Goal: Task Accomplishment & Management: Manage account settings

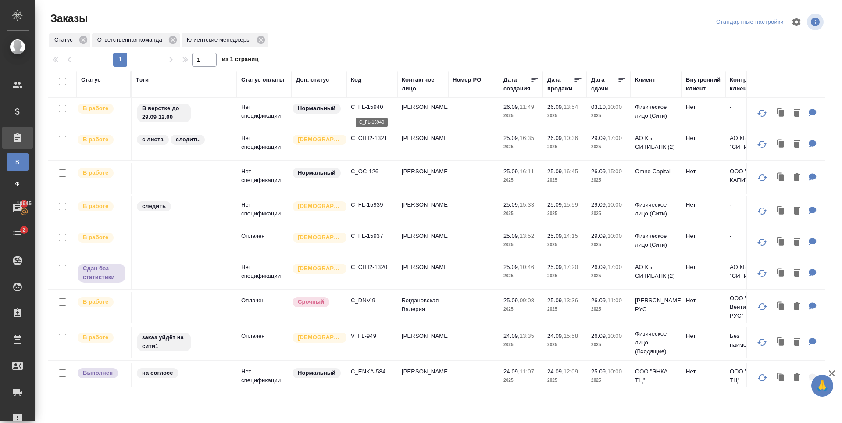
click at [359, 110] on p "C_FL-15940" at bounding box center [372, 107] width 42 height 9
click at [360, 173] on p "C_OC-126" at bounding box center [372, 171] width 42 height 9
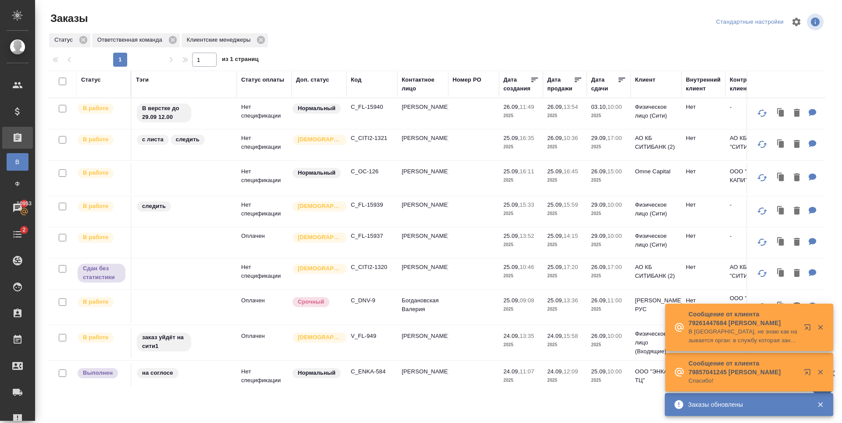
scroll to position [132, 0]
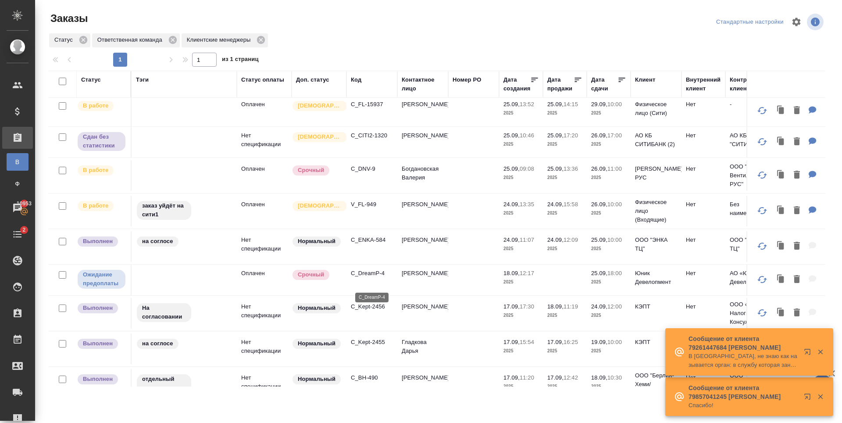
click at [377, 278] on p "C_DreamP-4" at bounding box center [372, 273] width 42 height 9
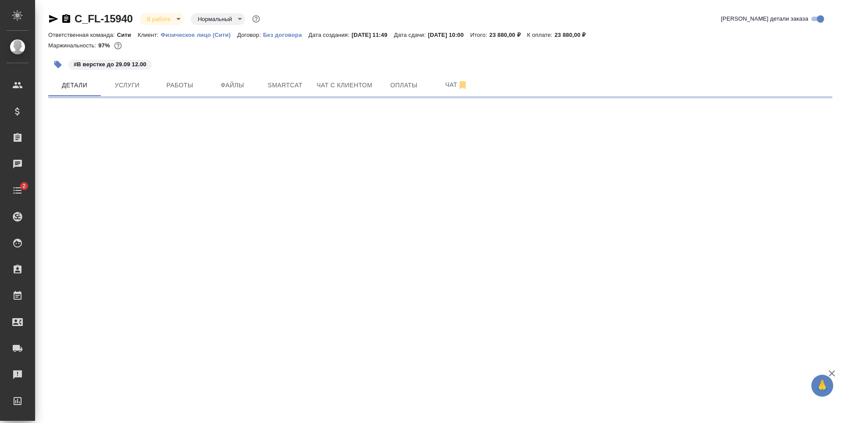
select select "RU"
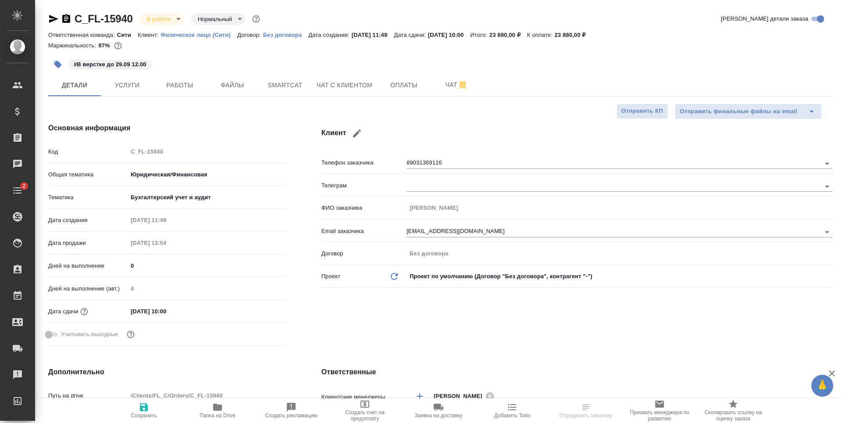
type textarea "x"
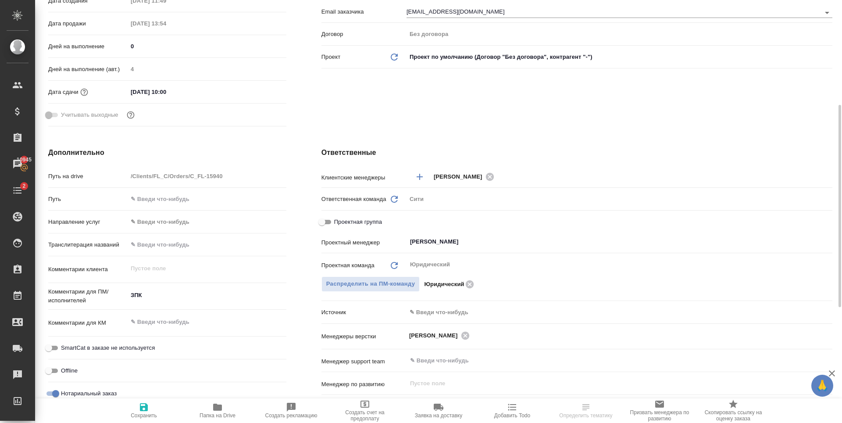
type textarea "x"
click at [157, 320] on textarea at bounding box center [207, 321] width 159 height 15
type textarea "З"
type textarea "x"
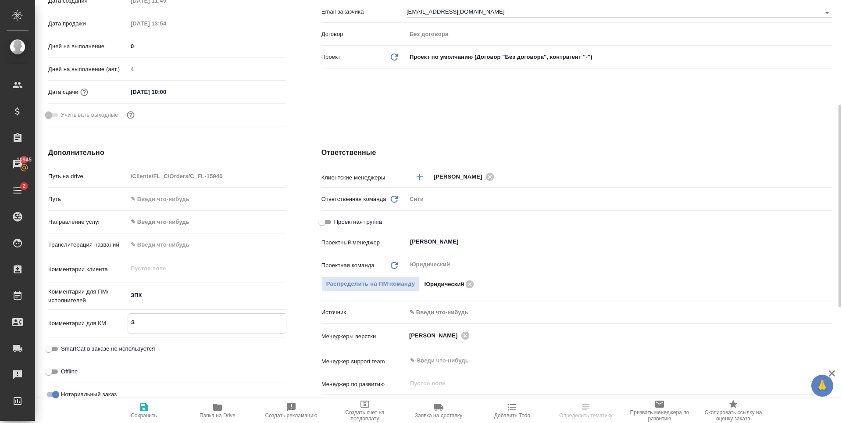
type textarea "x"
type textarea "За"
type textarea "x"
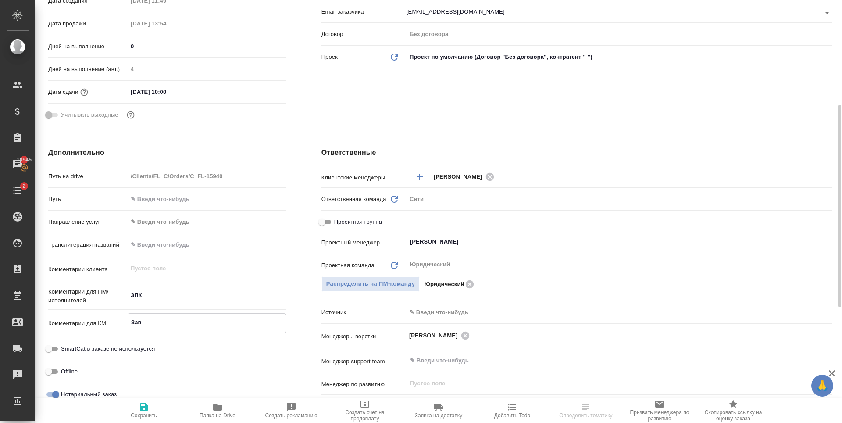
type textarea "Заве"
type textarea "x"
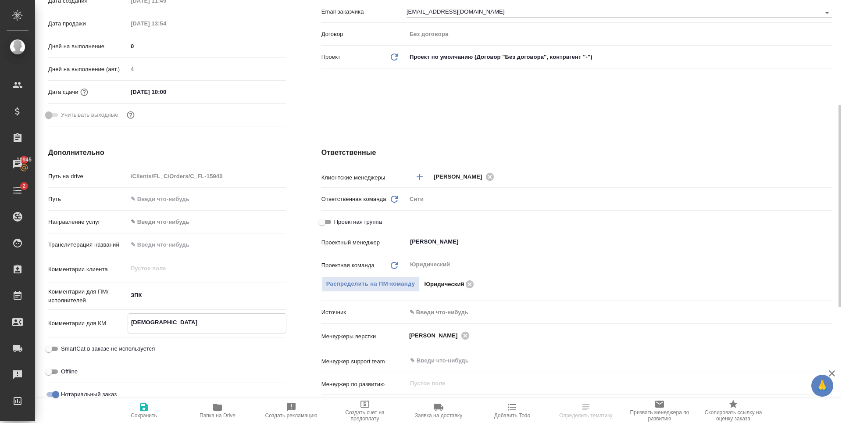
type textarea "x"
type textarea "Завер"
type textarea "x"
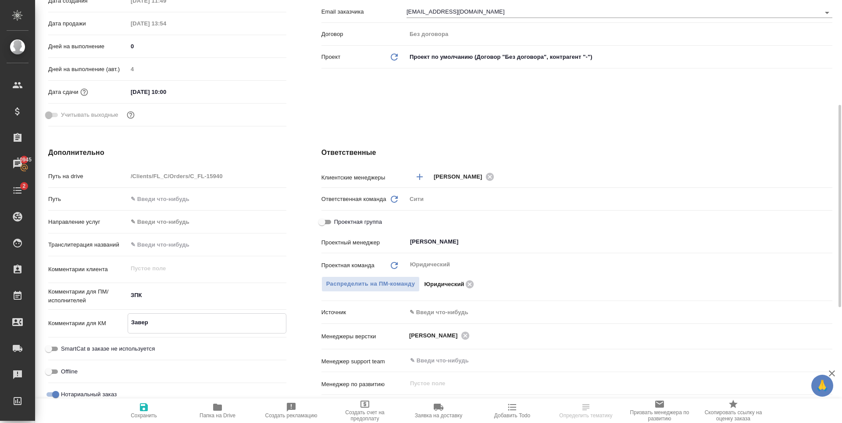
type textarea "Завери"
type textarea "x"
type textarea "Заверит"
type textarea "x"
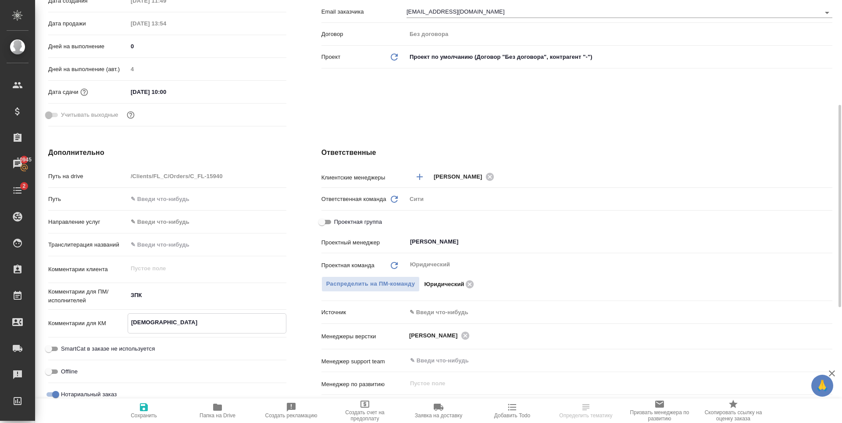
type textarea "x"
type textarea "Заверить"
type textarea "x"
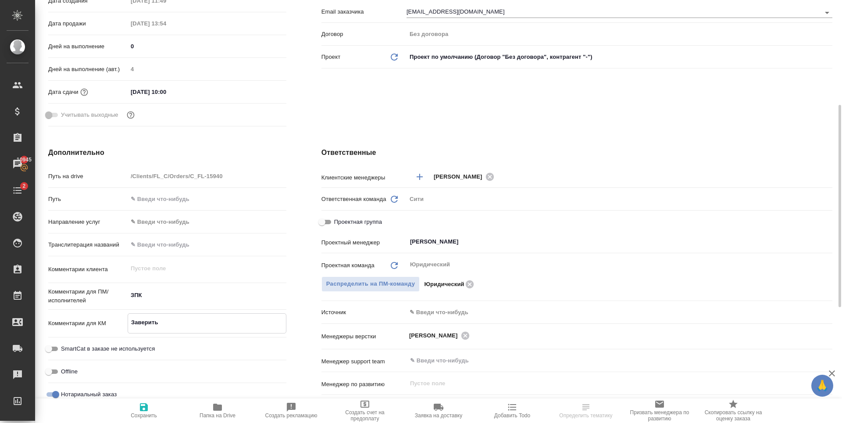
type textarea "Заверить"
type textarea "x"
type textarea "Заверить 8"
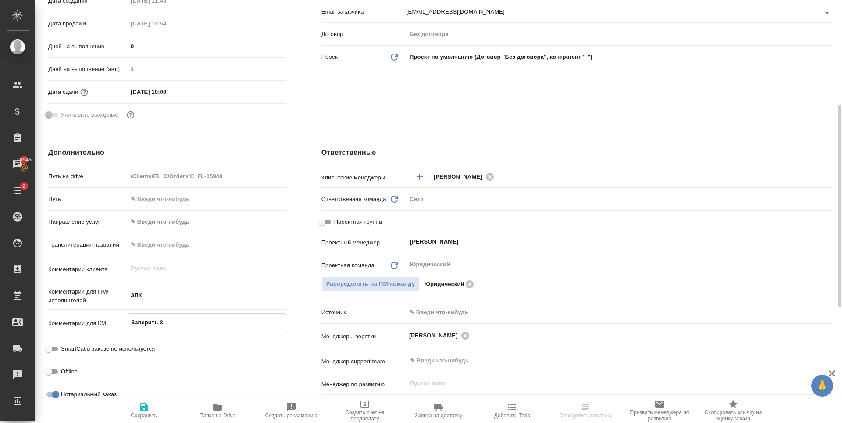
type textarea "x"
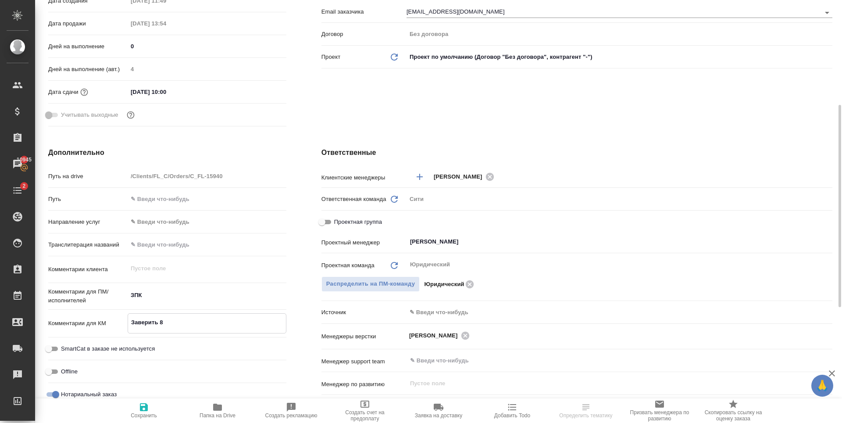
type textarea "Заверить 8г"
type textarea "x"
type textarea "Заверить 8го"
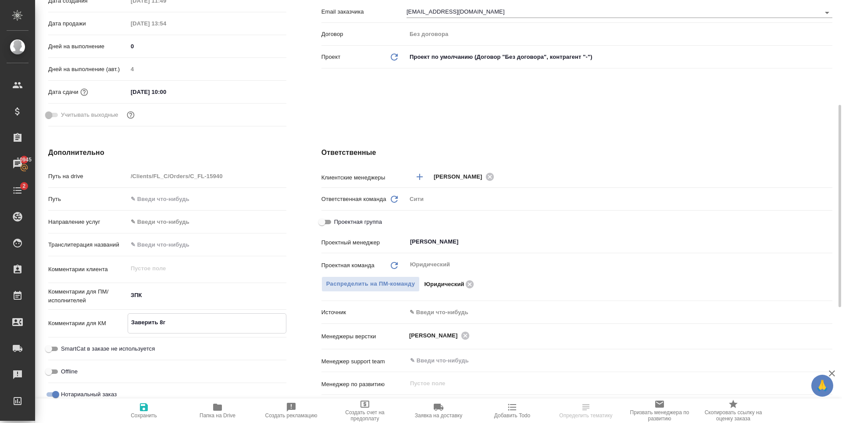
type textarea "x"
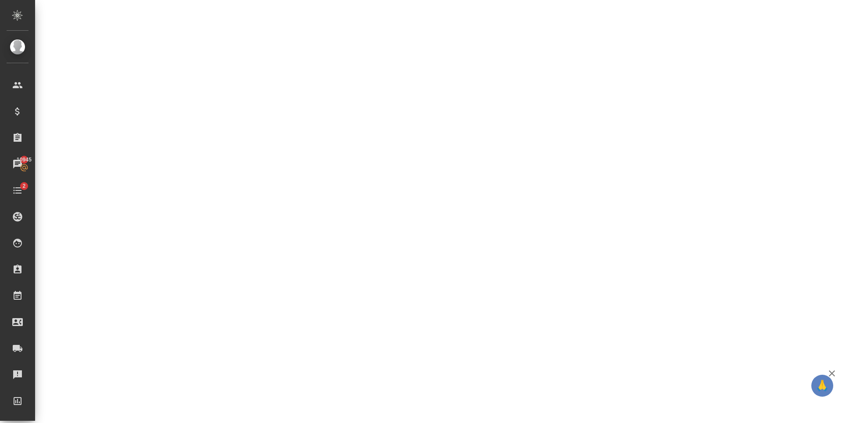
select select "RU"
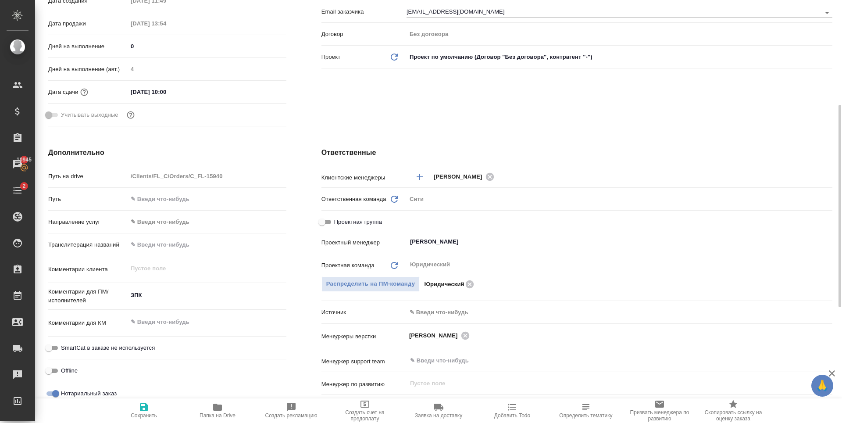
type textarea "x"
click at [173, 329] on textarea at bounding box center [207, 321] width 159 height 15
type textarea "З"
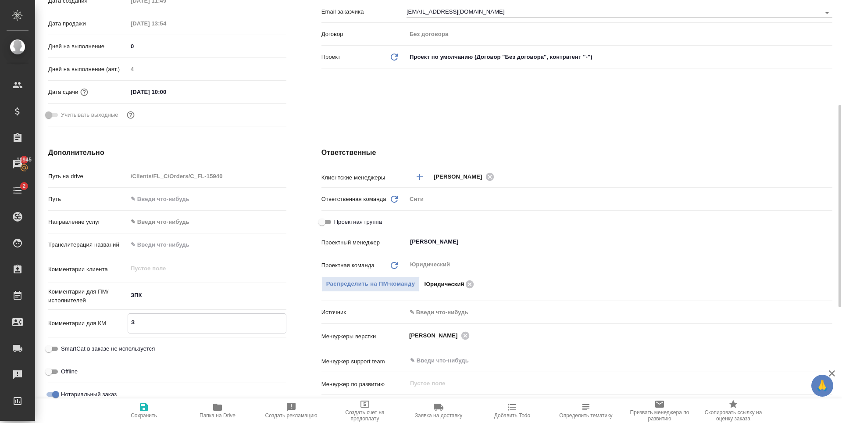
type textarea "x"
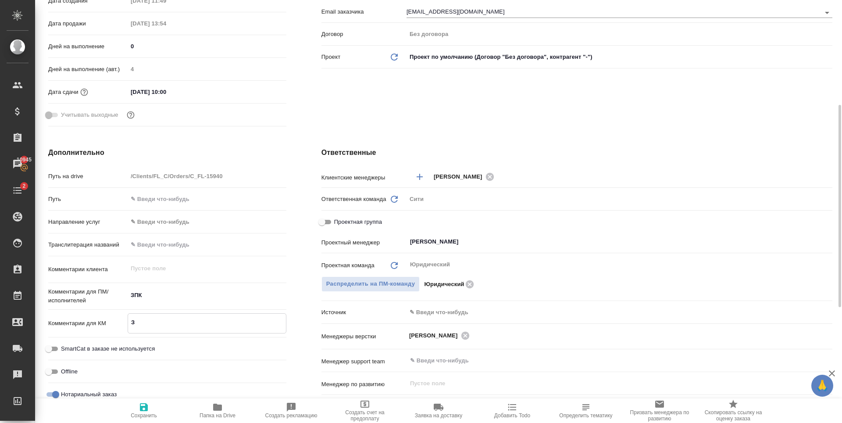
type textarea "За"
type textarea "x"
type textarea "Заве"
type textarea "x"
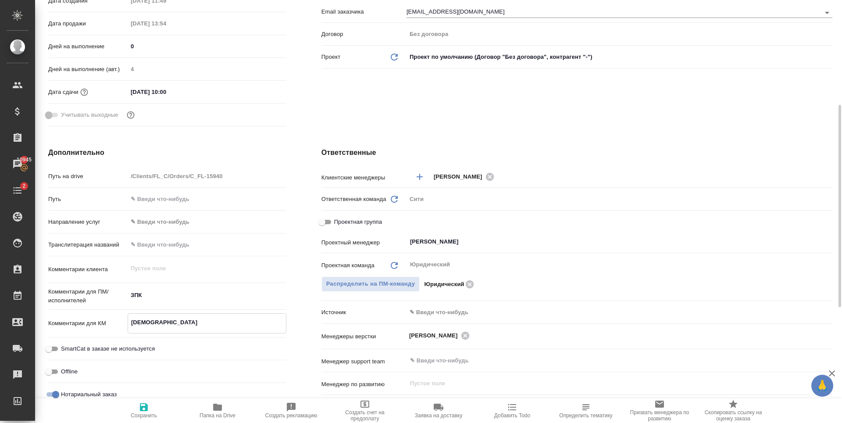
type textarea "x"
type textarea "Завер"
type textarea "x"
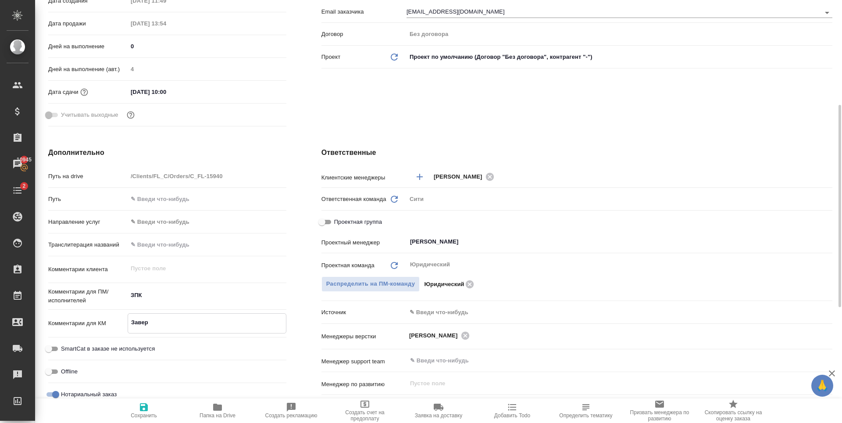
type textarea "x"
type textarea "Завери"
type textarea "x"
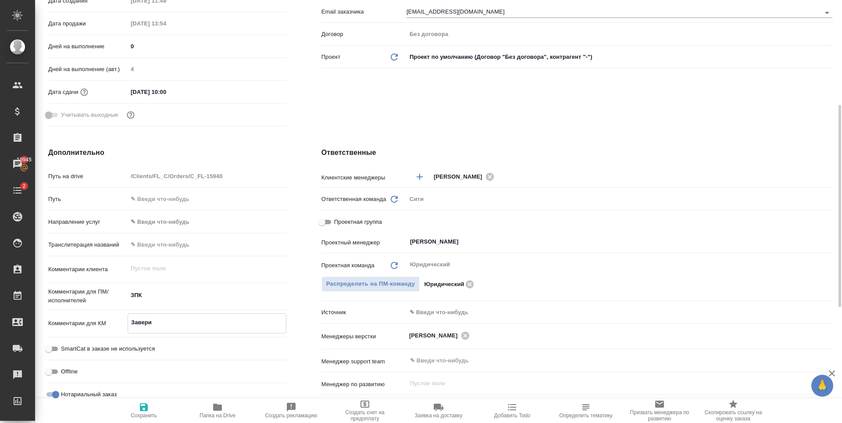
type textarea "x"
type textarea "Заверит"
type textarea "x"
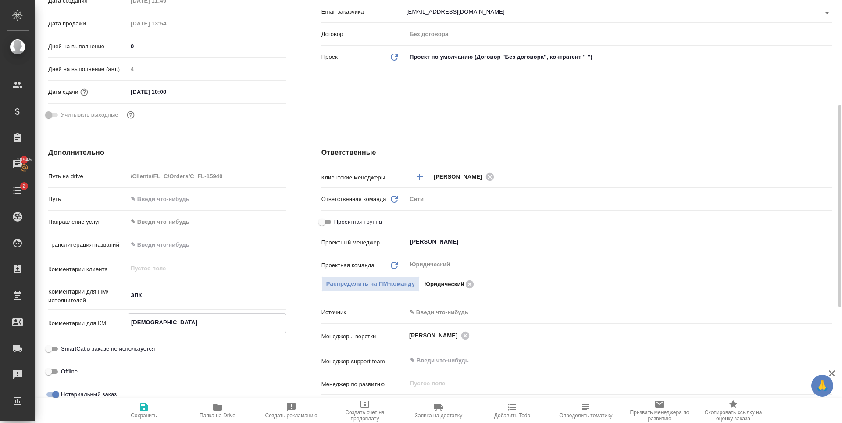
type textarea "Заверит"
type textarea "x"
type textarea "Заверит"
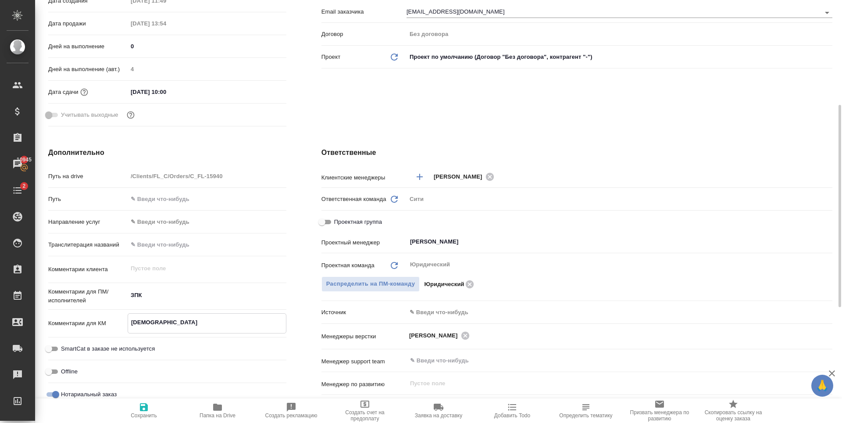
type textarea "x"
type textarea "Заверить"
type textarea "x"
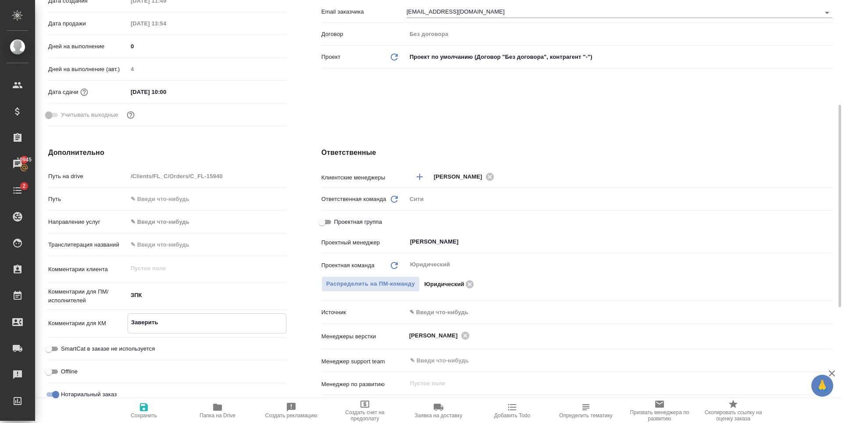
type textarea "Заверить"
type textarea "x"
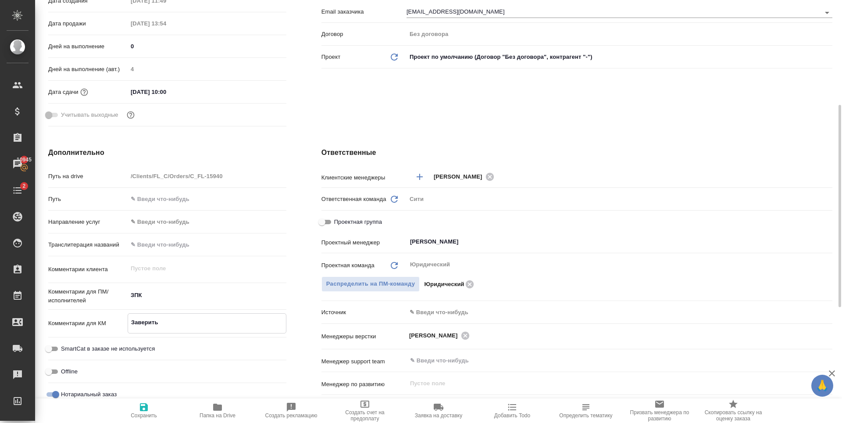
type textarea "x"
type textarea "Заверить 0"
type textarea "x"
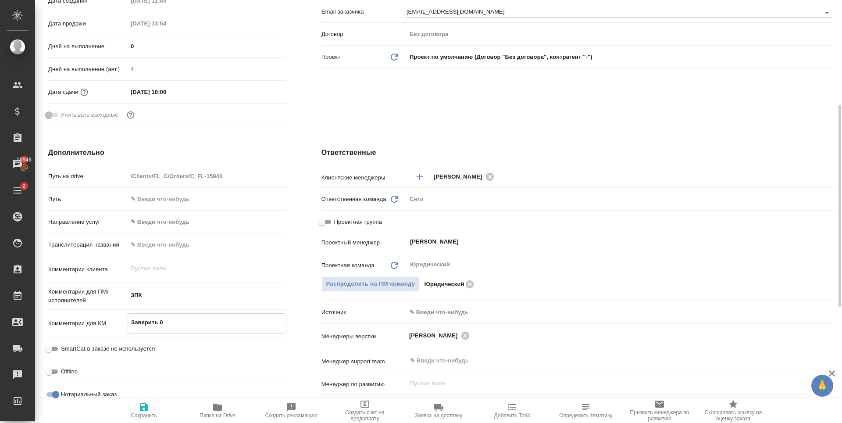
type textarea "Заверить 08"
type textarea "x"
type textarea "Заверить 08ю"
type textarea "x"
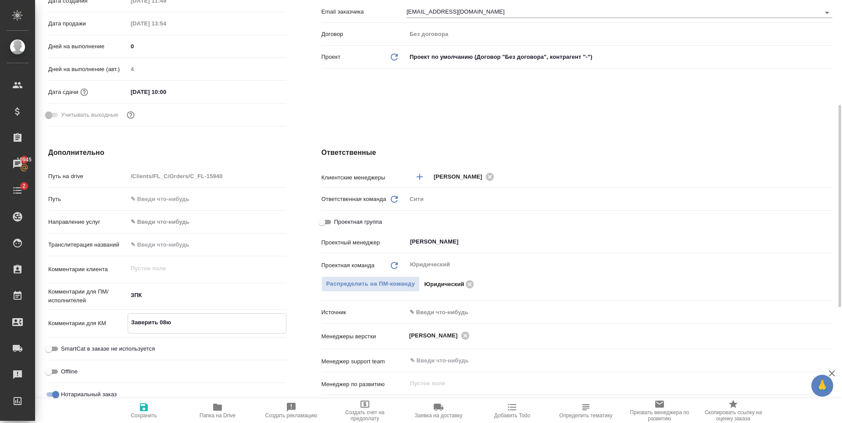
type textarea "x"
type textarea "Заверить 08ю10"
type textarea "x"
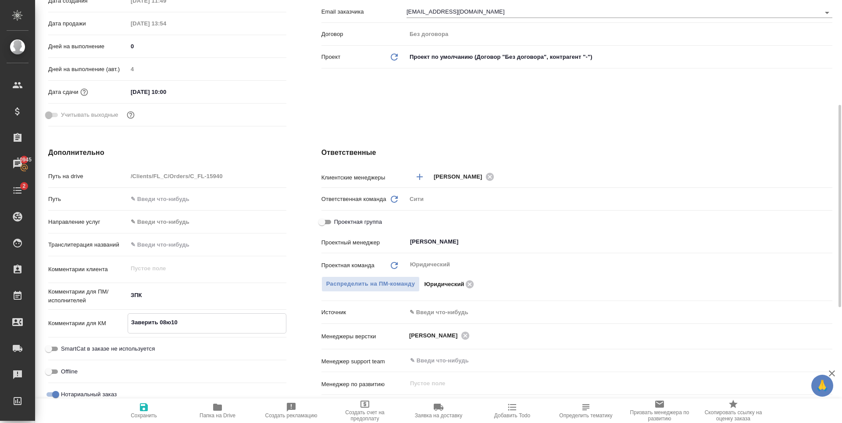
type textarea "x"
type textarea "Заверить 0810"
type textarea "x"
type textarea "Заверить 08ю10"
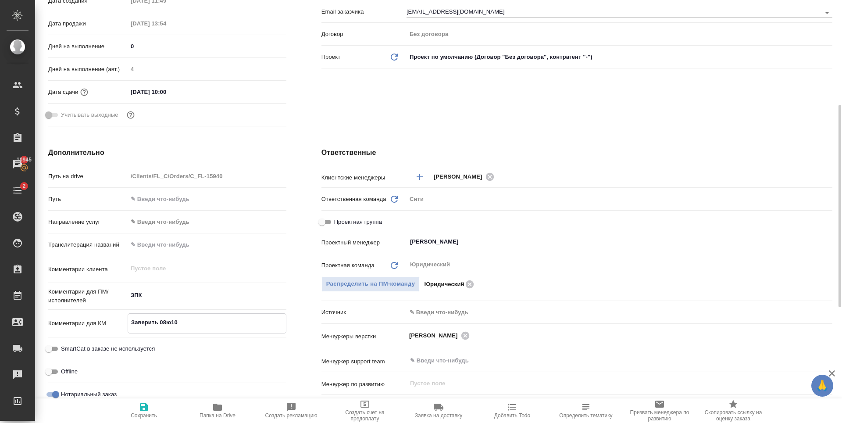
type textarea "x"
type textarea "Заверить 0810"
type textarea "x"
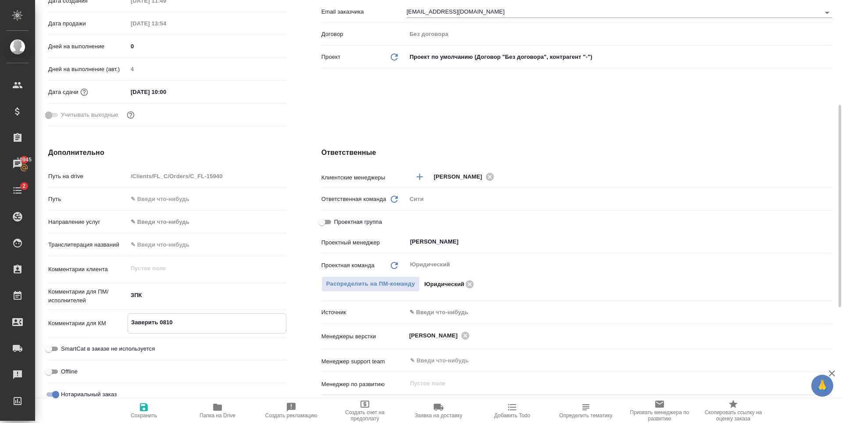
type textarea "x"
type textarea "Заверить 08.10"
type textarea "x"
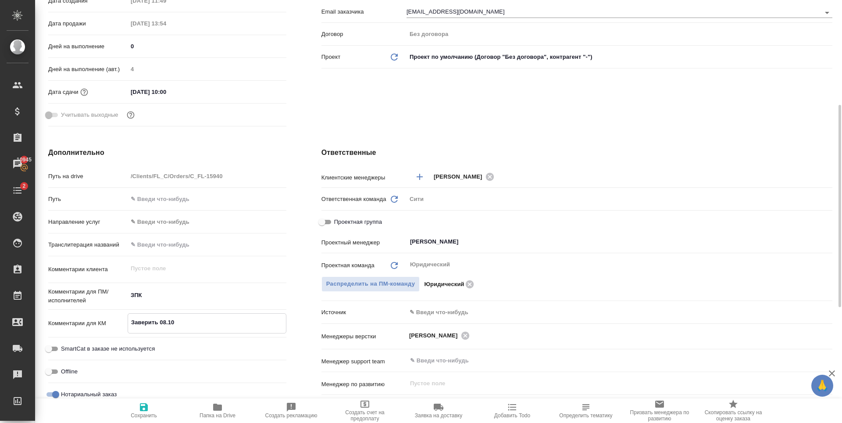
type textarea "x"
type textarea "Заверить 08.10"
type textarea "x"
click at [138, 413] on span "Сохранить" at bounding box center [144, 415] width 26 height 6
type textarea "x"
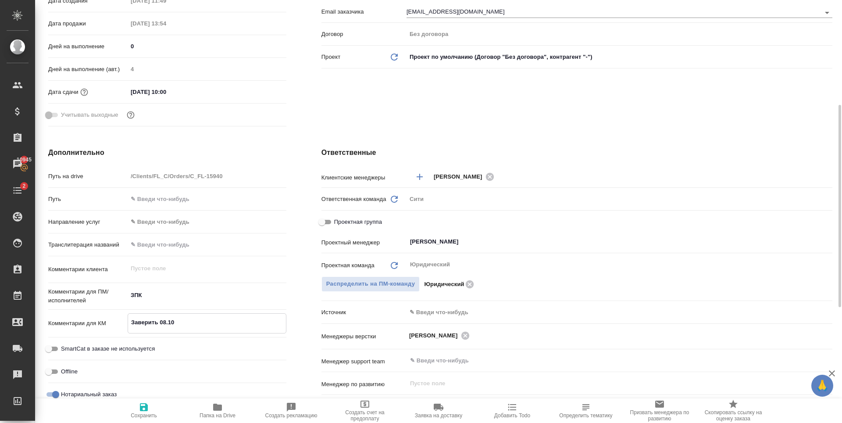
type textarea "x"
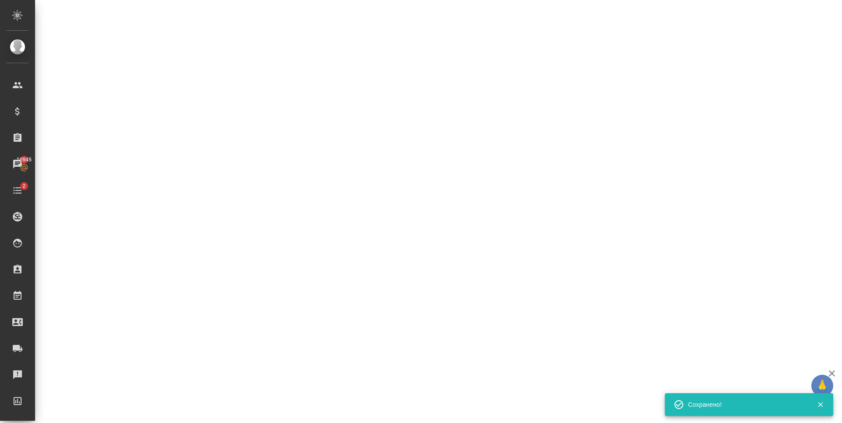
select select "RU"
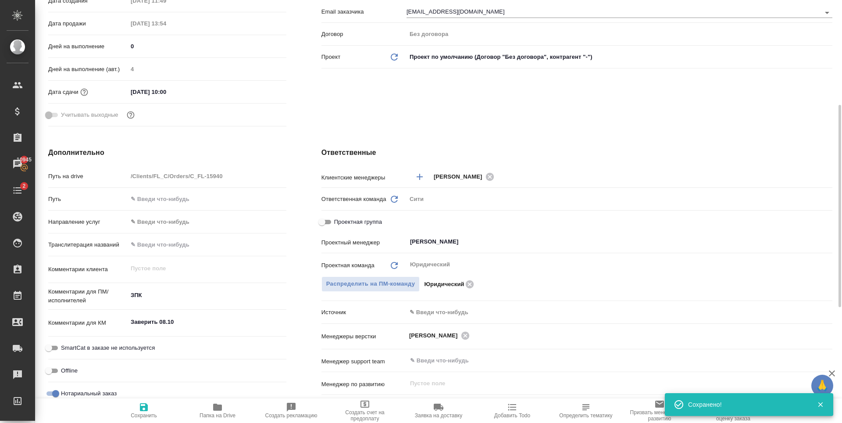
type textarea "x"
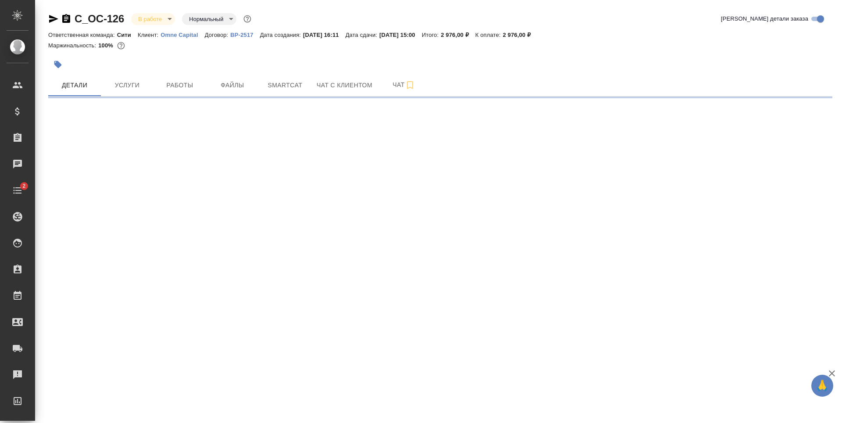
select select "RU"
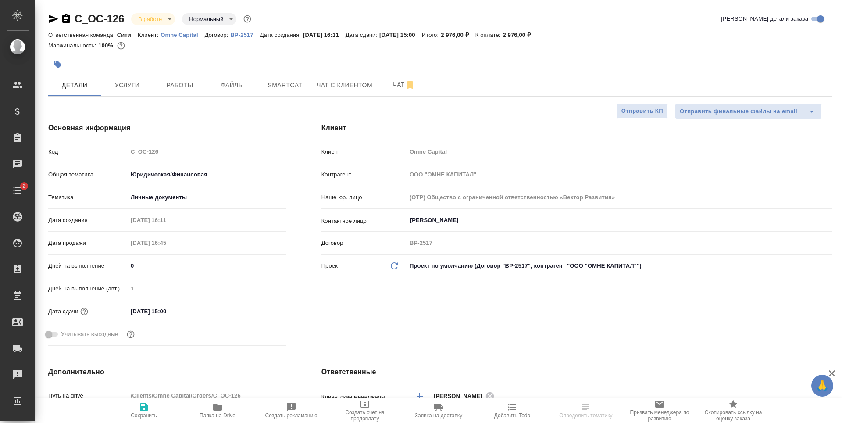
type textarea "x"
click at [157, 88] on button "Работы" at bounding box center [180, 85] width 53 height 22
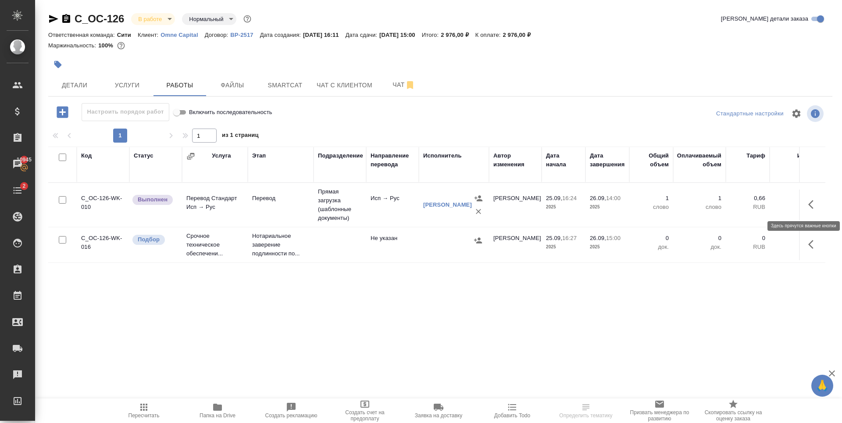
click at [811, 209] on icon "button" at bounding box center [813, 204] width 11 height 11
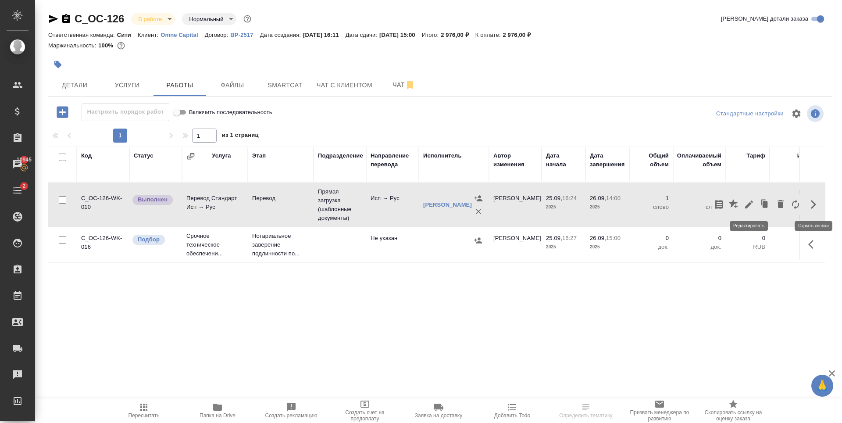
click at [751, 205] on icon "button" at bounding box center [749, 204] width 11 height 11
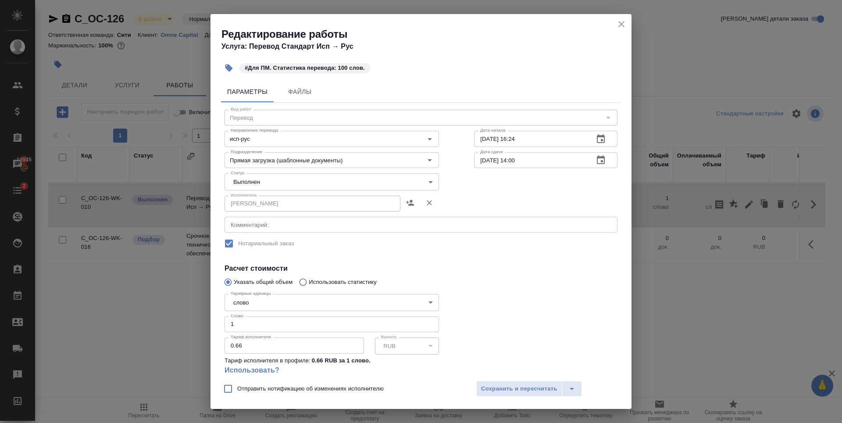
click at [617, 23] on icon "close" at bounding box center [621, 24] width 11 height 11
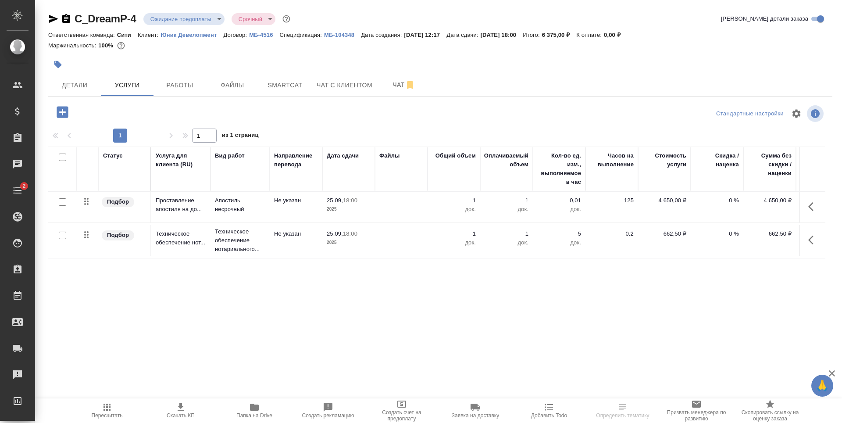
click at [62, 112] on icon "button" at bounding box center [62, 111] width 15 height 15
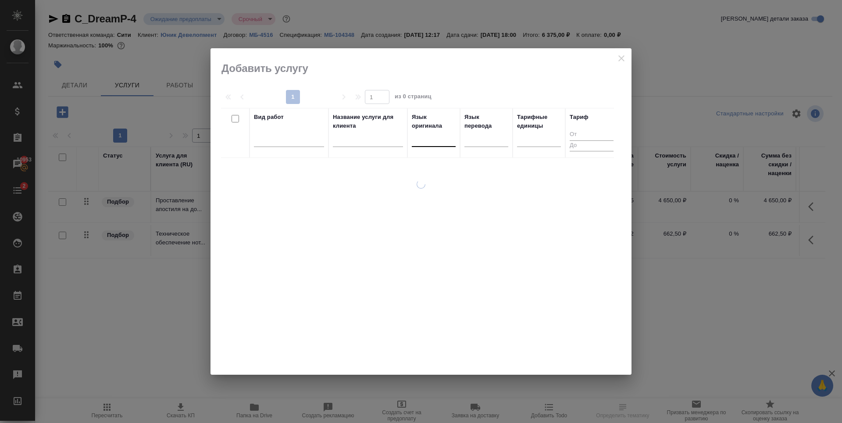
click at [439, 137] on div at bounding box center [434, 138] width 44 height 13
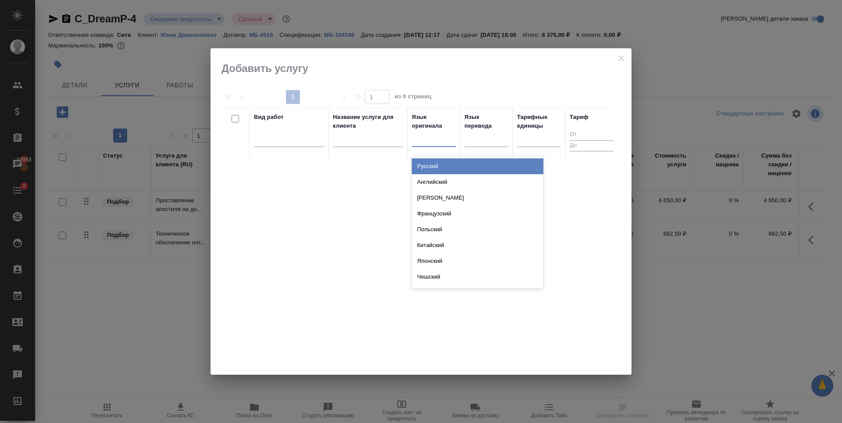
click at [439, 162] on div "Русский" at bounding box center [478, 166] width 132 height 16
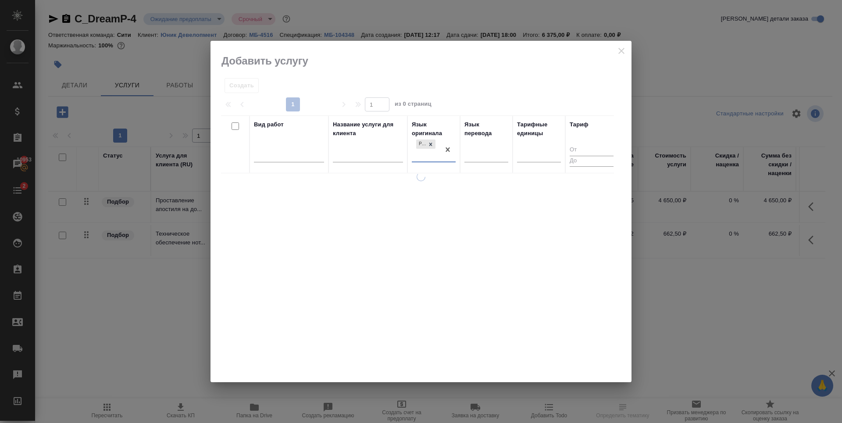
click at [486, 159] on div at bounding box center [486, 157] width 44 height 23
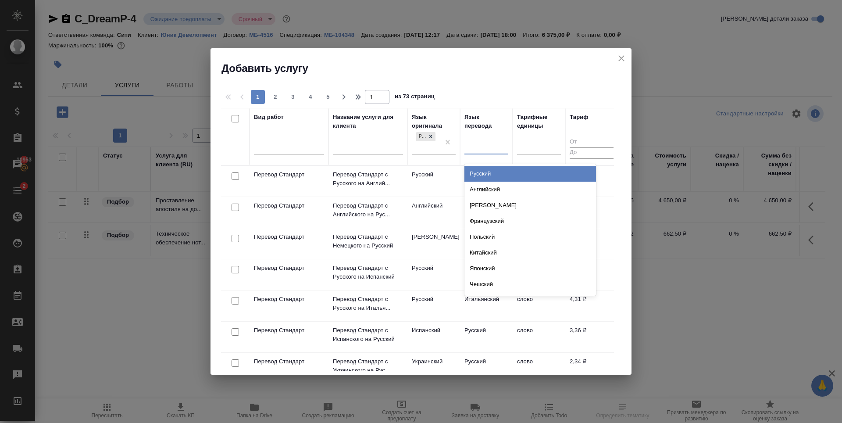
click at [486, 139] on div at bounding box center [486, 145] width 44 height 13
type input "тур"
click at [477, 176] on div "Турецкий" at bounding box center [530, 174] width 132 height 16
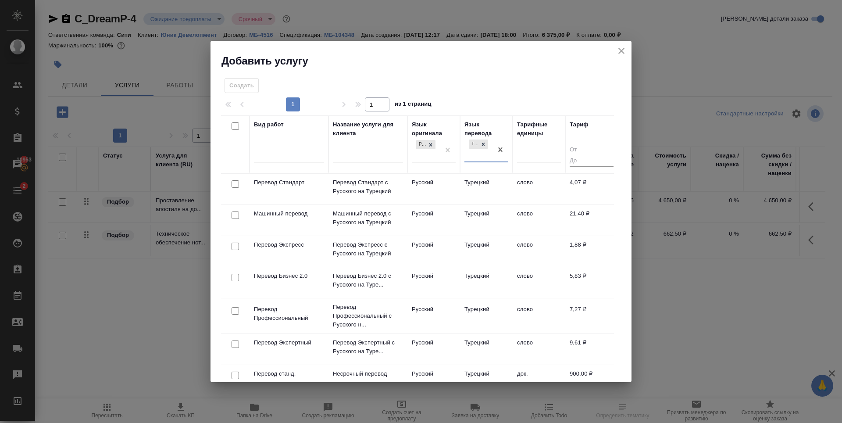
click at [233, 186] on input "checkbox" at bounding box center [235, 183] width 7 height 7
checkbox input "true"
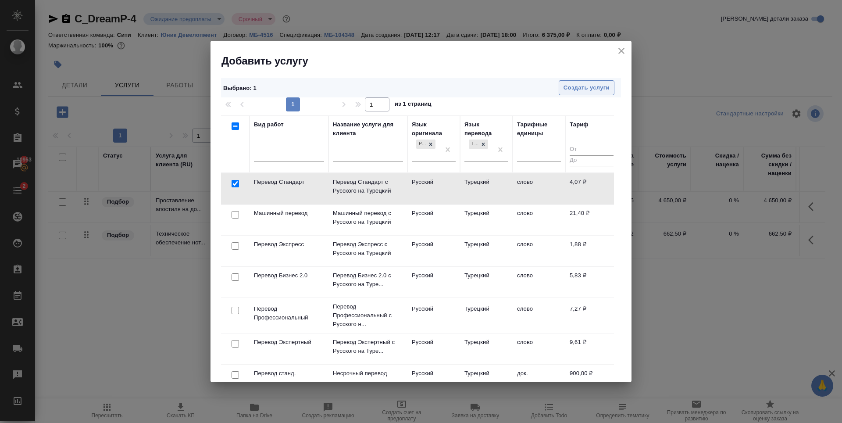
click at [562, 91] on button "Создать услуги" at bounding box center [587, 87] width 56 height 15
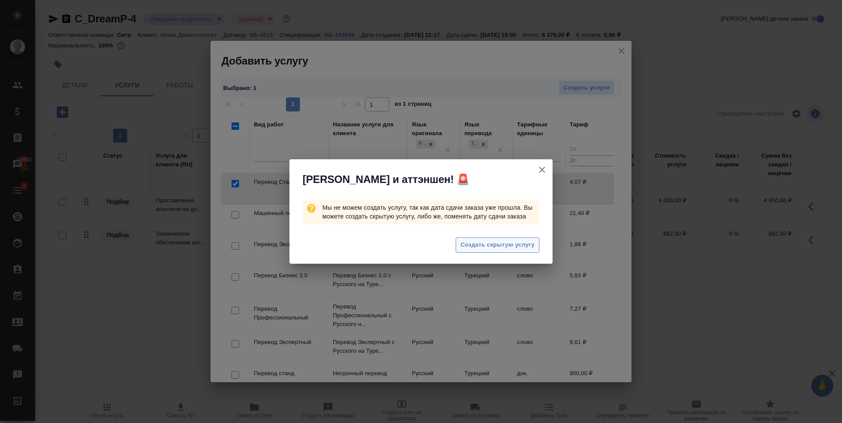
click at [518, 246] on span "Создать скрытую услугу" at bounding box center [498, 245] width 74 height 10
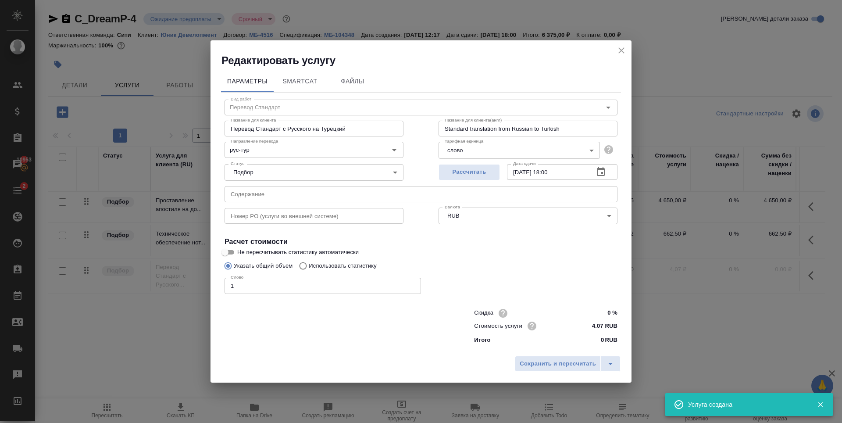
click at [412, 283] on input "1" at bounding box center [323, 286] width 196 height 16
drag, startPoint x: 243, startPoint y: 287, endPoint x: 213, endPoint y: 288, distance: 30.3
click at [213, 288] on div "Параметры SmartCat Файлы Вид работ Перевод Стандарт Вид работ Название для клие…" at bounding box center [421, 210] width 421 height 284
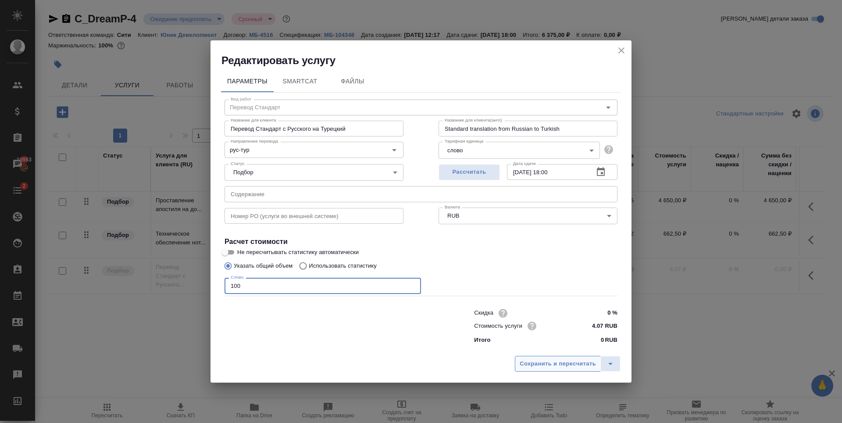
type input "100"
click at [537, 361] on span "Сохранить и пересчитать" at bounding box center [558, 364] width 76 height 10
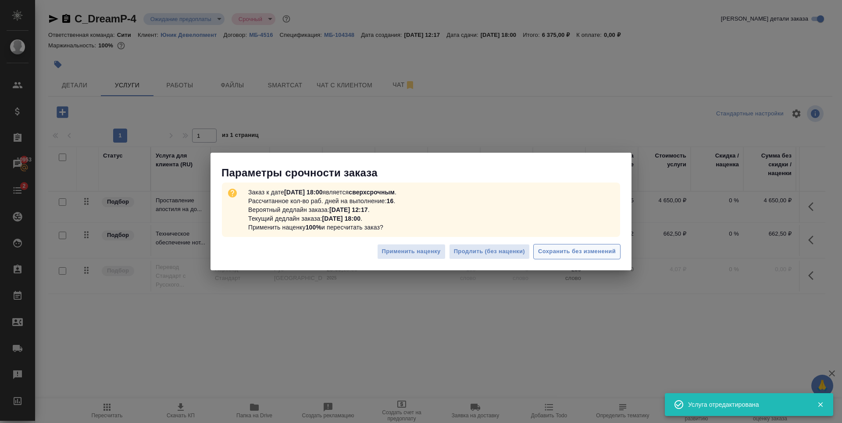
click at [574, 255] on span "Сохранить без изменений" at bounding box center [577, 251] width 78 height 10
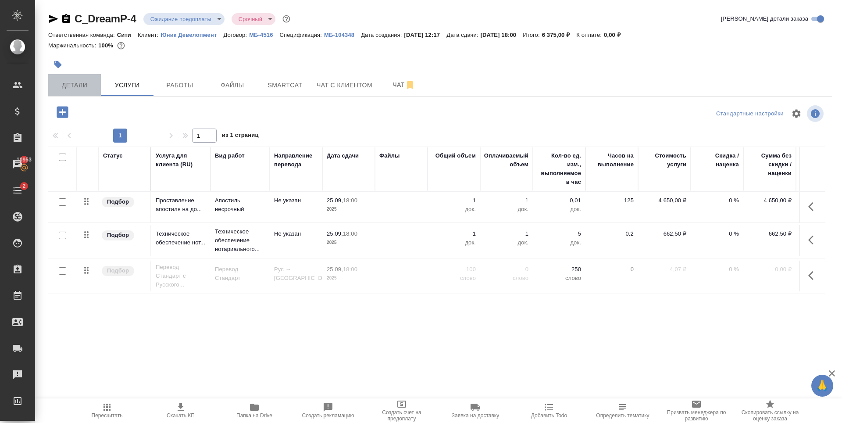
click at [81, 78] on button "Детали" at bounding box center [74, 85] width 53 height 22
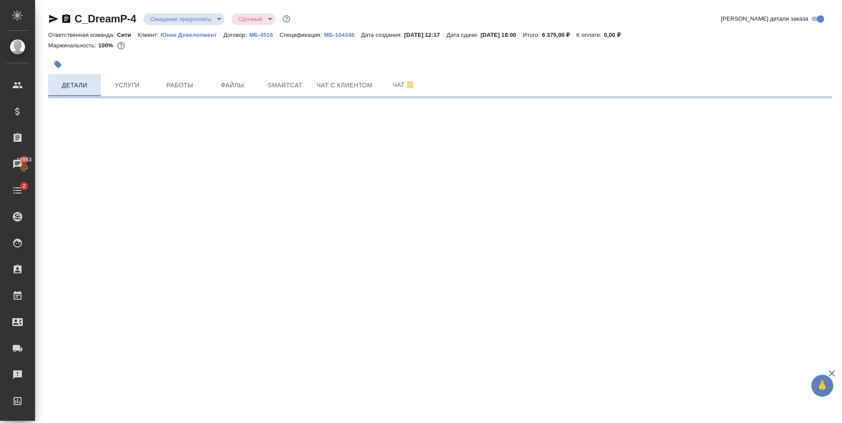
select select "RU"
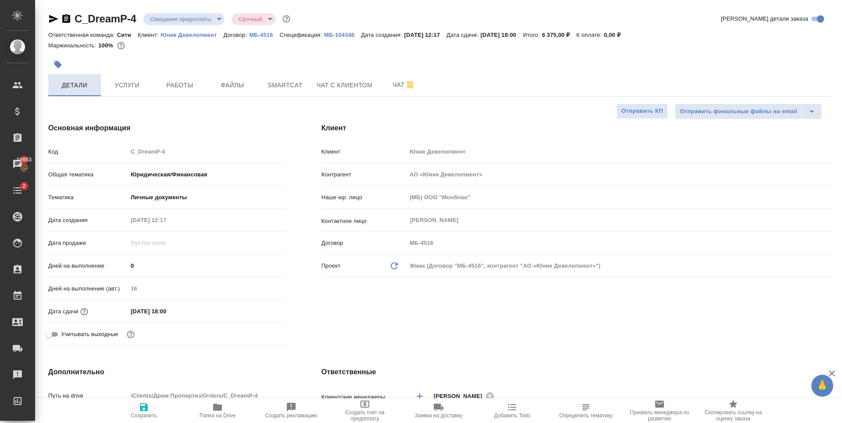
type textarea "x"
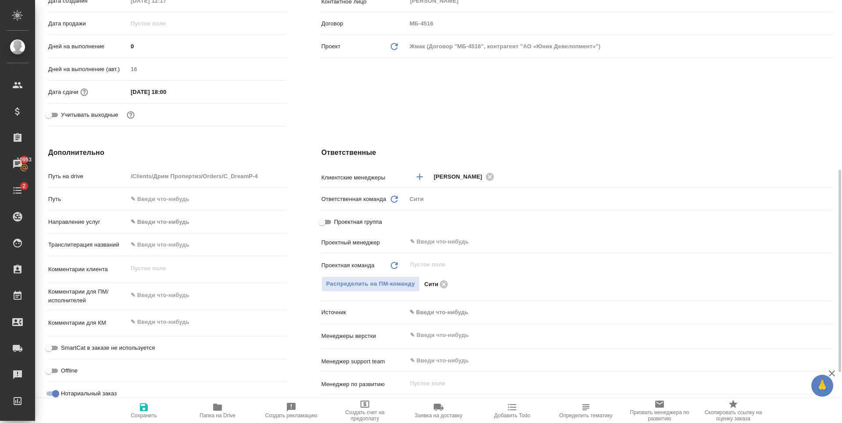
scroll to position [263, 0]
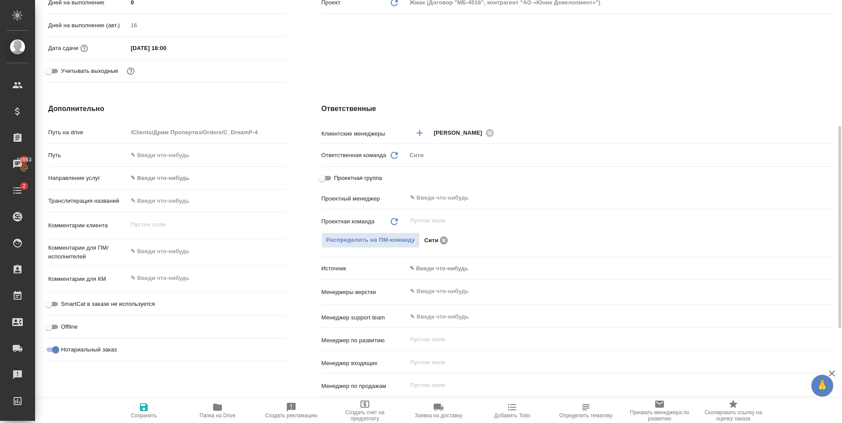
click at [445, 240] on icon at bounding box center [444, 240] width 8 height 8
type textarea "x"
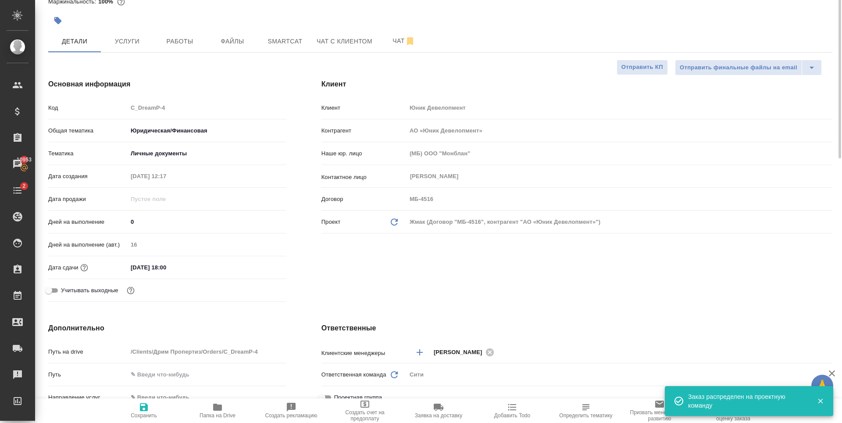
scroll to position [0, 0]
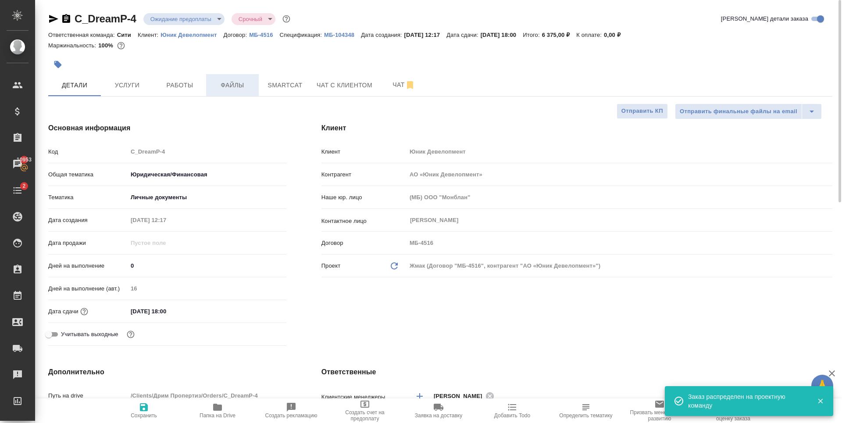
click at [243, 89] on span "Файлы" at bounding box center [232, 85] width 42 height 11
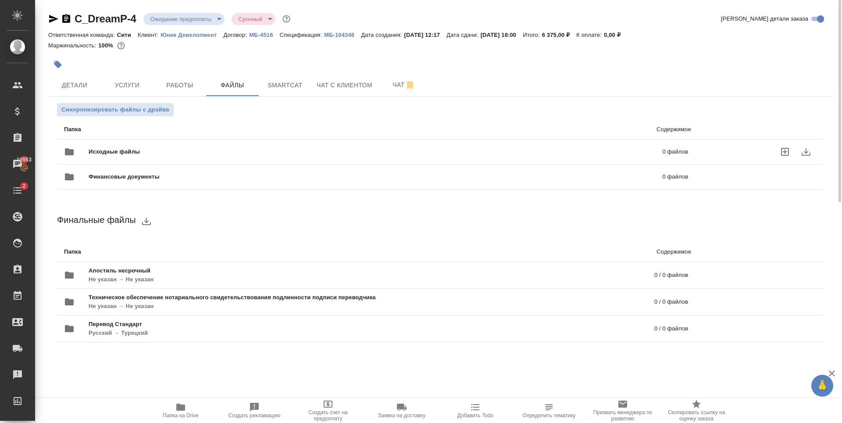
click at [782, 151] on icon "uploadFiles" at bounding box center [785, 151] width 11 height 11
click at [0, 0] on input "uploadFiles" at bounding box center [0, 0] width 0 height 0
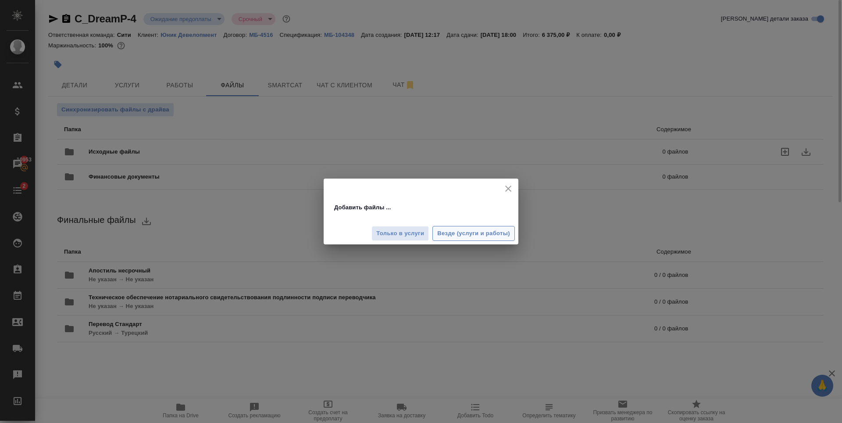
click at [489, 234] on span "Везде (услуги и работы)" at bounding box center [473, 234] width 73 height 10
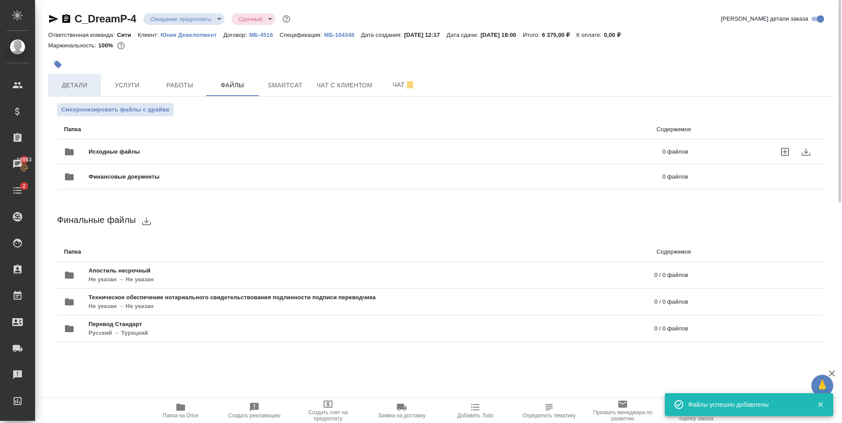
click at [71, 83] on span "Детали" at bounding box center [75, 85] width 42 height 11
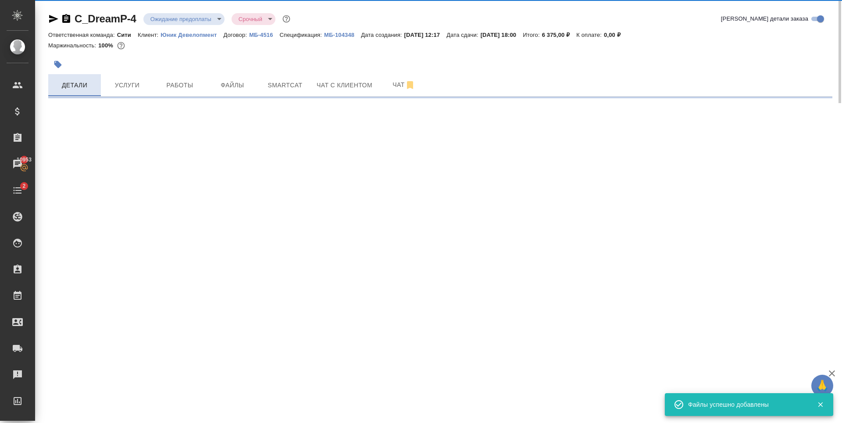
select select "RU"
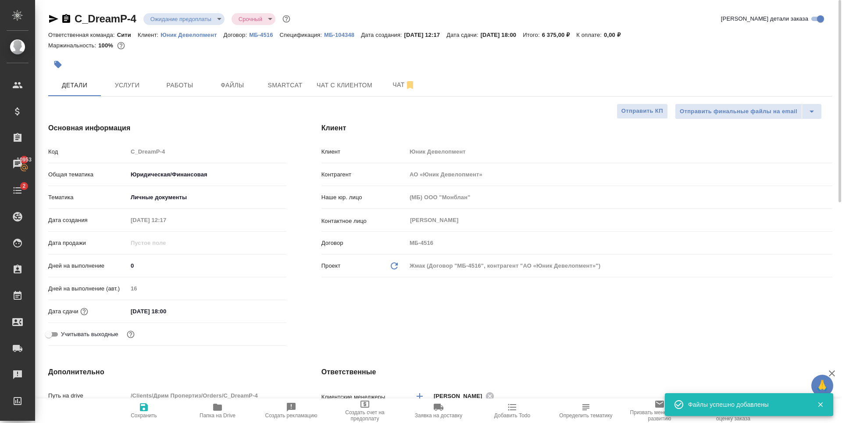
type textarea "x"
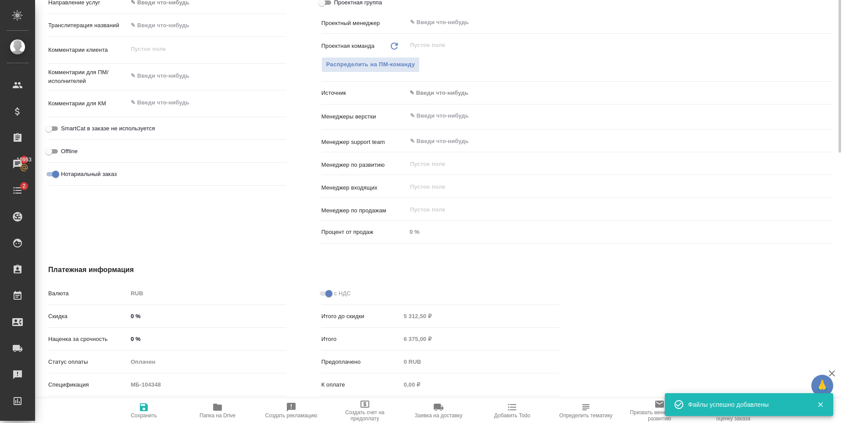
scroll to position [219, 0]
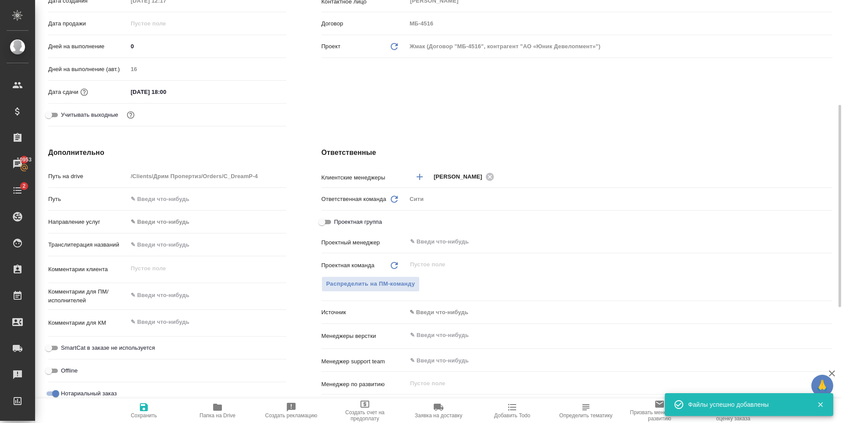
type textarea "x"
click at [186, 295] on textarea at bounding box center [207, 295] width 159 height 15
type textarea "Д"
type textarea "x"
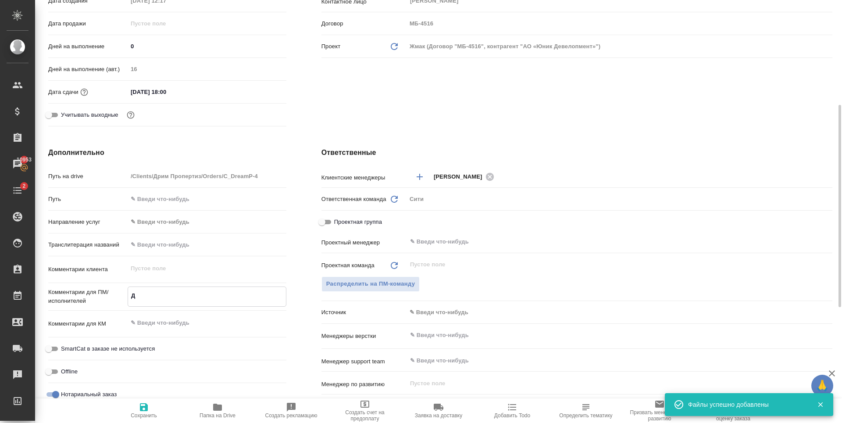
type textarea "x"
type textarea "До"
type textarea "x"
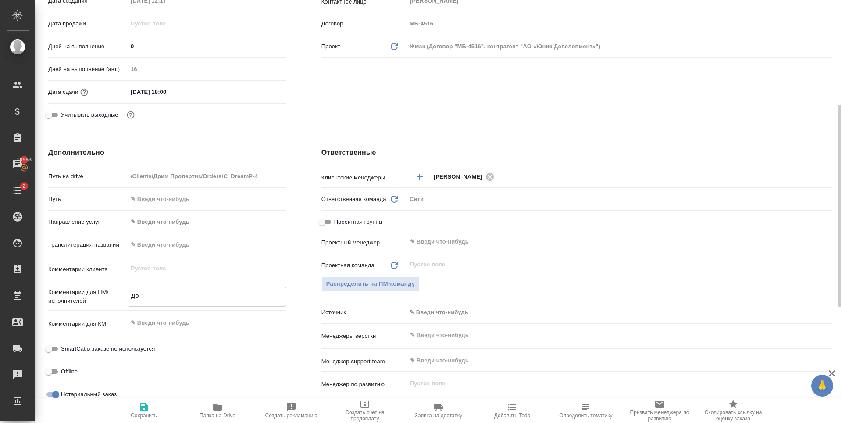
type textarea "Доп"
type textarea "x"
type textarea "Допе"
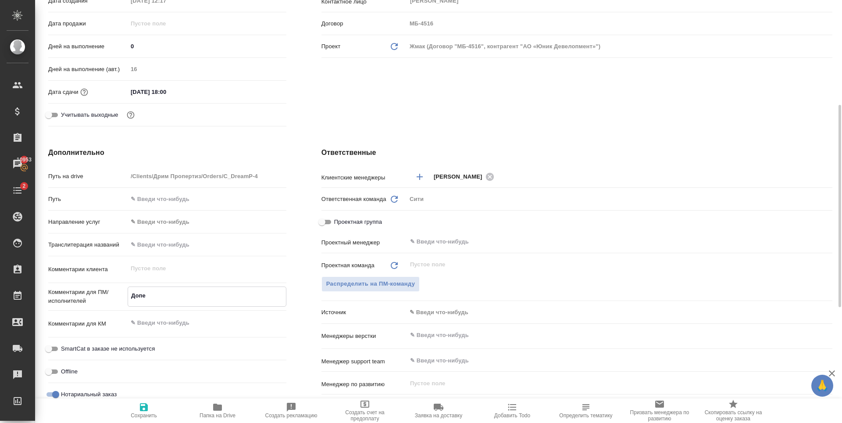
type textarea "x"
type textarea "Допер"
type textarea "x"
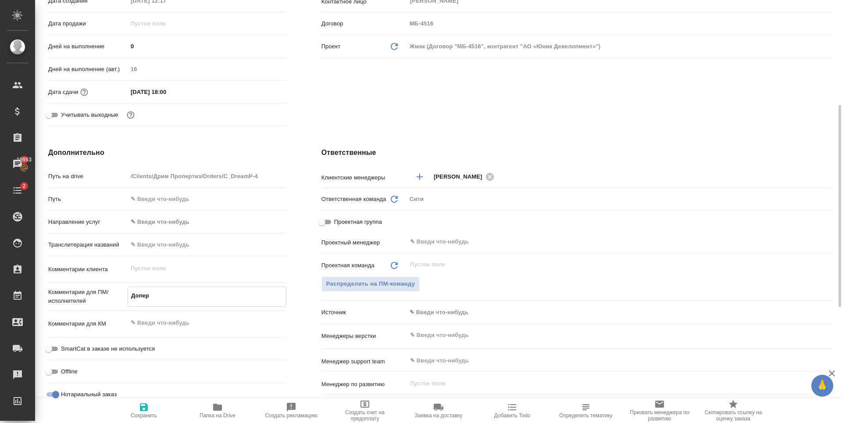
type textarea "x"
type textarea "Допере"
type textarea "x"
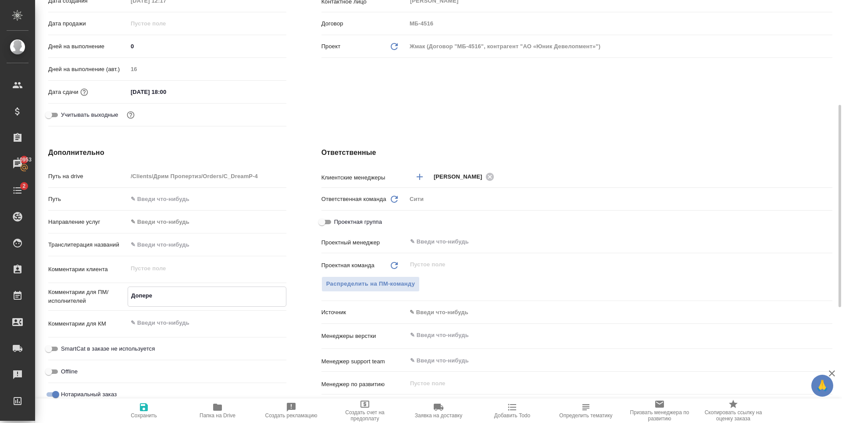
type textarea "x"
type textarea "Доперев"
type textarea "x"
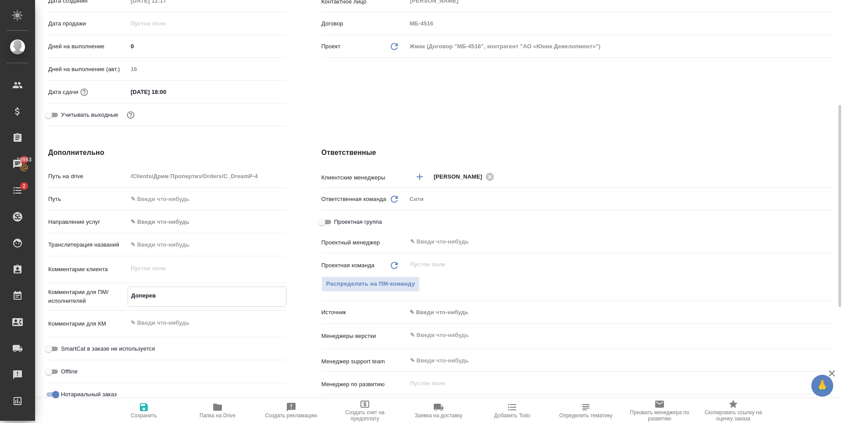
type textarea "x"
type textarea "Доперево"
type textarea "x"
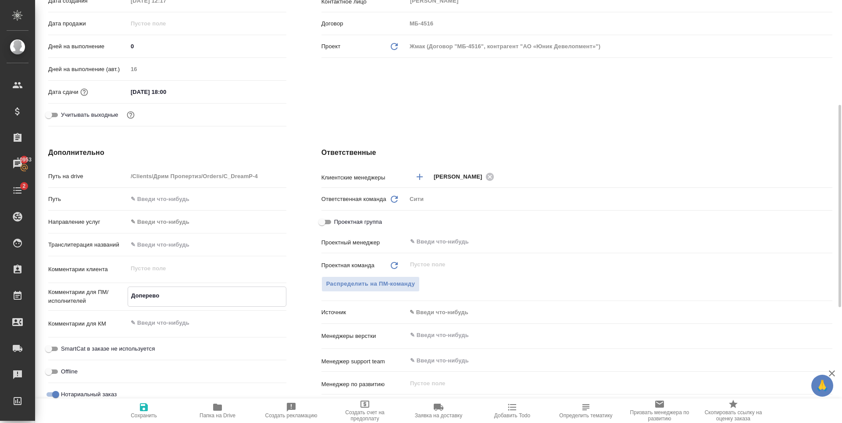
type textarea "Доперевод"
type textarea "x"
type textarea "Доперевод"
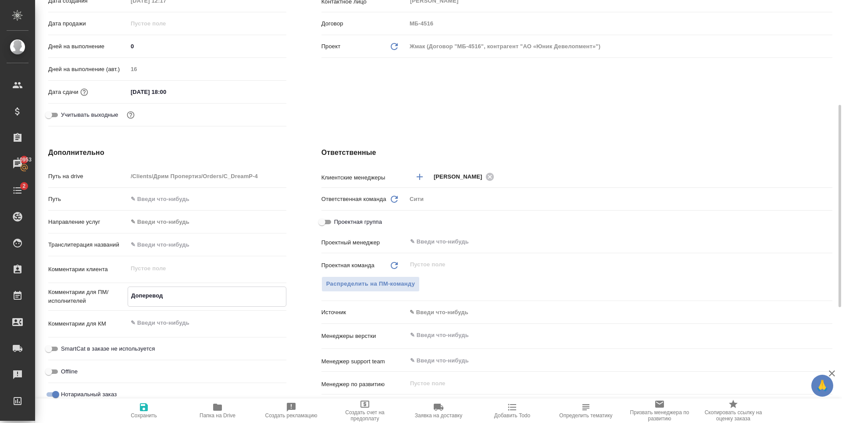
type textarea "x"
type textarea "Доперевод у"
type textarea "x"
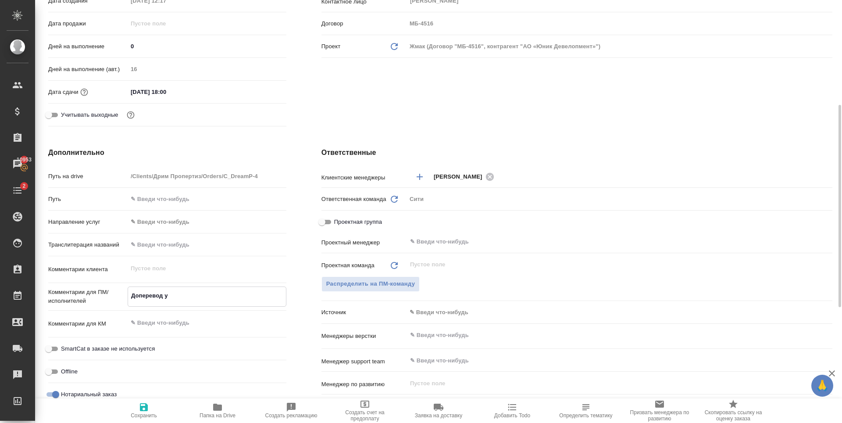
type textarea "x"
type textarea "Доперевод уд"
type textarea "x"
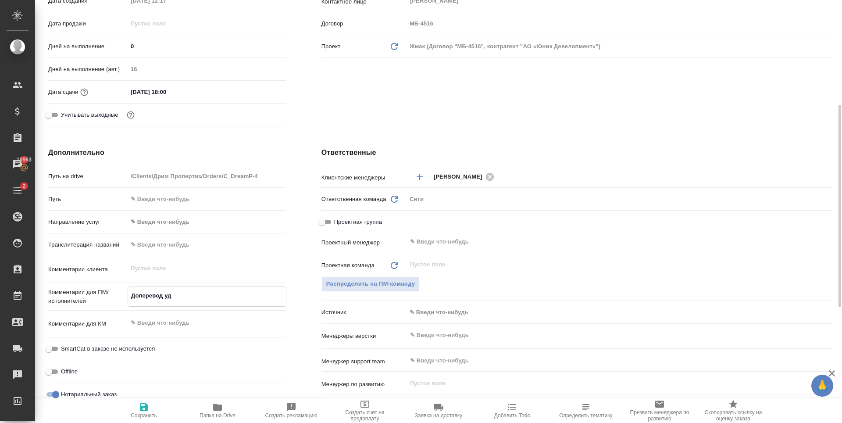
type textarea "x"
type textarea "Доперевод удо"
type textarea "x"
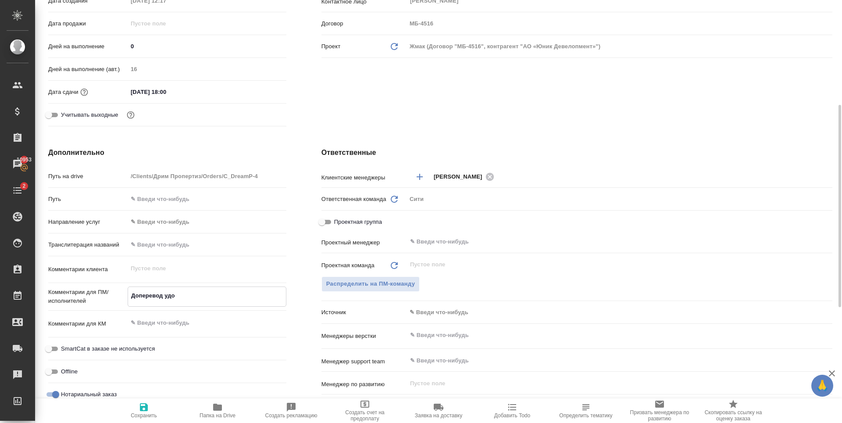
type textarea "Доперевод удош"
type textarea "x"
type textarea "Доперевод удошк"
type textarea "x"
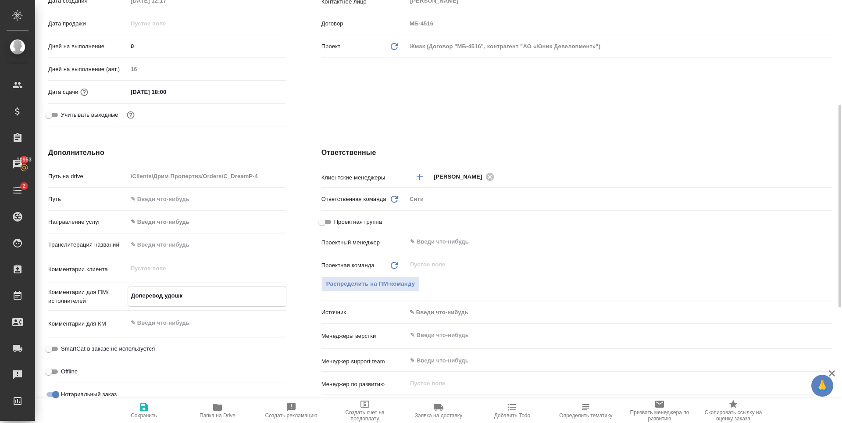
type textarea "x"
type textarea "Доперевод удошки"
type textarea "x"
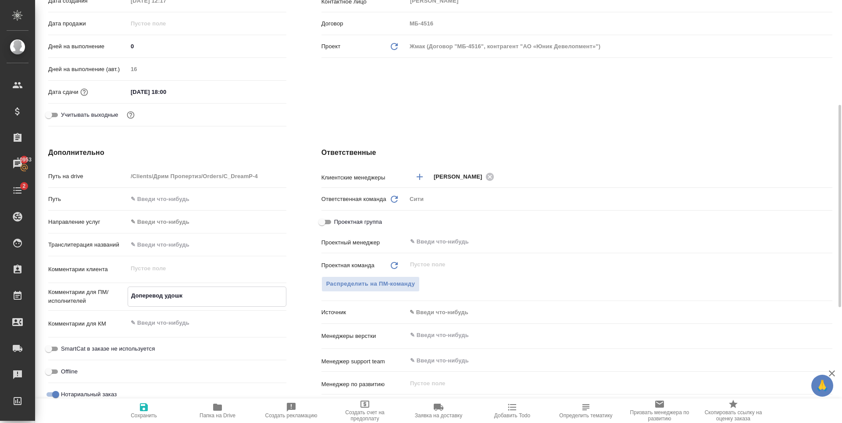
type textarea "x"
type textarea "Доперевод удошки"
type textarea "x"
click at [139, 410] on icon "button" at bounding box center [144, 407] width 11 height 11
type textarea "x"
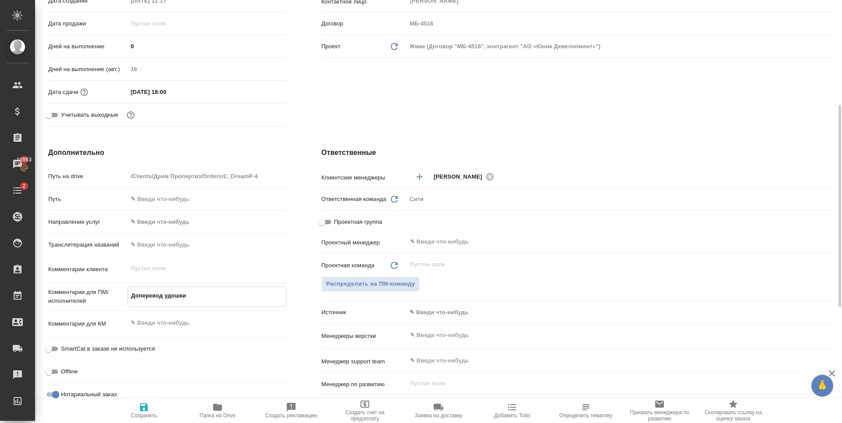
type textarea "x"
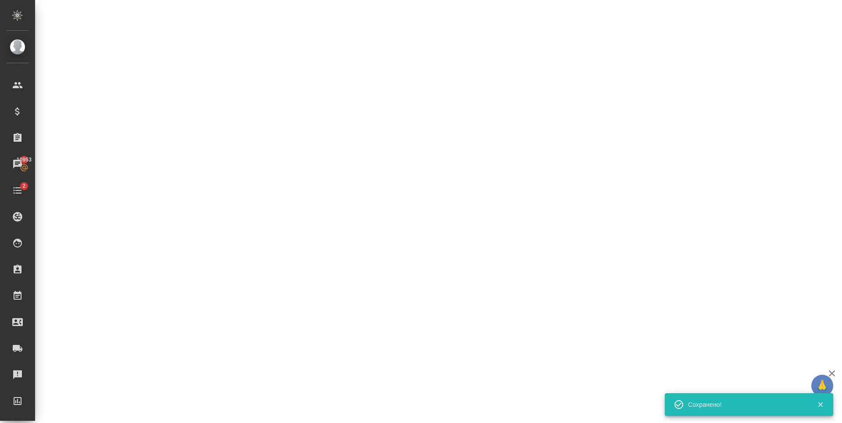
select select "RU"
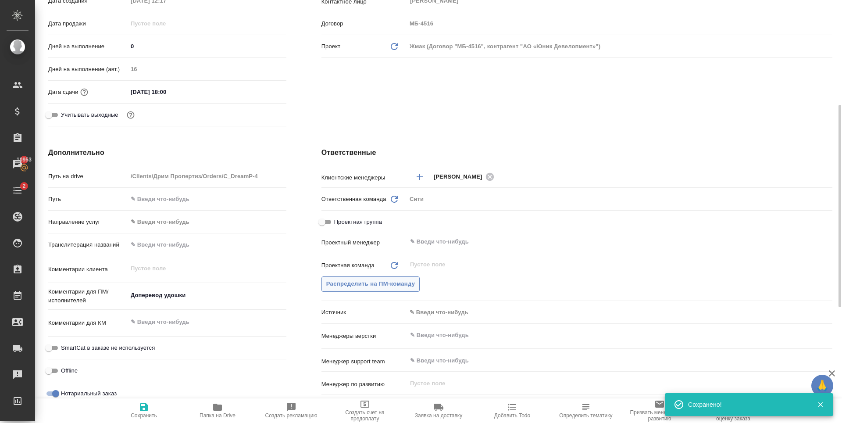
type textarea "x"
click at [376, 286] on span "Распределить на ПМ-команду" at bounding box center [370, 284] width 89 height 10
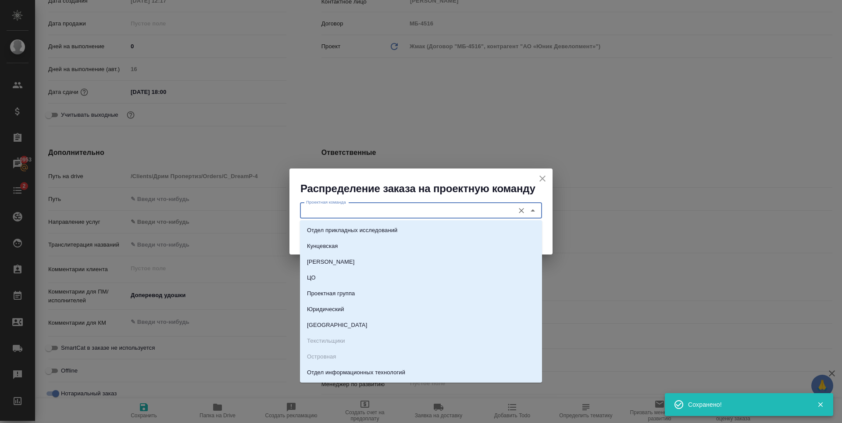
click at [387, 210] on input "Проектная команда" at bounding box center [406, 210] width 207 height 11
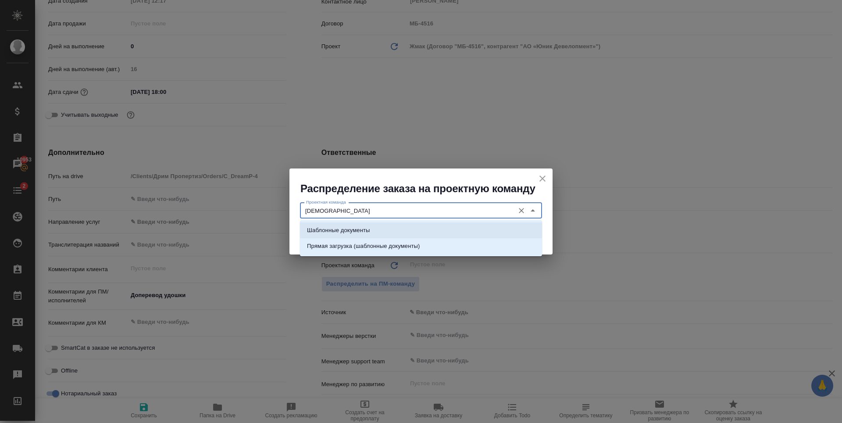
click at [409, 228] on li "Шаблонные документы" at bounding box center [421, 230] width 242 height 16
type input "Шаблонные документы"
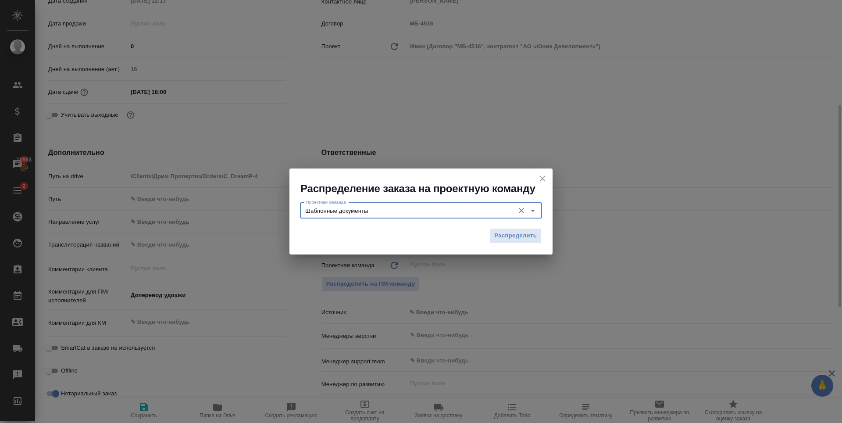
click at [510, 236] on span "Распределить" at bounding box center [515, 236] width 43 height 10
type textarea "x"
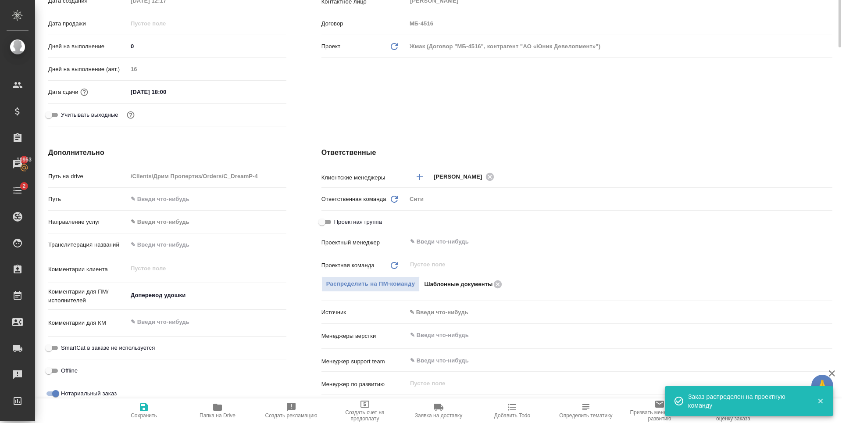
scroll to position [0, 0]
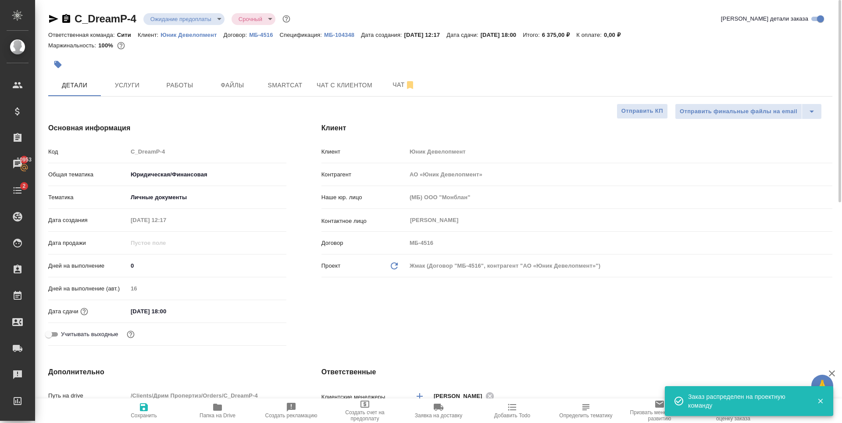
click at [139, 411] on icon "button" at bounding box center [144, 407] width 11 height 11
type textarea "x"
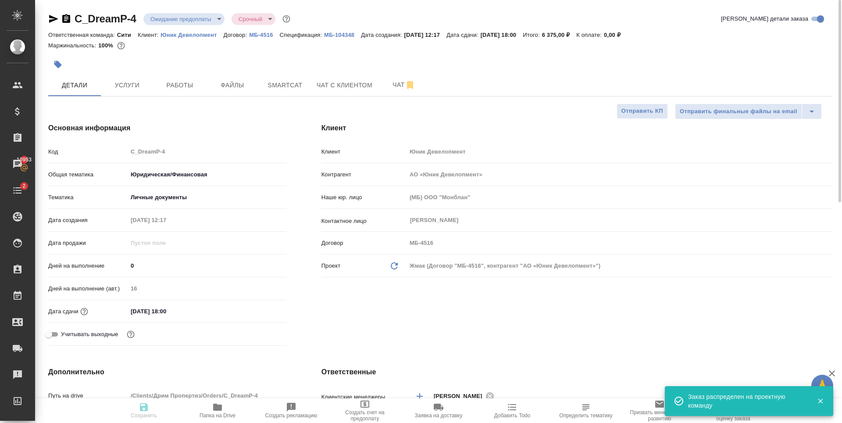
type textarea "x"
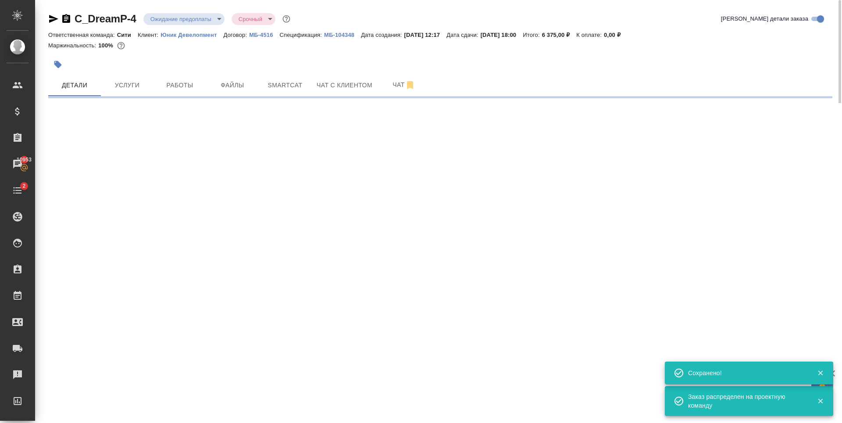
select select "RU"
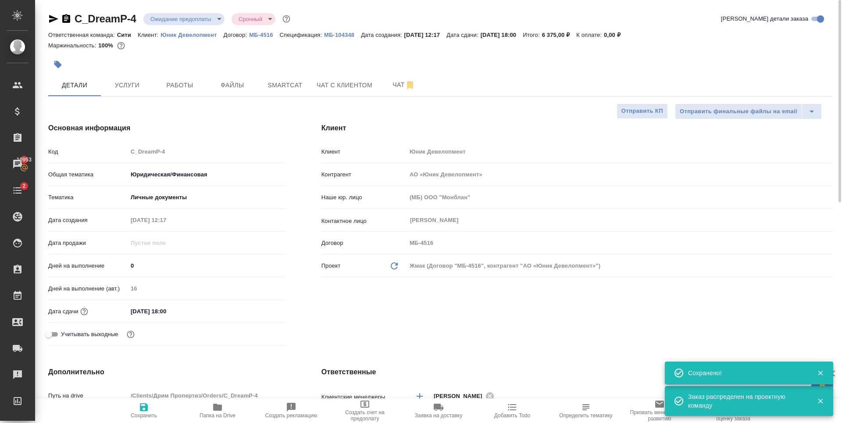
type textarea "x"
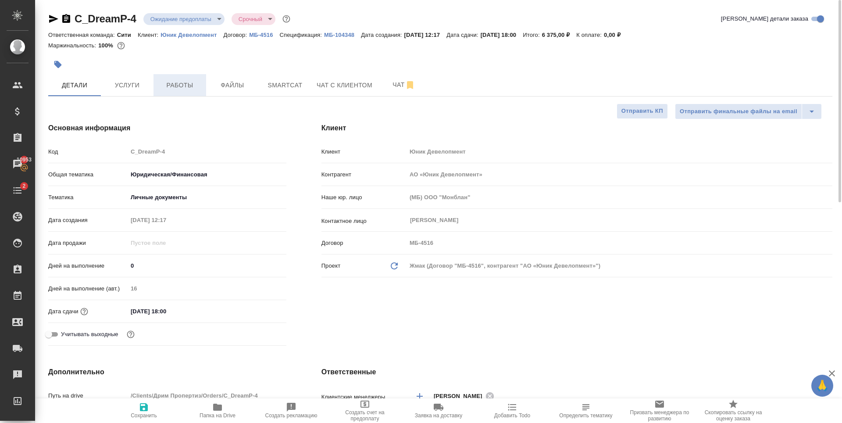
click at [166, 83] on span "Работы" at bounding box center [180, 85] width 42 height 11
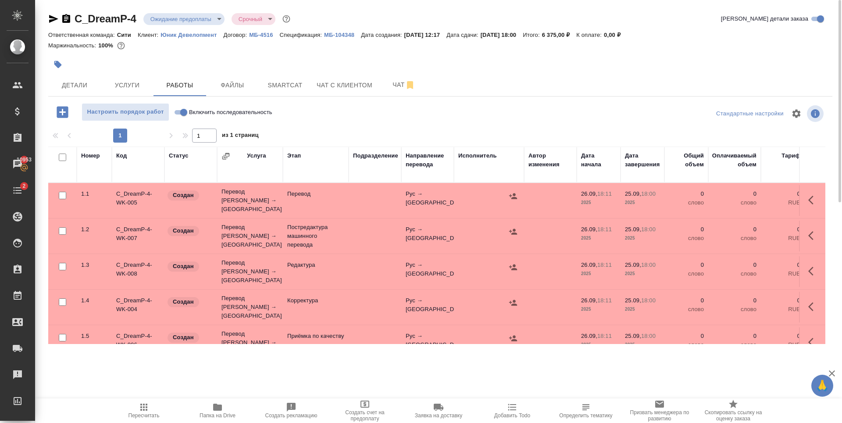
click at [61, 227] on input "checkbox" at bounding box center [62, 230] width 7 height 7
checkbox input "true"
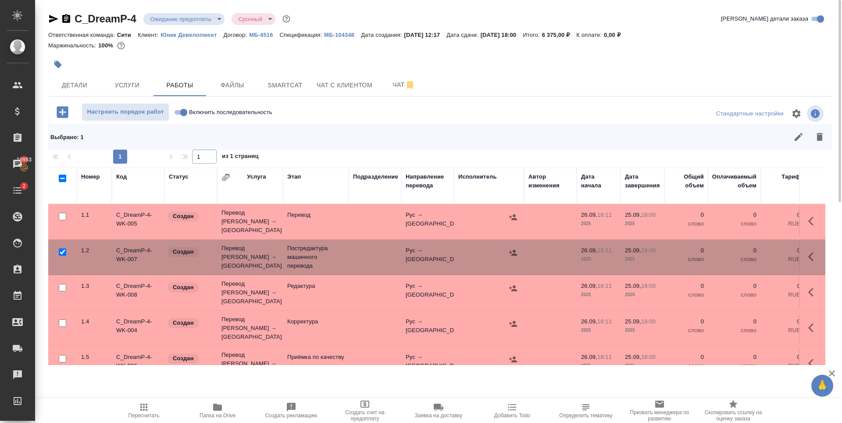
click at [64, 284] on input "checkbox" at bounding box center [62, 287] width 7 height 7
checkbox input "true"
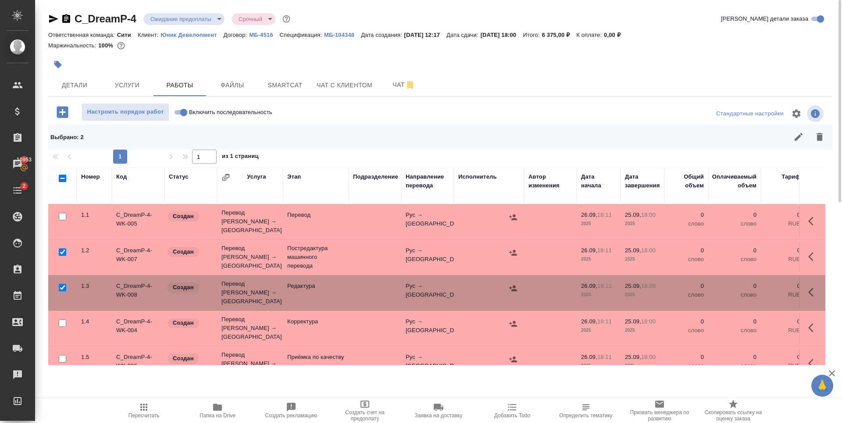
click at [64, 319] on input "checkbox" at bounding box center [62, 322] width 7 height 7
checkbox input "true"
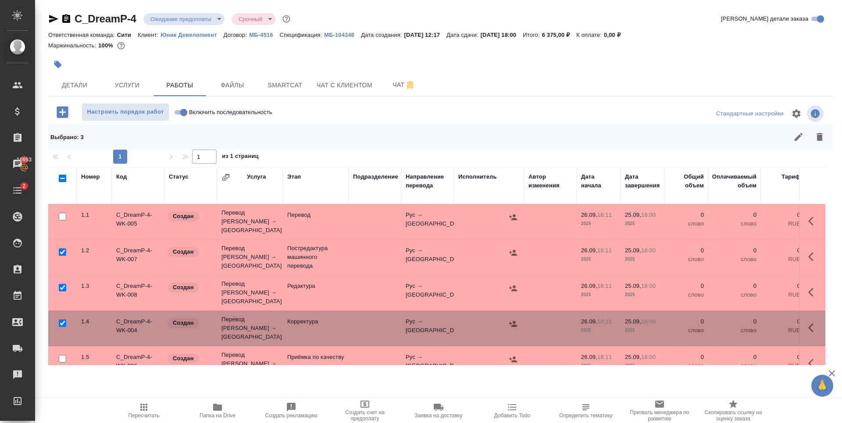
click at [61, 248] on input "checkbox" at bounding box center [62, 251] width 7 height 7
checkbox input "false"
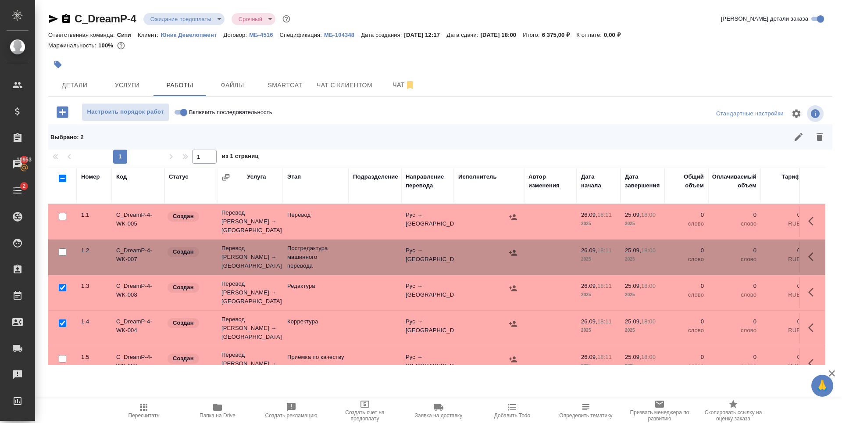
click at [63, 284] on input "checkbox" at bounding box center [62, 287] width 7 height 7
checkbox input "false"
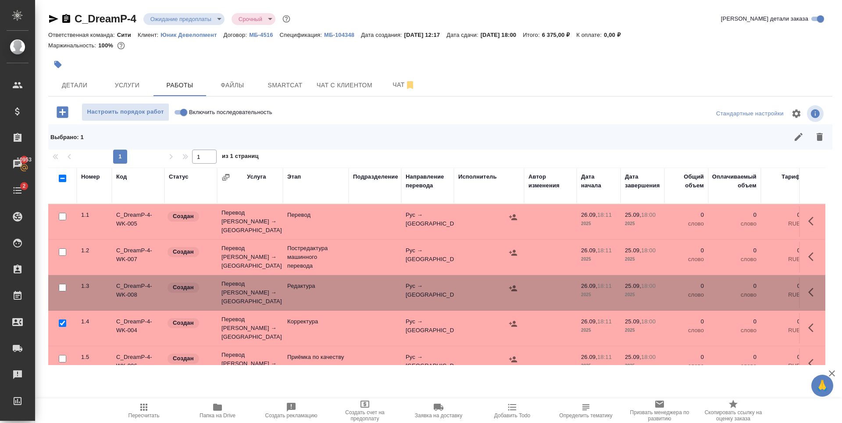
click at [60, 319] on input "checkbox" at bounding box center [62, 322] width 7 height 7
checkbox input "false"
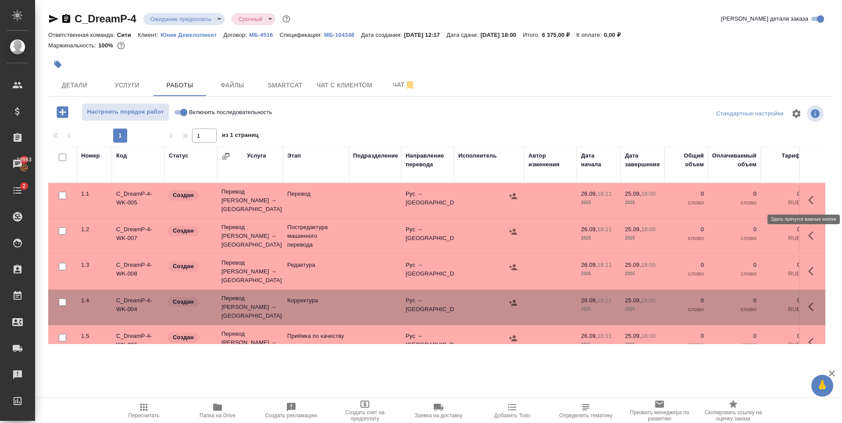
click at [808, 196] on icon "button" at bounding box center [810, 200] width 5 height 9
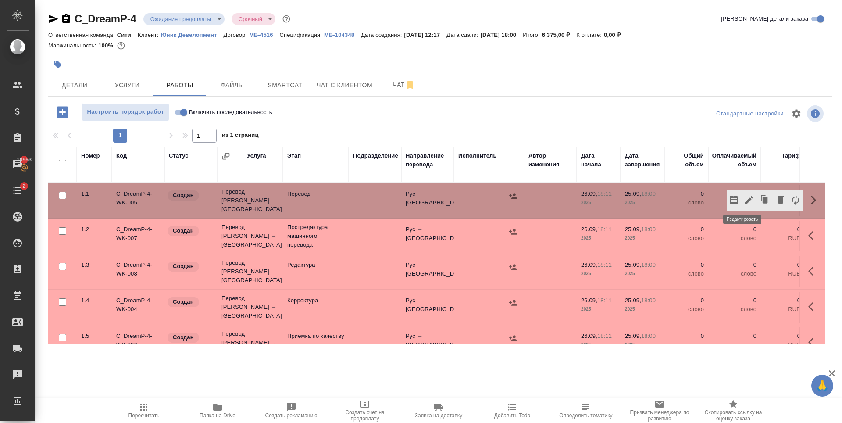
click at [744, 196] on icon "button" at bounding box center [749, 200] width 11 height 11
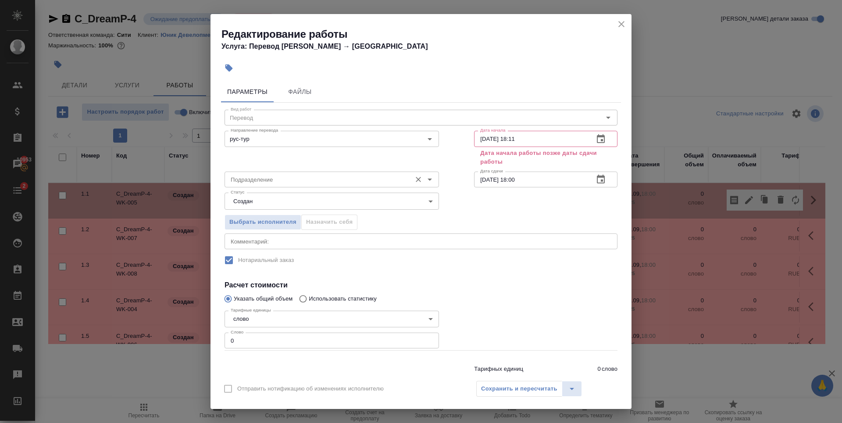
click at [304, 179] on input "Подразделение" at bounding box center [317, 179] width 180 height 11
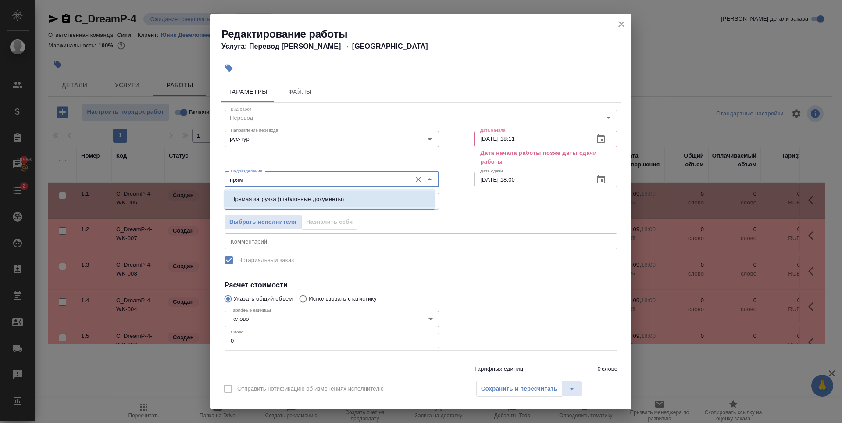
click at [307, 195] on p "Прямая загрузка (шаблонные документы)" at bounding box center [287, 199] width 113 height 9
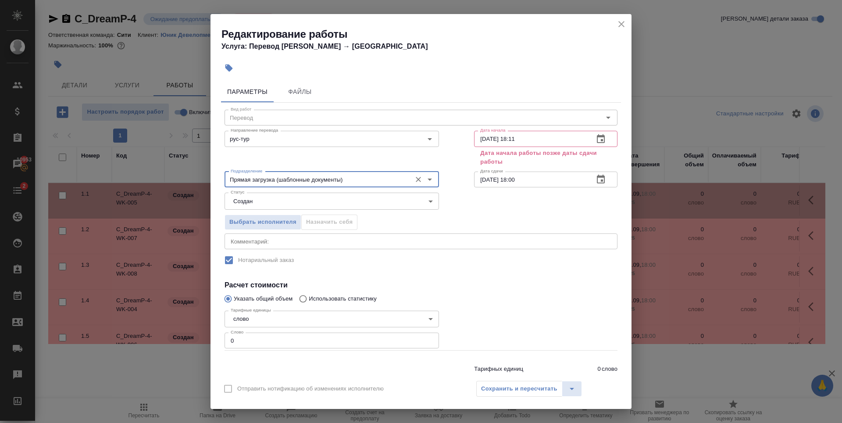
type input "Прямая загрузка (шаблонные документы)"
type input "1"
click at [426, 339] on input "1" at bounding box center [332, 340] width 214 height 16
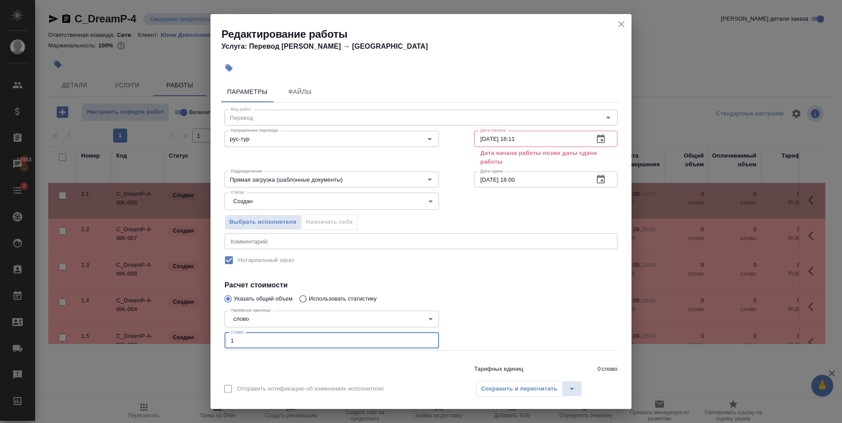
click at [596, 138] on icon "button" at bounding box center [601, 139] width 11 height 11
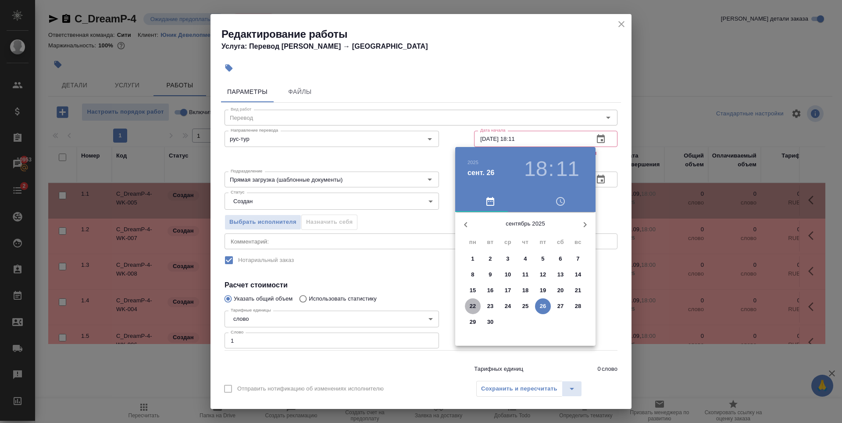
click at [472, 307] on p "22" at bounding box center [473, 306] width 7 height 9
type input "22.09.2025 18:11"
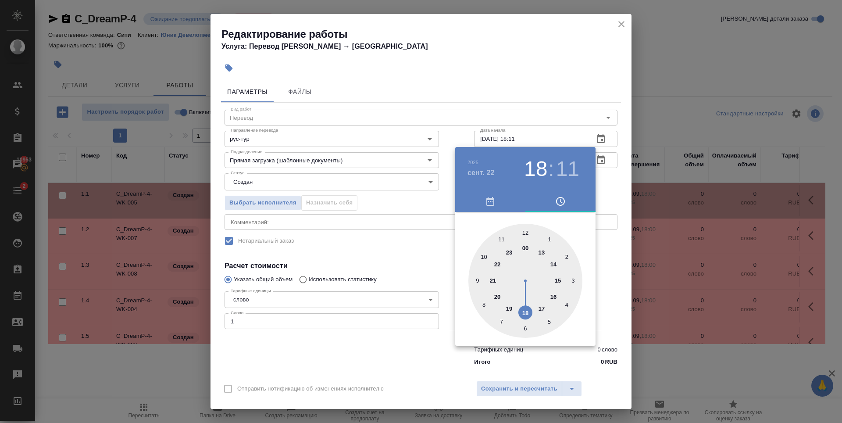
click at [532, 57] on div at bounding box center [421, 211] width 842 height 423
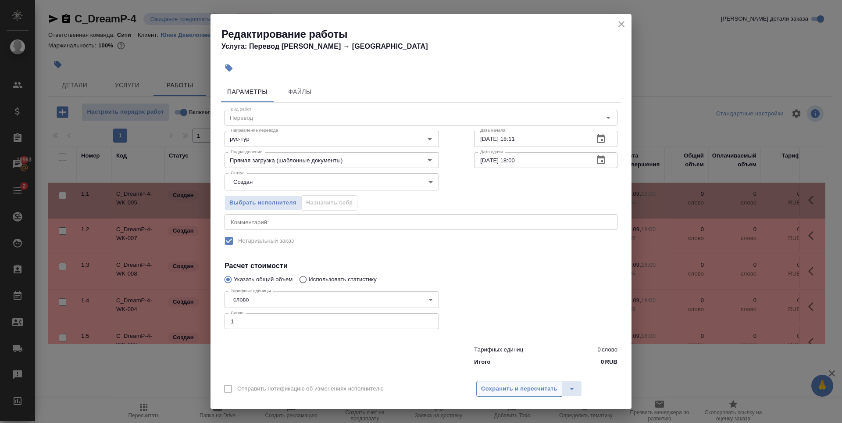
click at [514, 386] on span "Сохранить и пересчитать" at bounding box center [519, 389] width 76 height 10
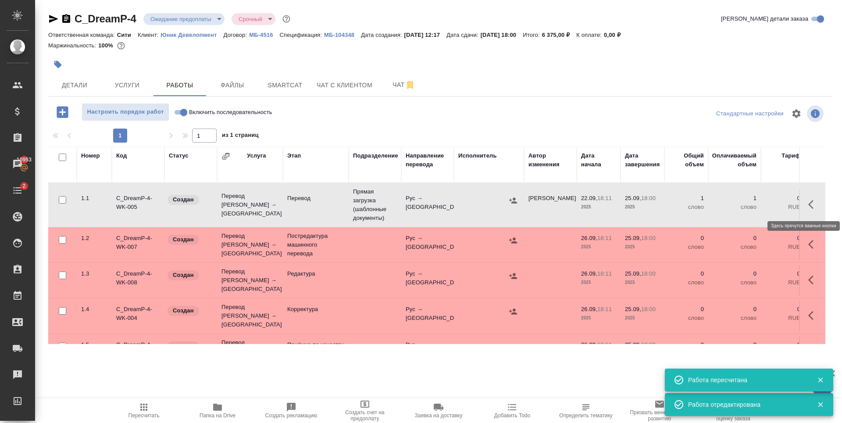
click at [809, 204] on icon "button" at bounding box center [813, 204] width 11 height 11
click at [746, 205] on icon "button" at bounding box center [749, 204] width 11 height 11
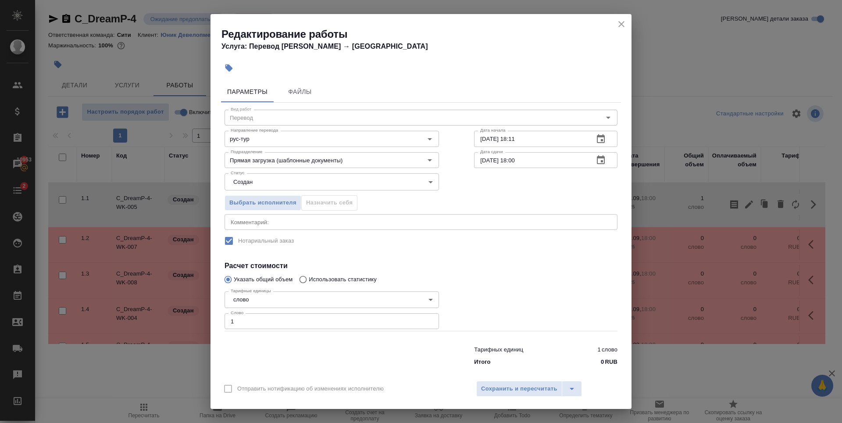
click at [596, 162] on icon "button" at bounding box center [601, 160] width 11 height 11
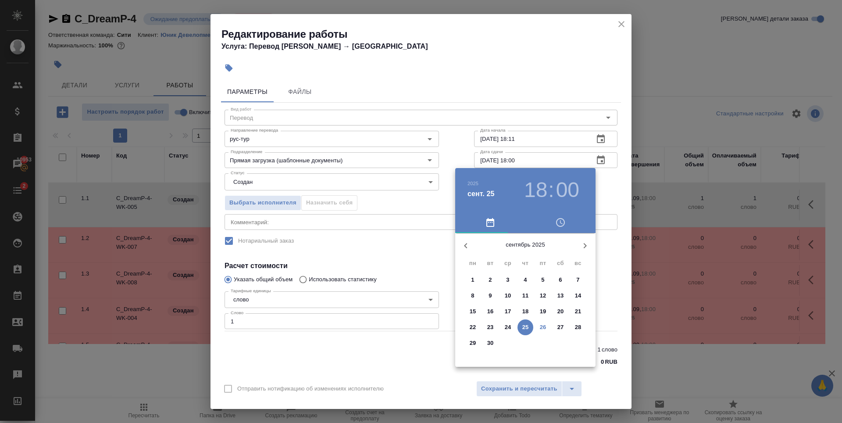
click at [472, 343] on p "29" at bounding box center [473, 343] width 7 height 9
type input "29.09.2025 18:00"
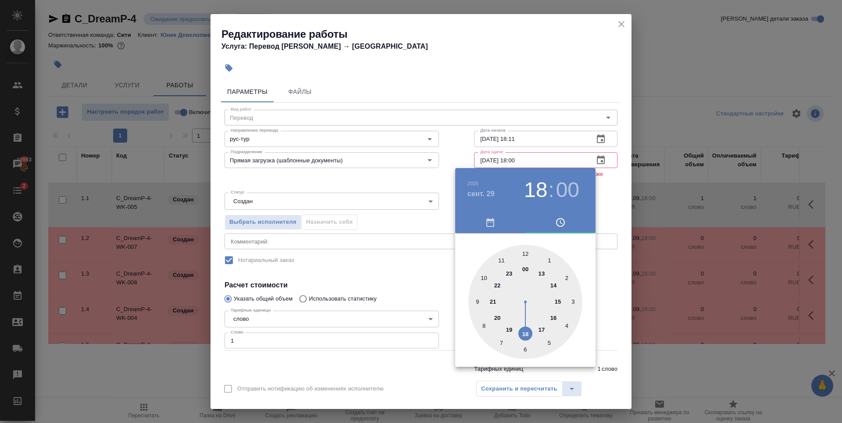
click at [566, 75] on div at bounding box center [421, 211] width 842 height 423
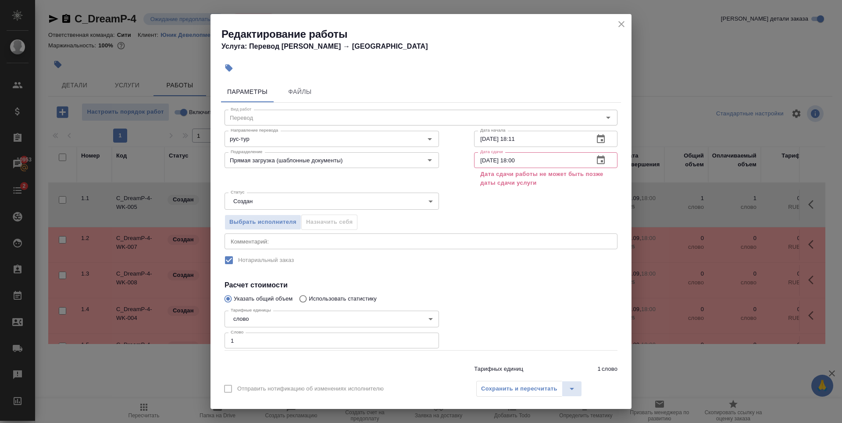
click at [623, 24] on icon "close" at bounding box center [621, 24] width 11 height 11
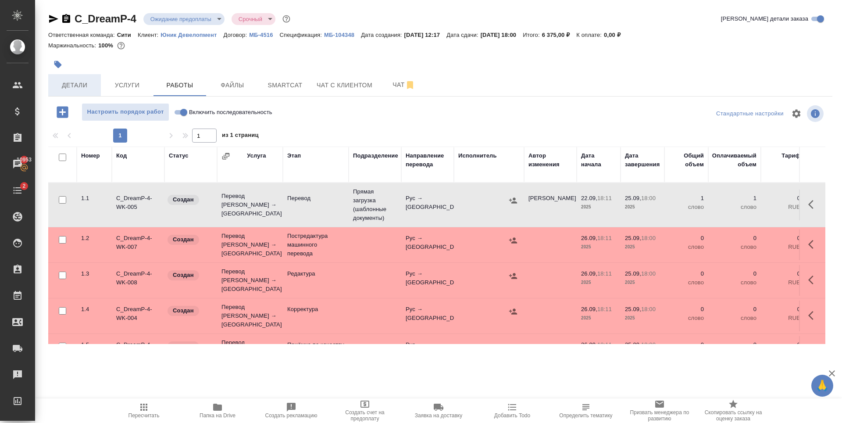
click at [82, 83] on span "Детали" at bounding box center [75, 85] width 42 height 11
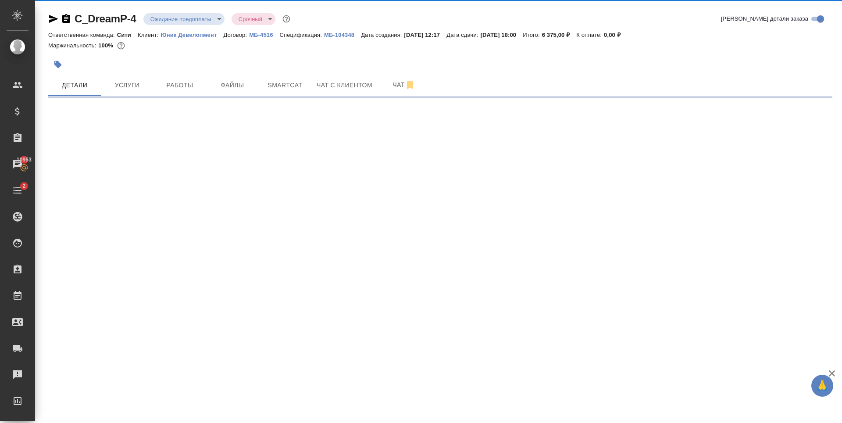
select select "RU"
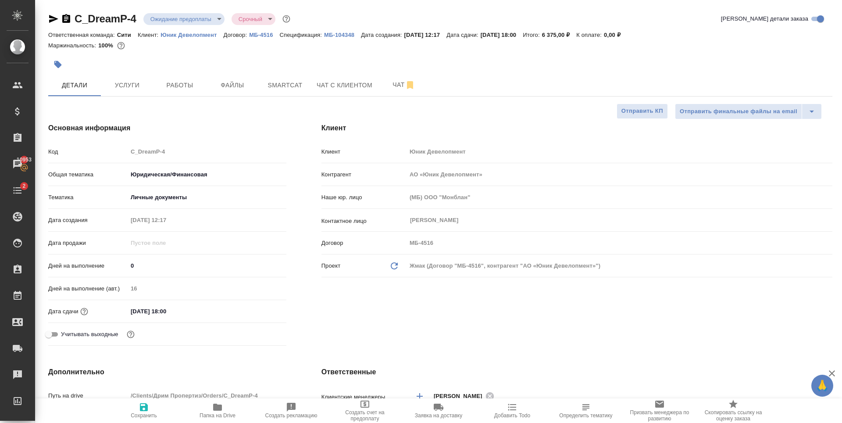
type textarea "x"
click at [164, 311] on input "25.09.2025 18:00" at bounding box center [166, 311] width 77 height 13
click at [260, 311] on icon "button" at bounding box center [261, 310] width 8 height 9
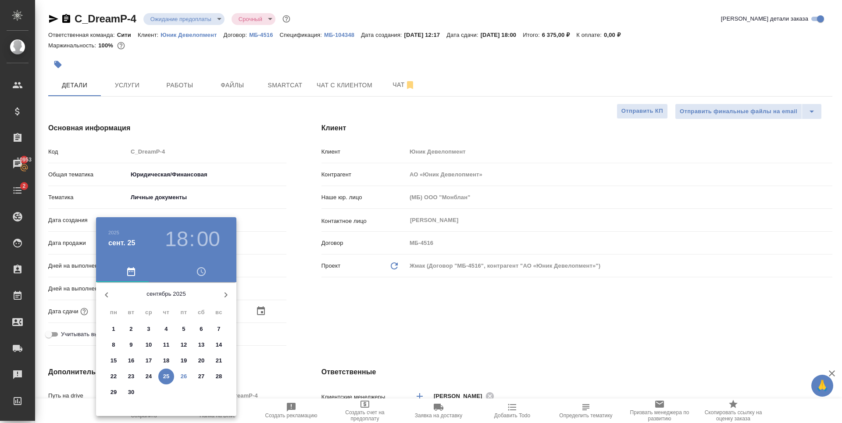
click at [114, 394] on p "29" at bounding box center [114, 392] width 7 height 9
type input "29.09.2025 18:00"
type textarea "x"
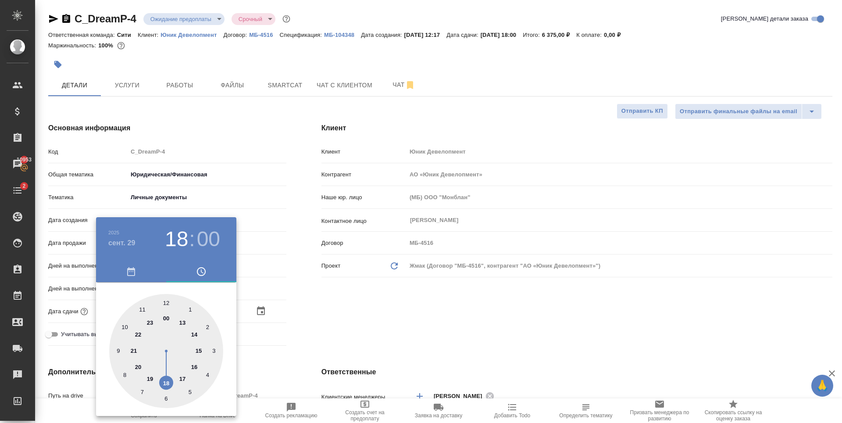
click at [139, 311] on div at bounding box center [166, 351] width 114 height 114
type input "29.09.2025 11:00"
type textarea "x"
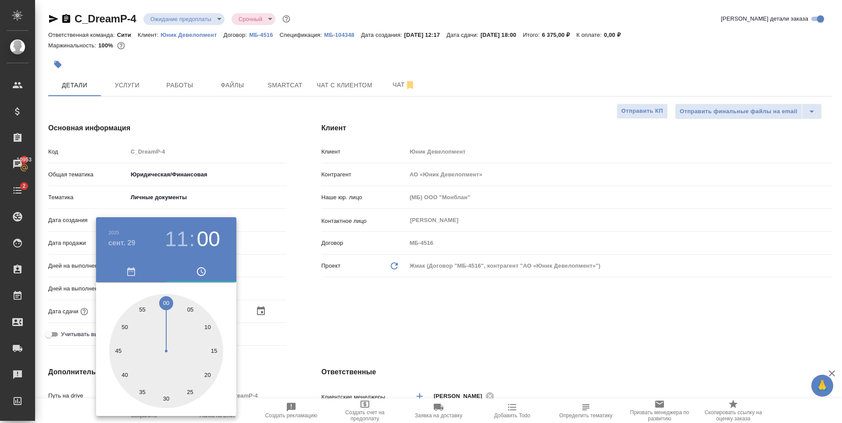
click at [348, 330] on div at bounding box center [421, 211] width 842 height 423
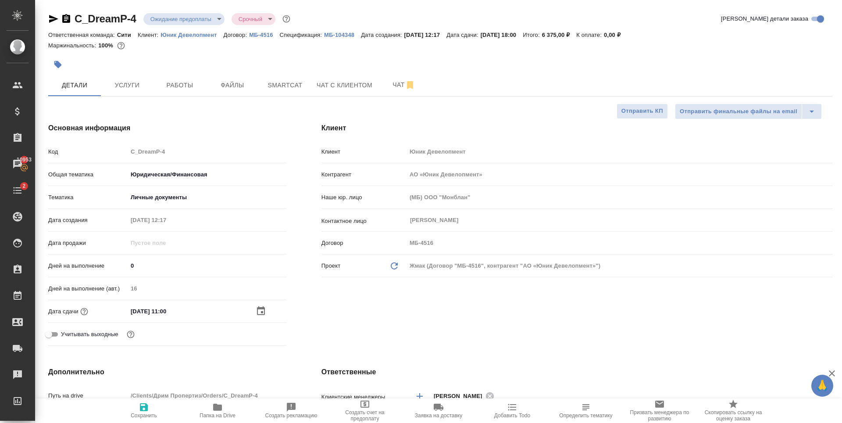
click at [134, 413] on span "Сохранить" at bounding box center [144, 415] width 26 height 6
type textarea "x"
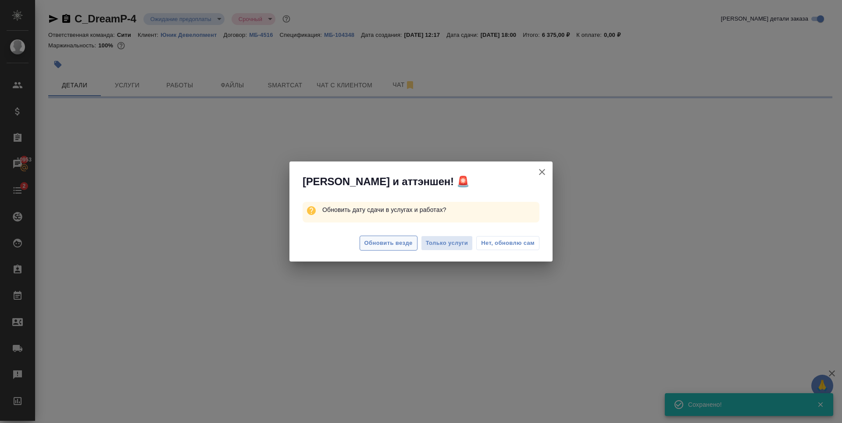
select select "RU"
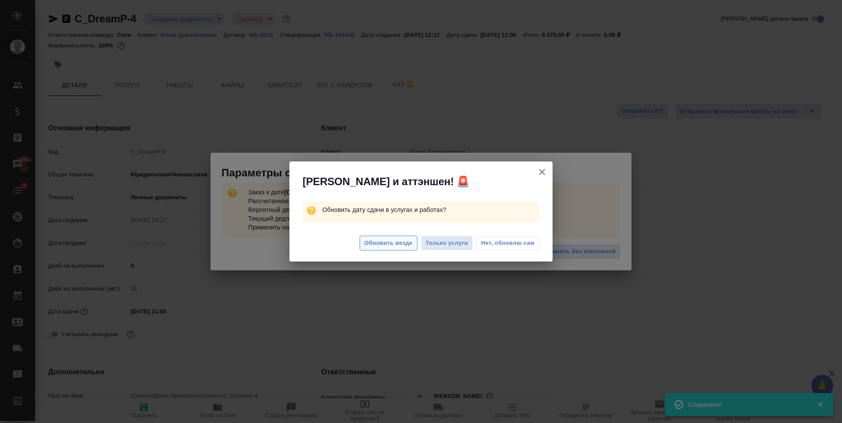
type textarea "x"
click at [379, 243] on span "Обновить везде" at bounding box center [388, 243] width 48 height 10
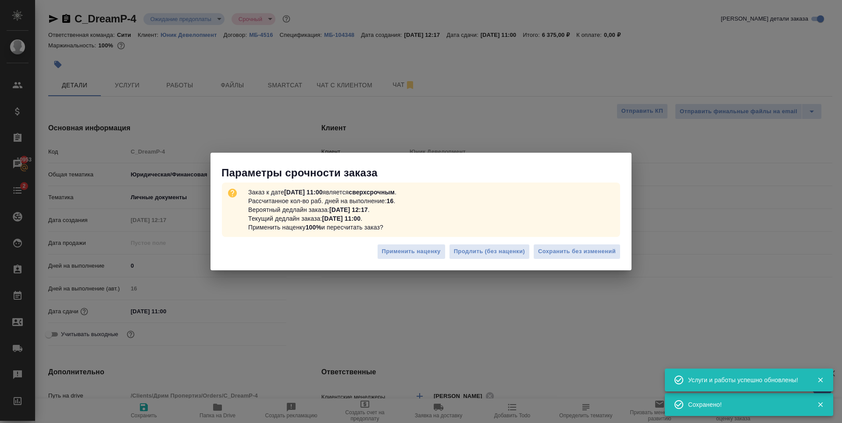
type textarea "x"
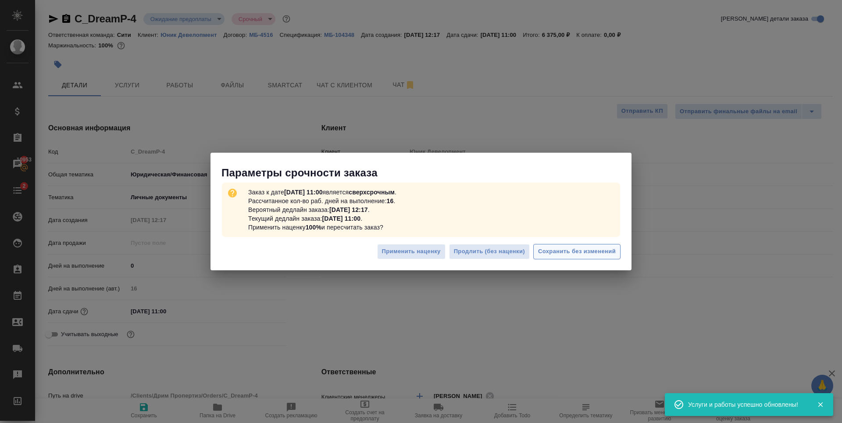
click at [611, 252] on span "Сохранить без изменений" at bounding box center [577, 251] width 78 height 10
type textarea "x"
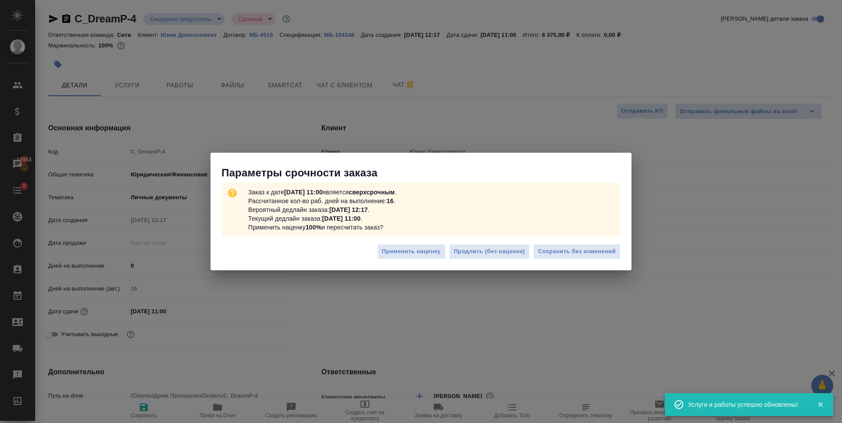
type textarea "x"
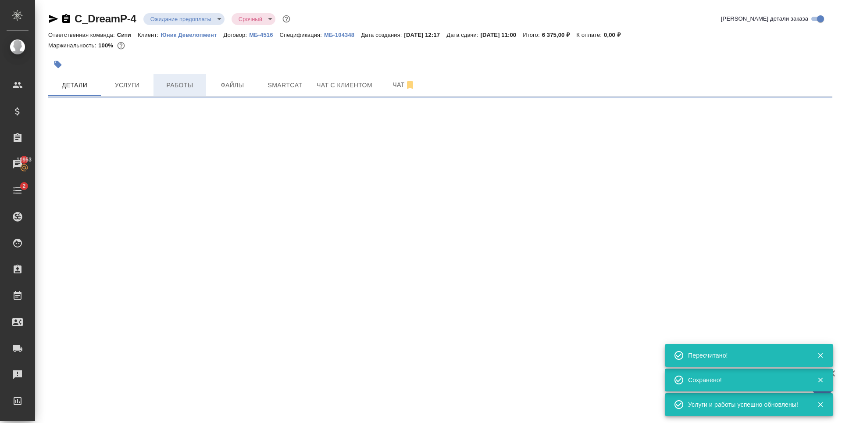
select select "RU"
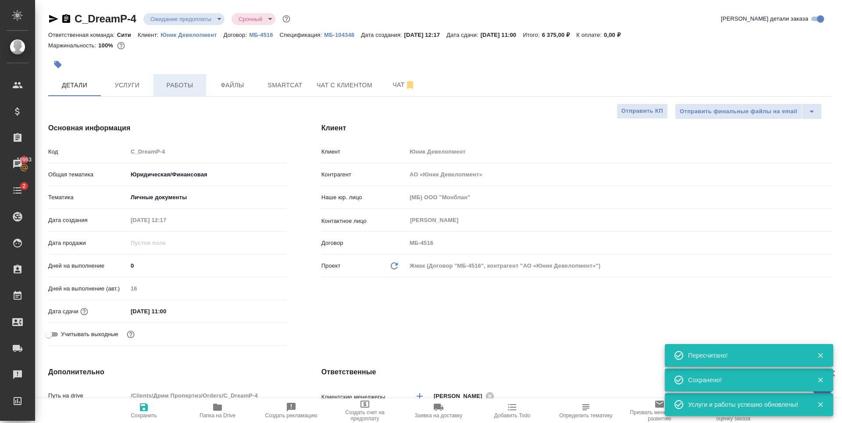
type textarea "x"
click at [171, 84] on span "Работы" at bounding box center [180, 85] width 42 height 11
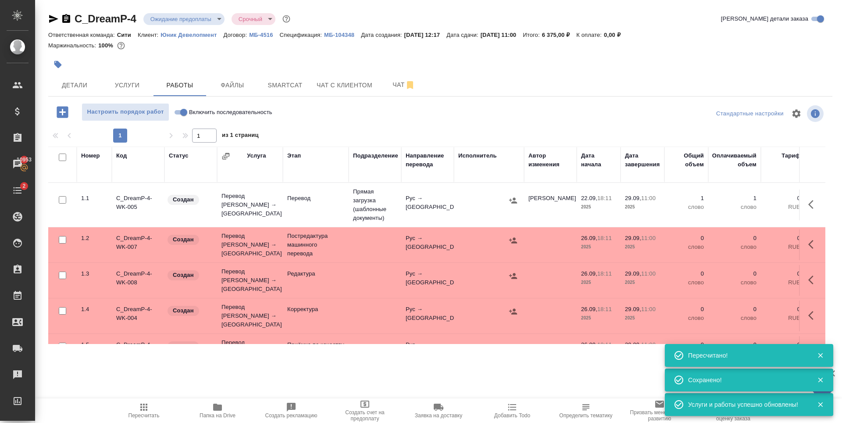
click at [201, 18] on body "🙏 .cls-1 fill:#fff; AWATERA Zaytseva Svetlana Клиенты Спецификации Заказы 10953…" at bounding box center [421, 211] width 842 height 423
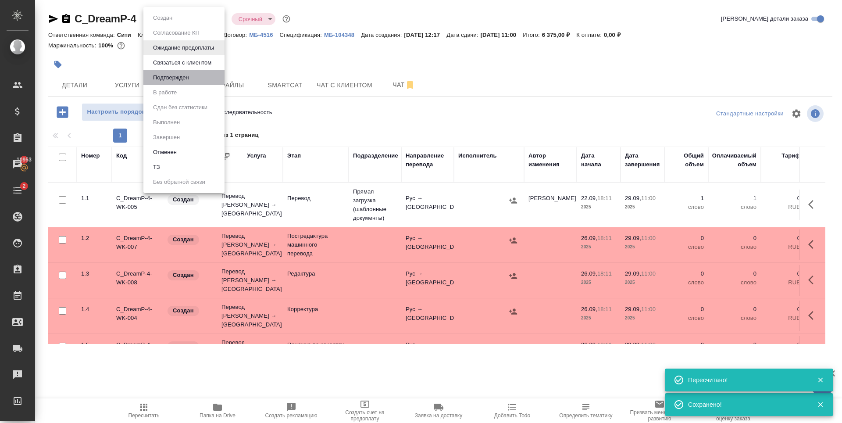
click at [195, 76] on li "Подтвержден" at bounding box center [183, 77] width 81 height 15
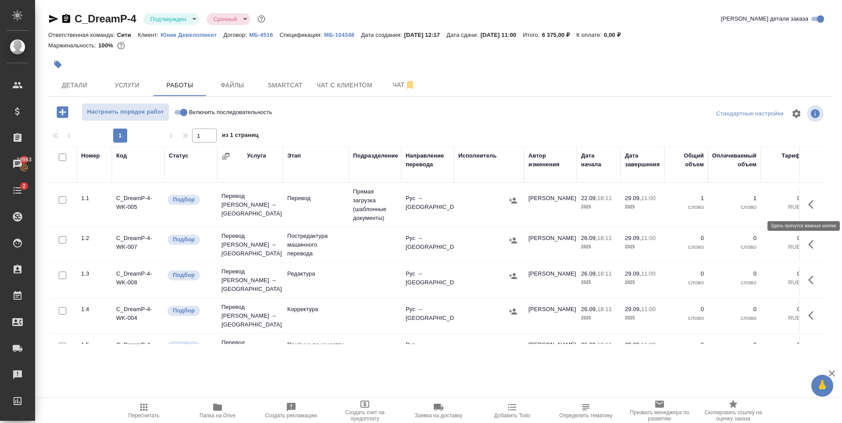
click at [808, 204] on icon "button" at bounding box center [810, 204] width 5 height 9
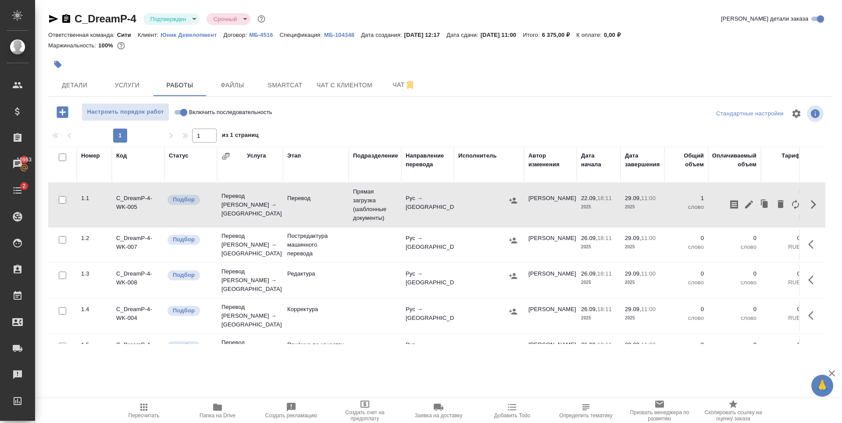
click at [626, 95] on div "Детали Услуги Работы Файлы Smartcat Чат с клиентом Чат" at bounding box center [440, 85] width 784 height 22
click at [61, 60] on button "button" at bounding box center [57, 64] width 19 height 19
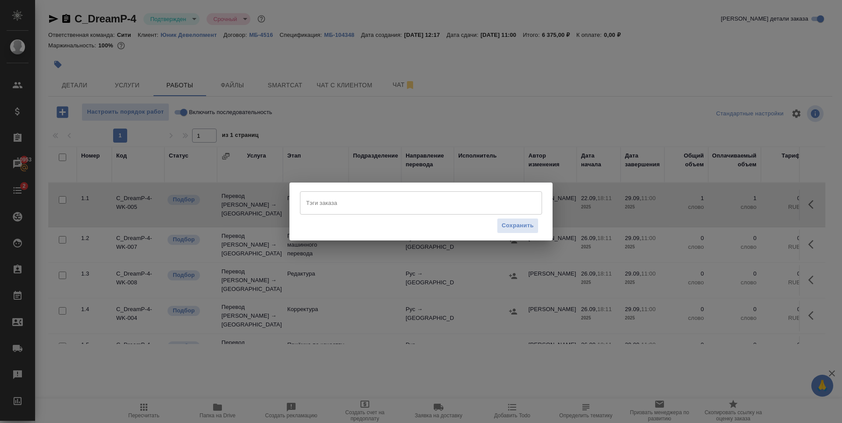
click at [328, 205] on input "Тэги заказа" at bounding box center [413, 202] width 218 height 15
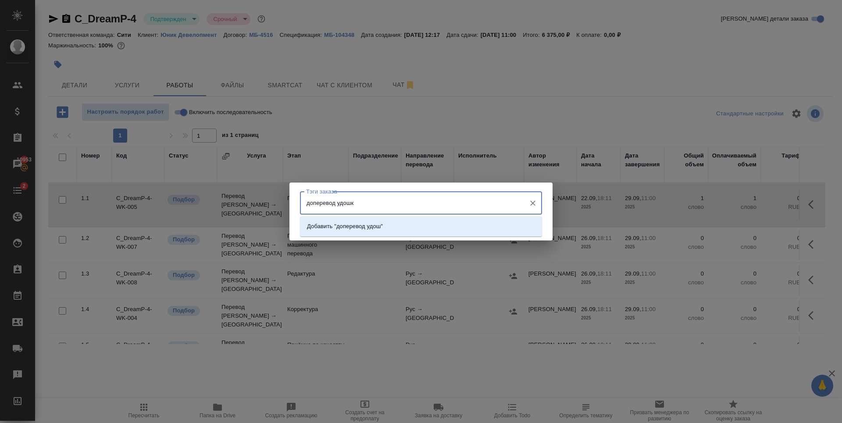
type input "доперевод удошки"
click at [379, 224] on p "Добавить "доперевод удошки"" at bounding box center [348, 226] width 82 height 9
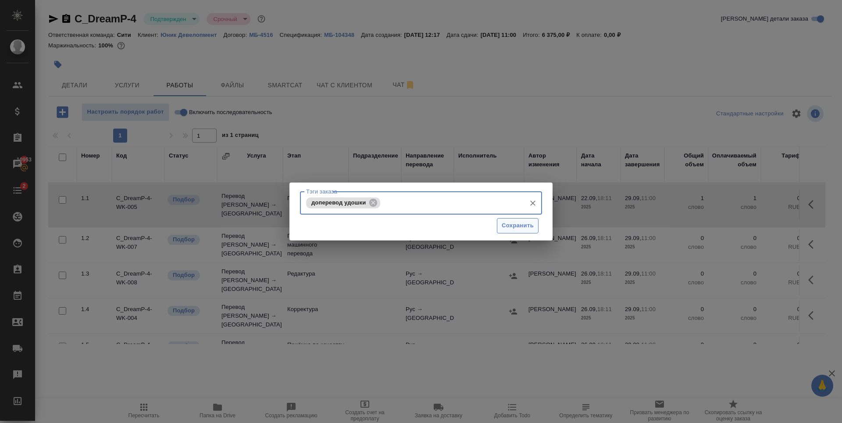
click at [514, 221] on span "Сохранить" at bounding box center [518, 226] width 32 height 10
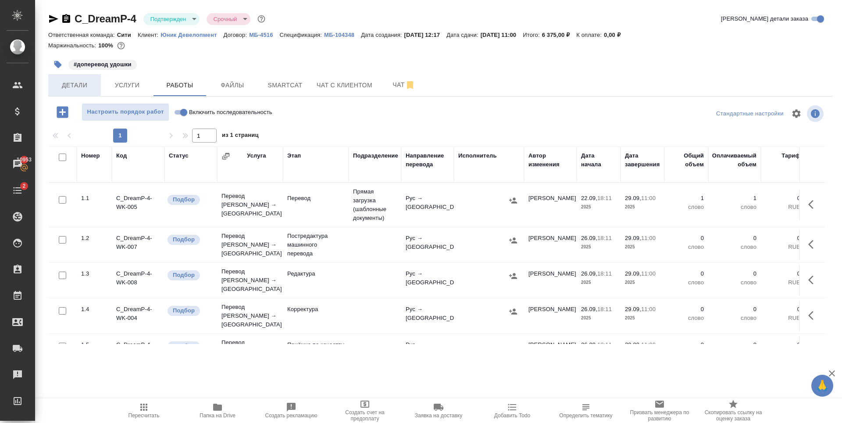
click at [72, 91] on button "Детали" at bounding box center [74, 85] width 53 height 22
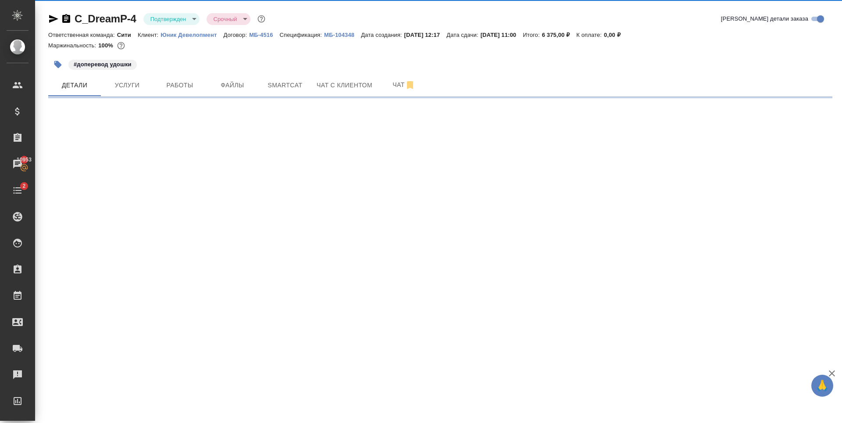
select select "RU"
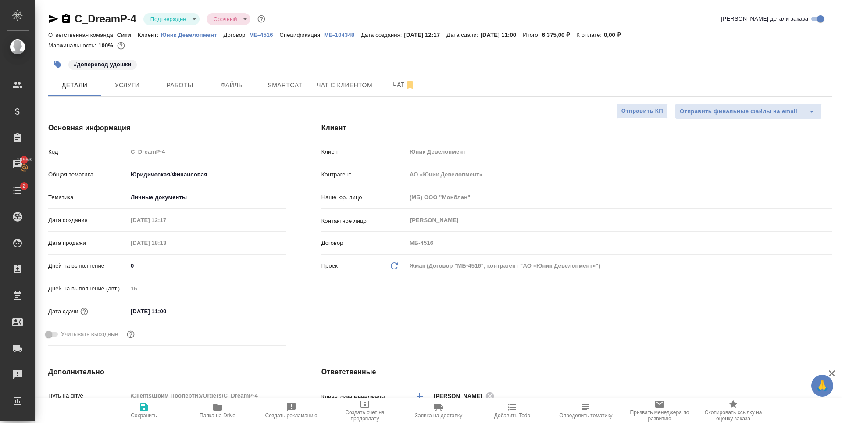
type textarea "x"
click at [164, 89] on span "Работы" at bounding box center [180, 85] width 42 height 11
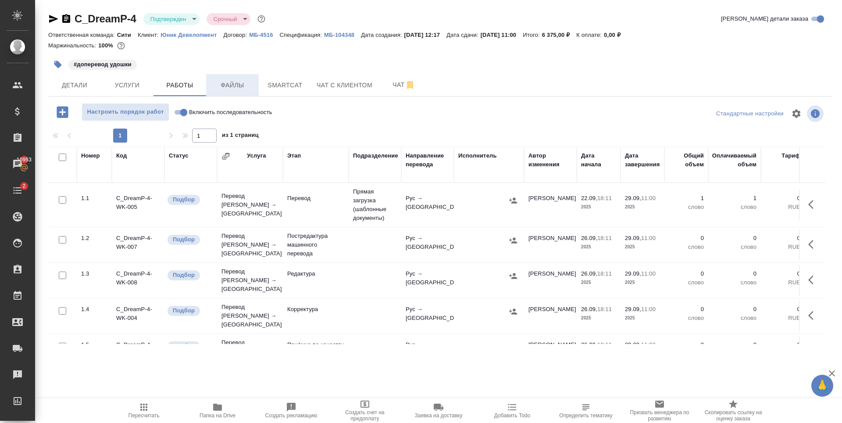
click at [237, 86] on span "Файлы" at bounding box center [232, 85] width 42 height 11
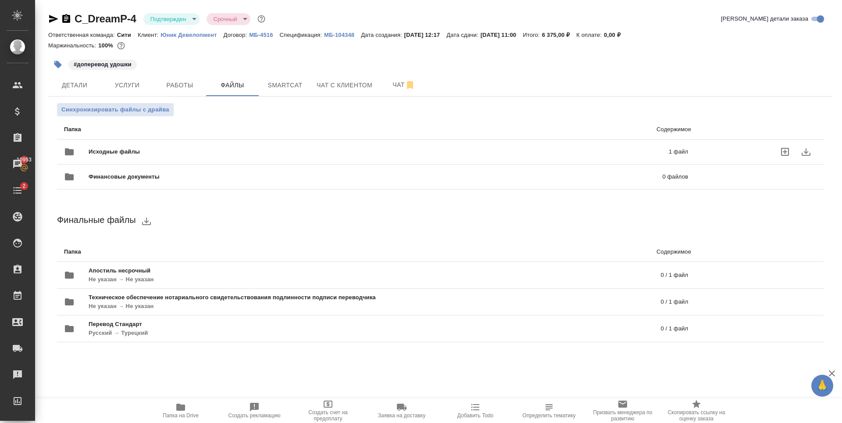
click at [550, 156] on p "1 файл" at bounding box center [546, 151] width 284 height 9
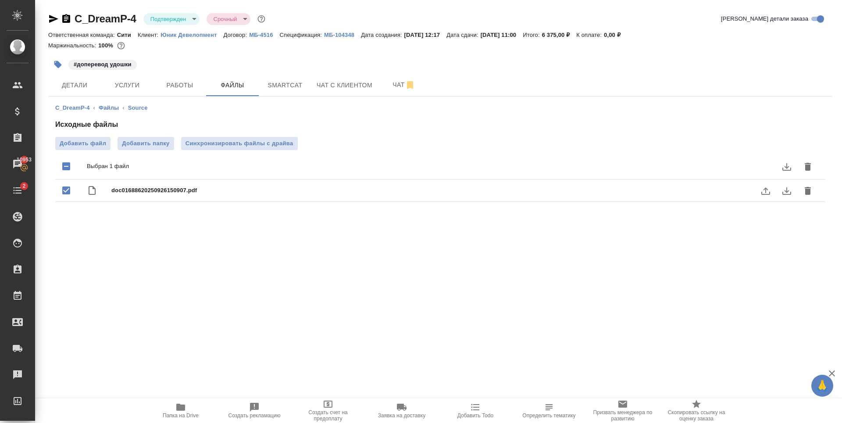
click at [785, 191] on icon "download" at bounding box center [787, 191] width 11 height 11
click at [176, 79] on button "Работы" at bounding box center [180, 85] width 53 height 22
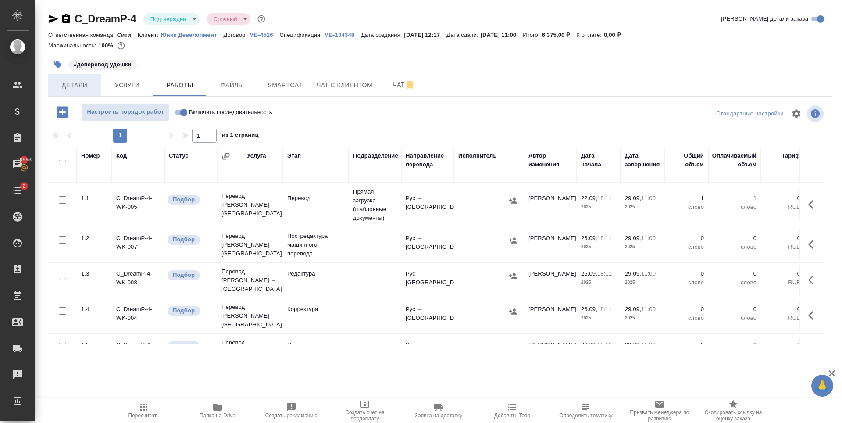
click at [75, 82] on span "Детали" at bounding box center [75, 85] width 42 height 11
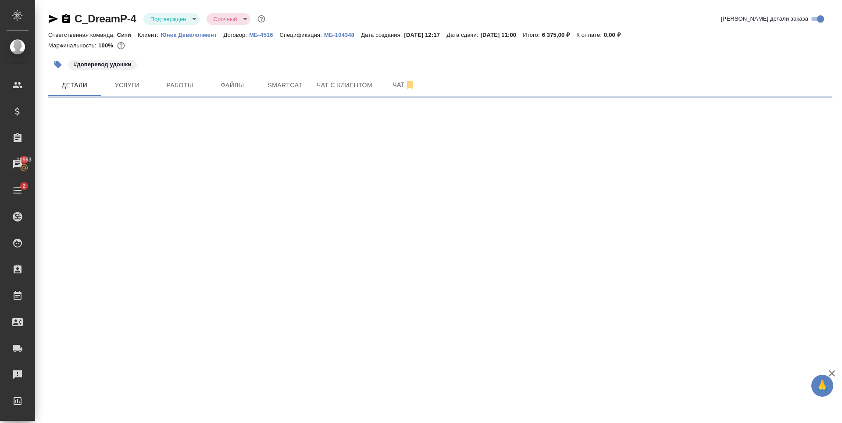
select select "RU"
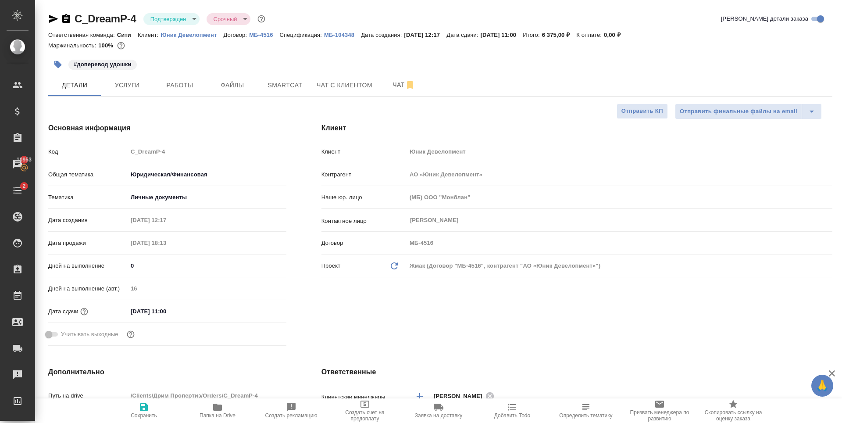
type textarea "x"
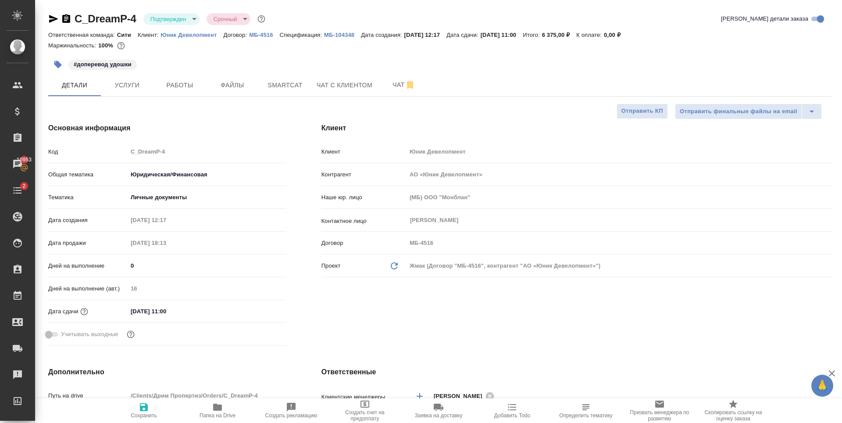
type textarea "x"
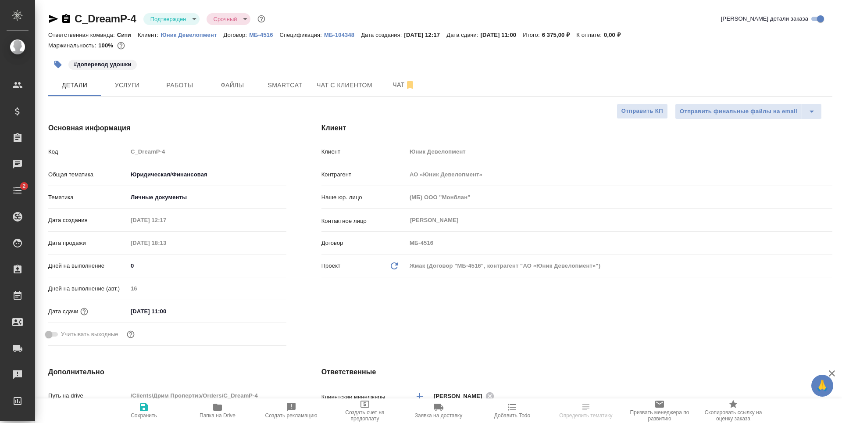
select select "RU"
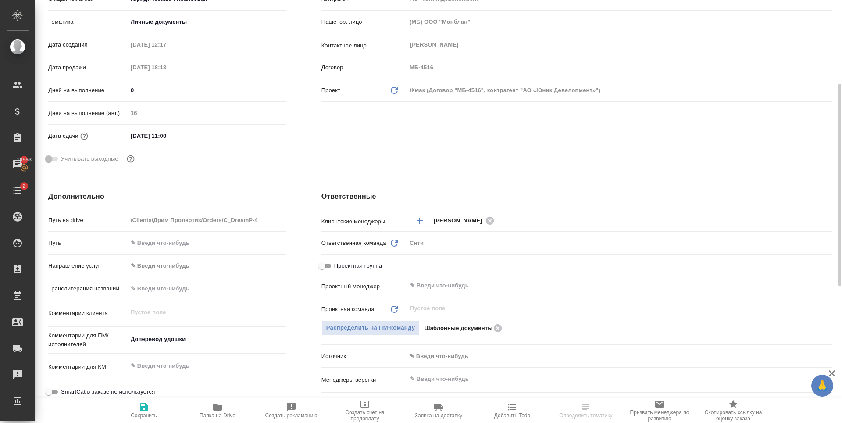
select select "RU"
type textarea "x"
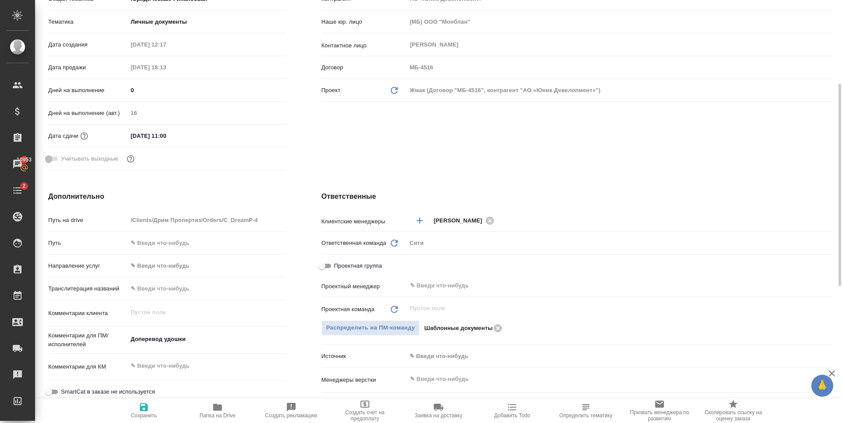
type textarea "x"
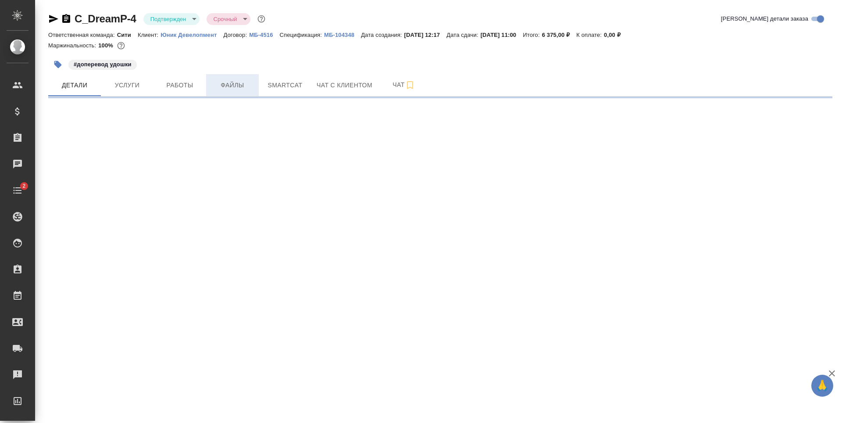
select select "RU"
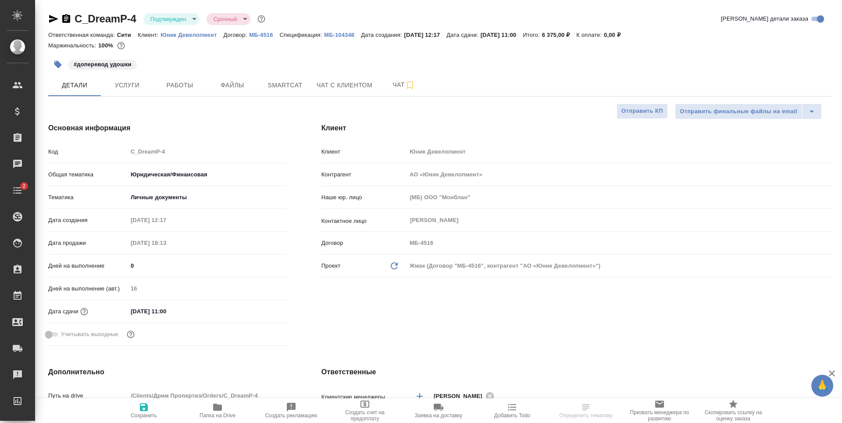
type textarea "x"
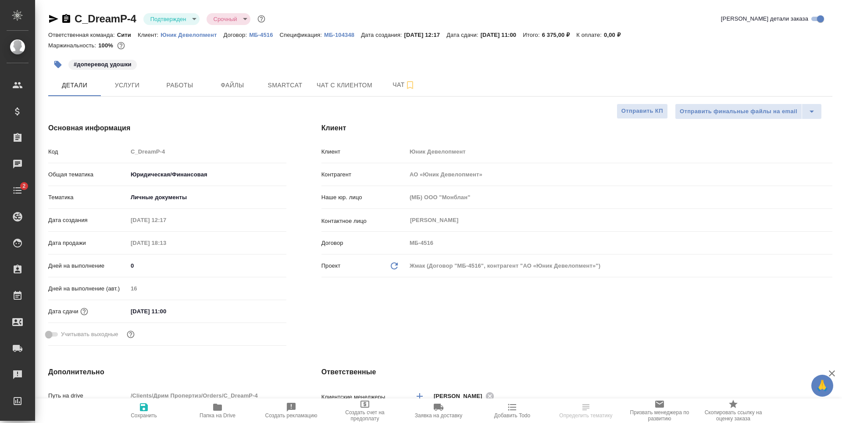
type textarea "x"
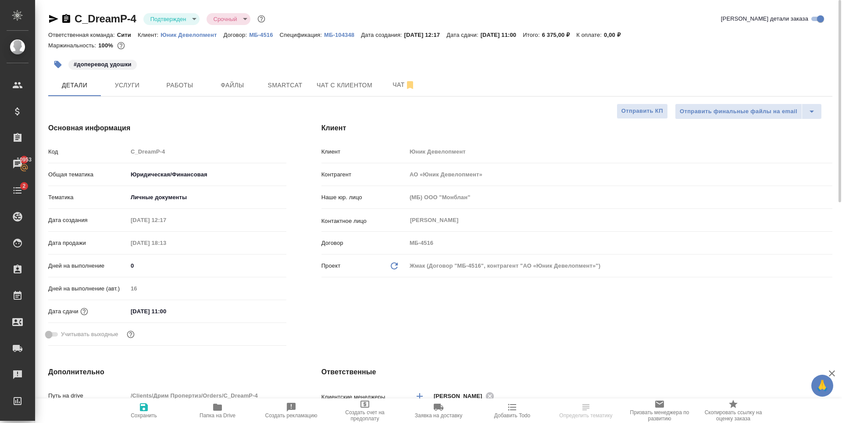
type textarea "x"
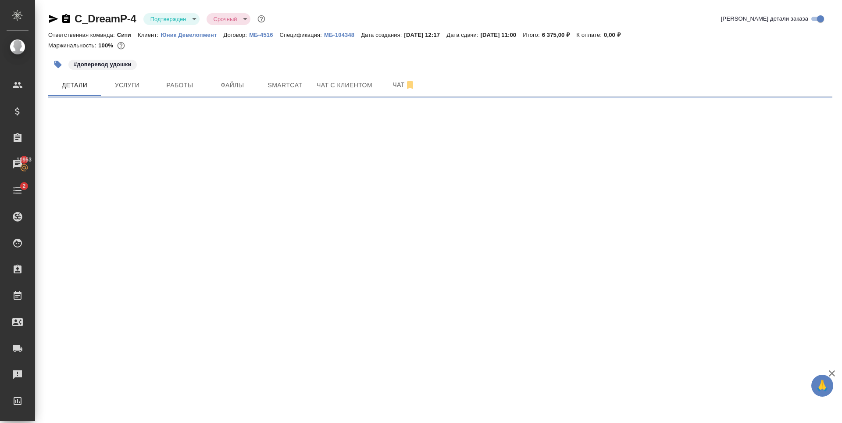
select select "RU"
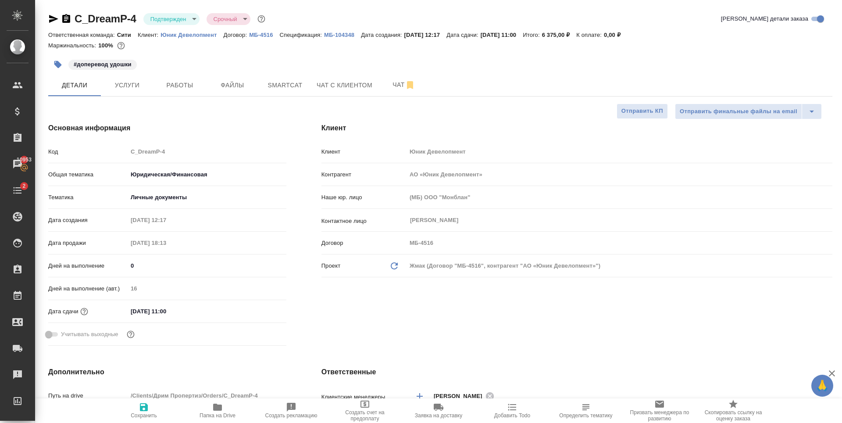
type textarea "x"
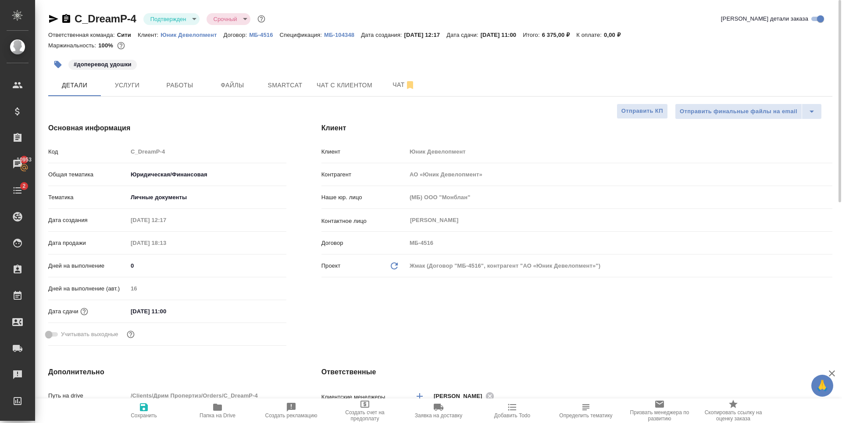
type textarea "x"
click at [167, 86] on span "Работы" at bounding box center [180, 85] width 42 height 11
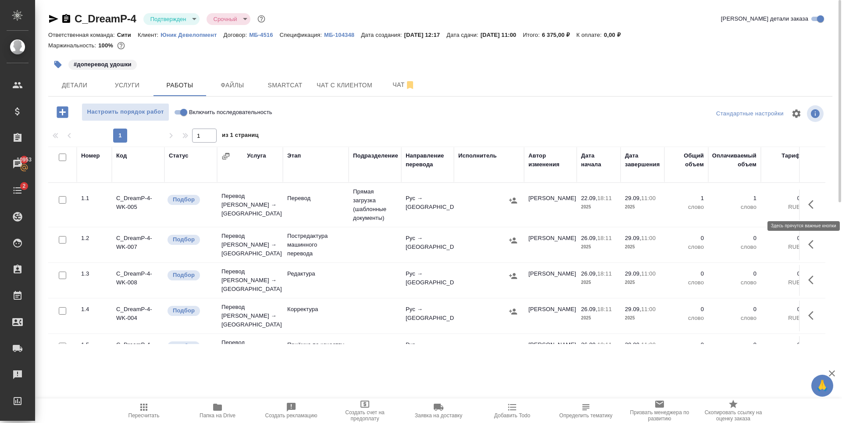
click at [808, 206] on icon "button" at bounding box center [813, 204] width 11 height 11
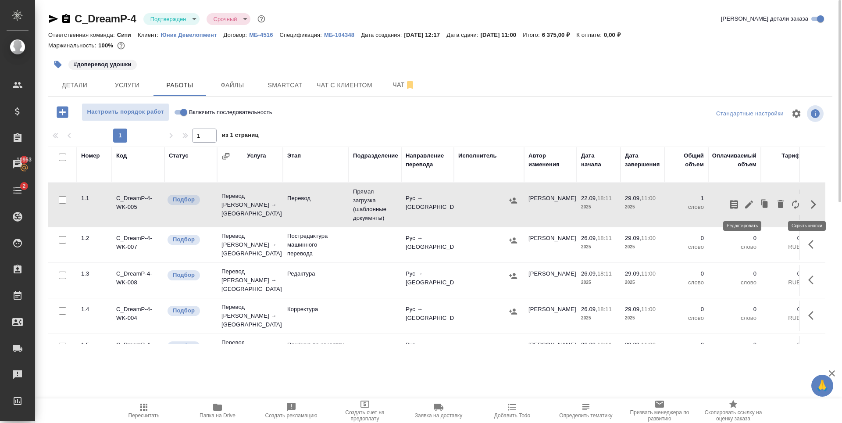
click at [744, 204] on icon "button" at bounding box center [749, 204] width 11 height 11
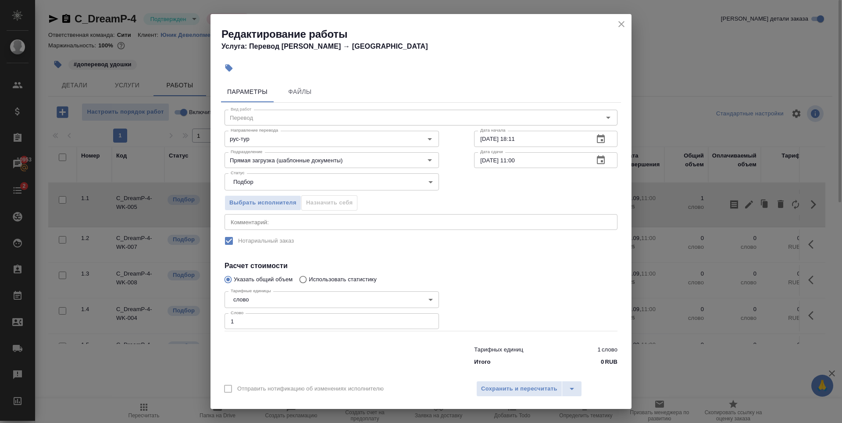
click at [597, 161] on icon "button" at bounding box center [601, 159] width 8 height 9
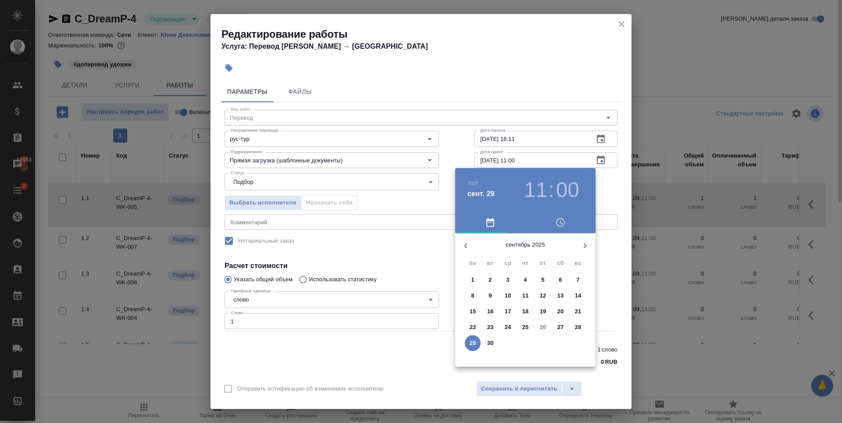
click at [538, 182] on h3 "11" at bounding box center [535, 190] width 23 height 25
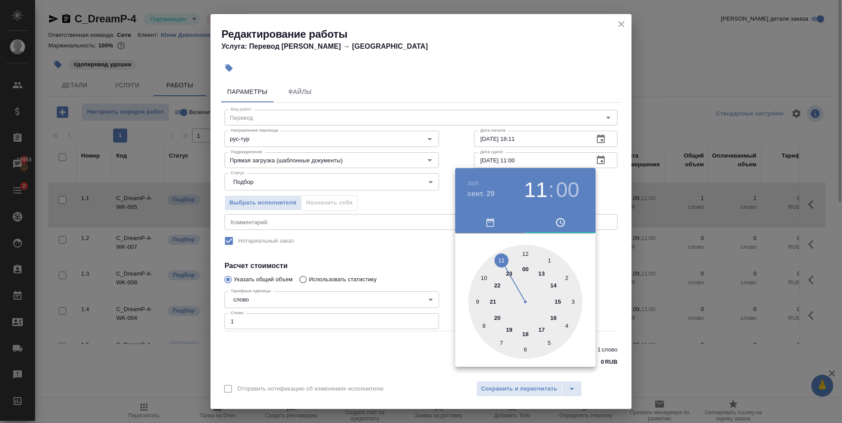
click at [557, 303] on div at bounding box center [525, 302] width 114 height 114
type input "29.09.2025 15:00"
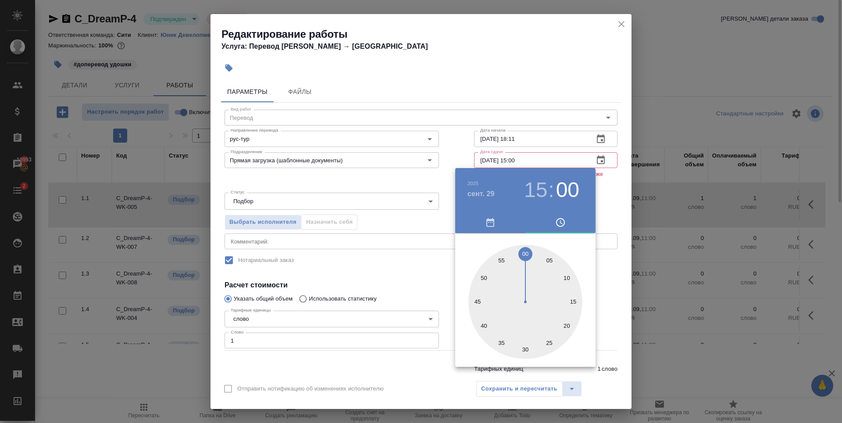
click at [359, 259] on div at bounding box center [421, 211] width 842 height 423
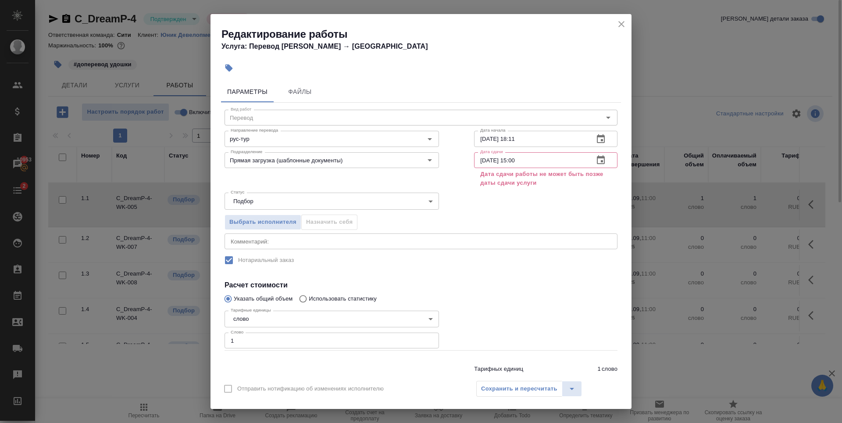
click at [525, 393] on div "Сохранить и пересчитать" at bounding box center [529, 389] width 106 height 16
click at [595, 153] on button "button" at bounding box center [600, 160] width 21 height 21
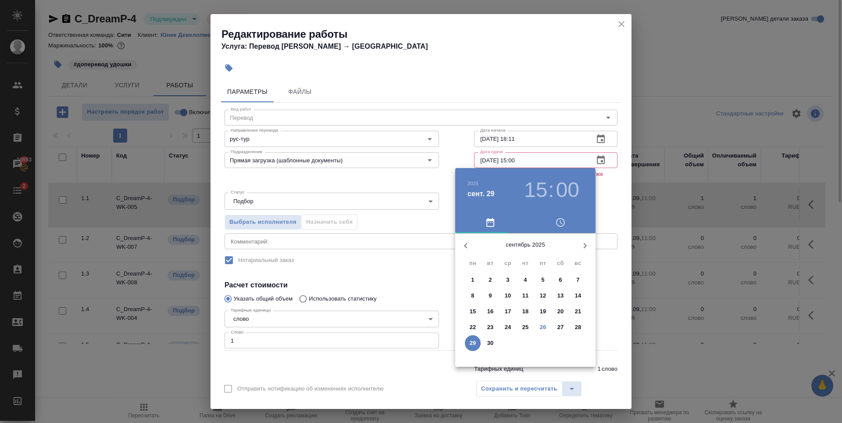
click at [572, 82] on div at bounding box center [421, 211] width 842 height 423
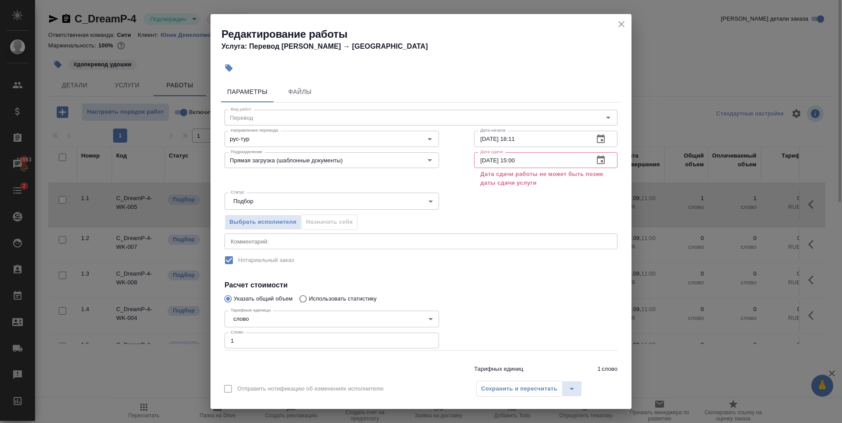
click at [618, 23] on icon "close" at bounding box center [621, 24] width 11 height 11
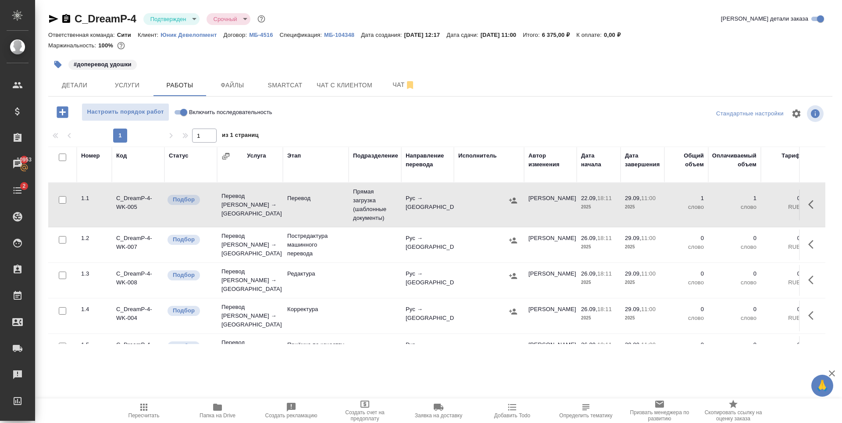
click at [140, 84] on span "Услуги" at bounding box center [127, 85] width 42 height 11
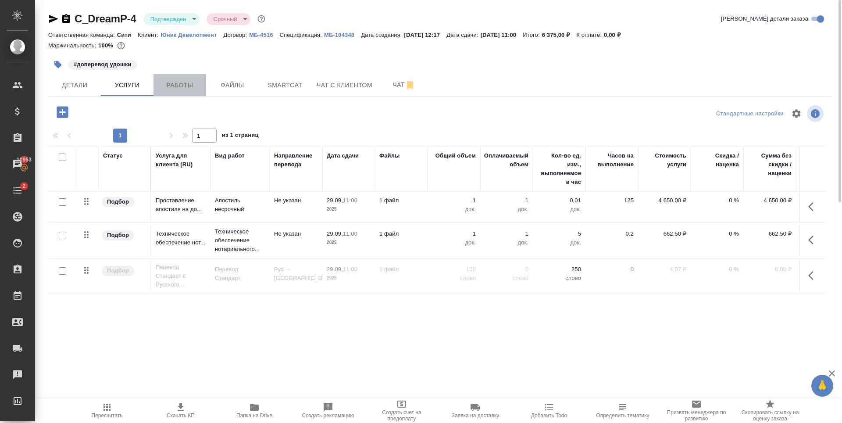
click at [184, 88] on span "Работы" at bounding box center [180, 85] width 42 height 11
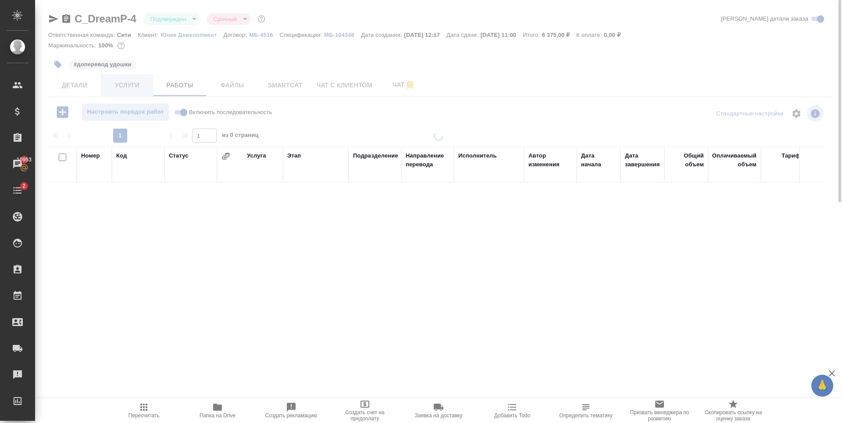
click at [137, 85] on span "Услуги" at bounding box center [127, 85] width 42 height 11
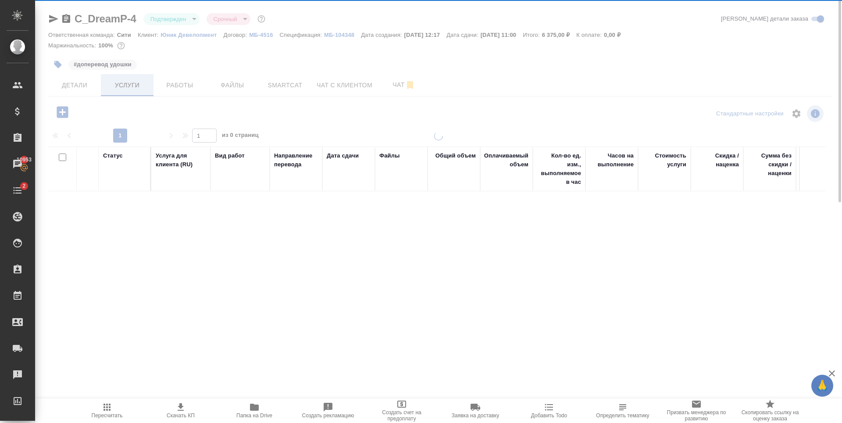
click at [137, 85] on div at bounding box center [438, 178] width 807 height 357
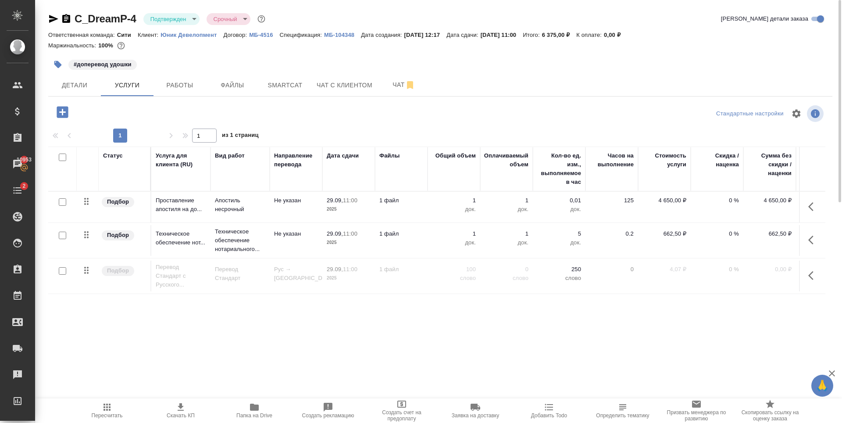
click at [368, 208] on p "2025" at bounding box center [349, 209] width 44 height 9
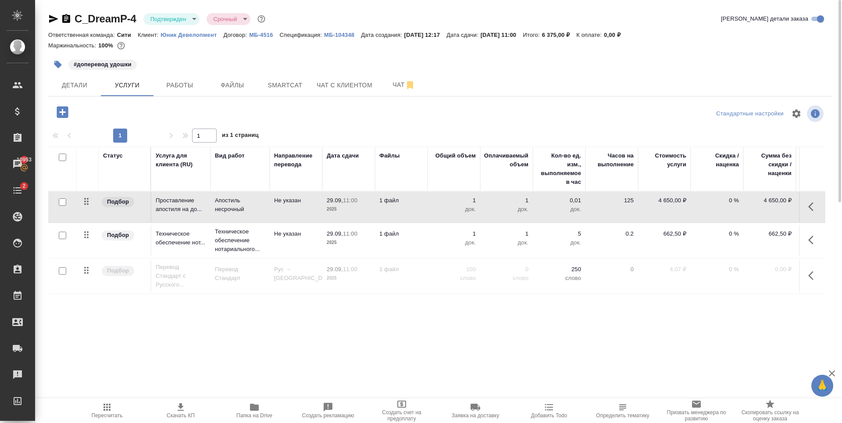
click at [368, 208] on p "2025" at bounding box center [349, 209] width 44 height 9
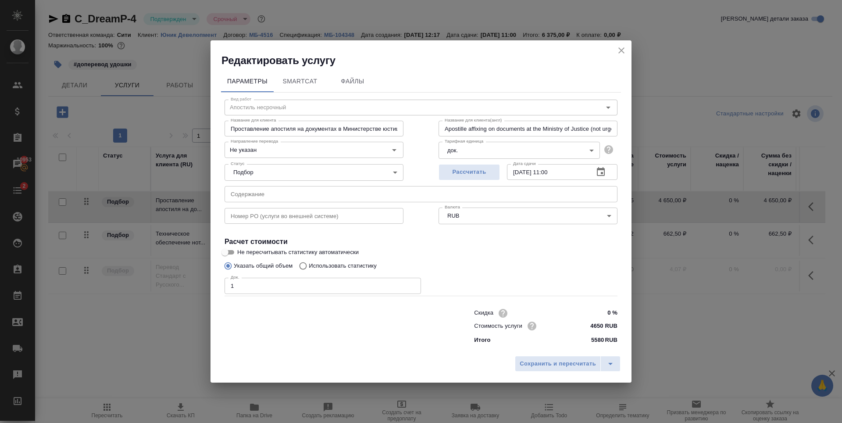
click at [601, 172] on icon "button" at bounding box center [601, 172] width 11 height 11
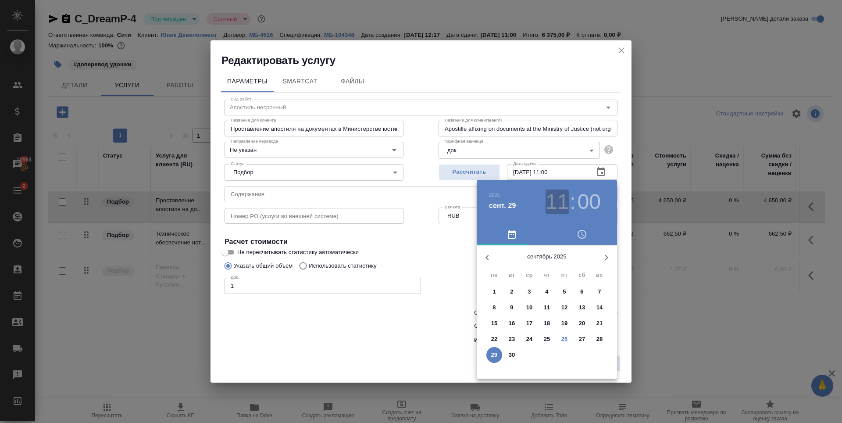
click at [557, 197] on h3 "11" at bounding box center [557, 201] width 23 height 25
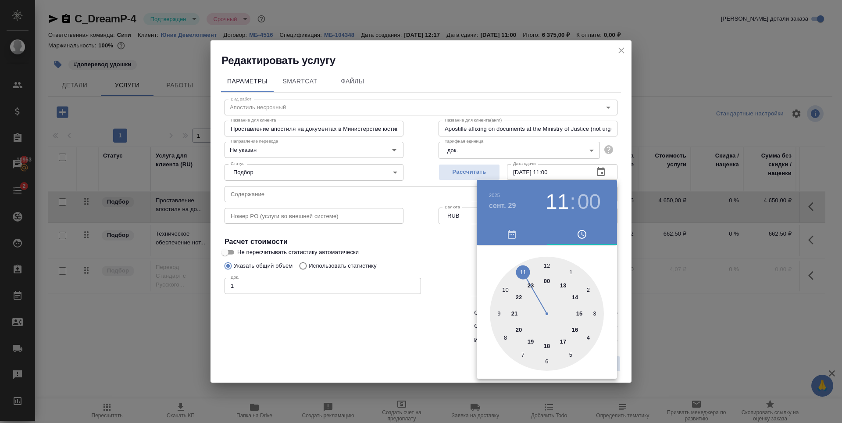
click at [581, 313] on div at bounding box center [547, 314] width 114 height 114
type input "[DATE] 15:00"
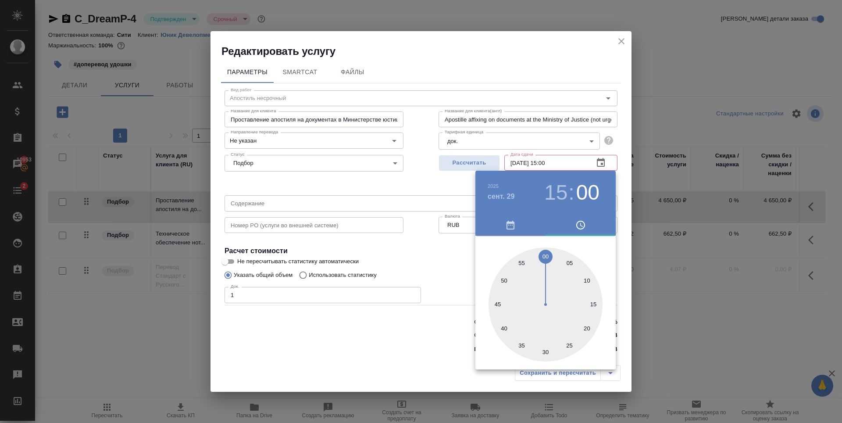
click at [437, 269] on div at bounding box center [421, 211] width 842 height 423
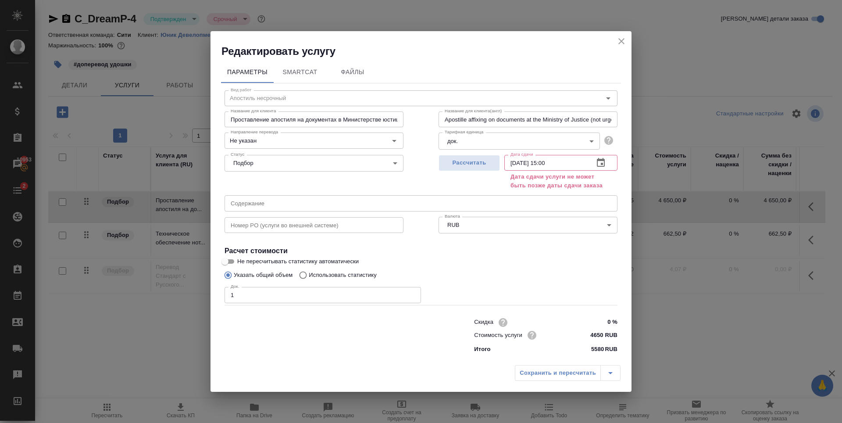
click at [625, 36] on icon "close" at bounding box center [621, 41] width 11 height 11
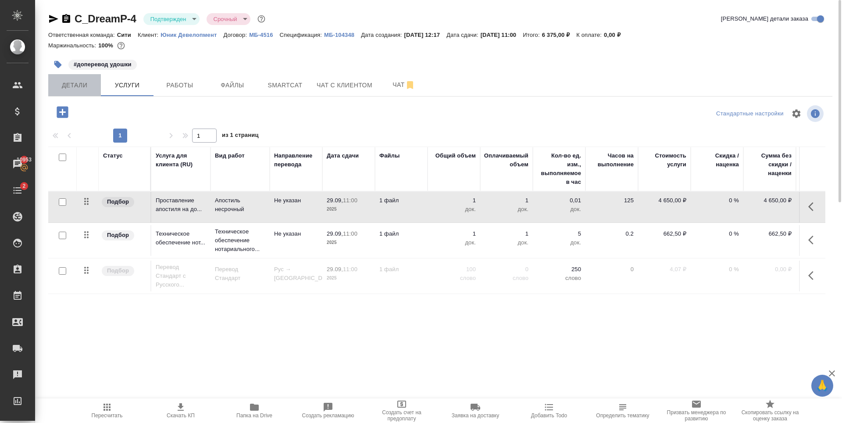
click at [65, 86] on span "Детали" at bounding box center [75, 85] width 42 height 11
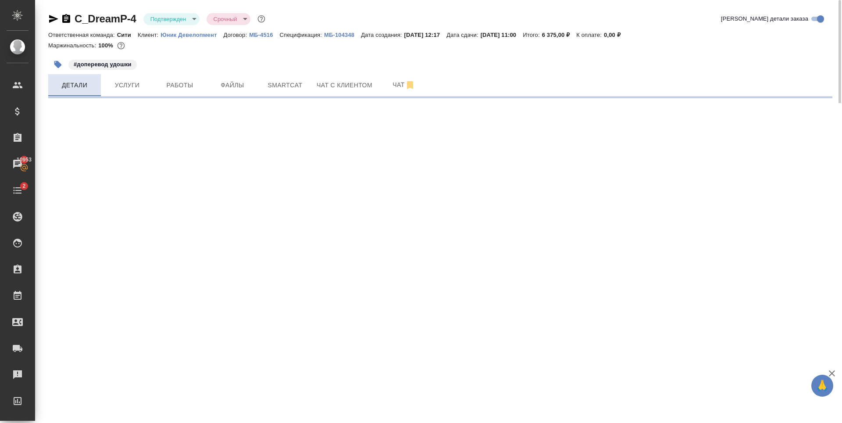
select select "RU"
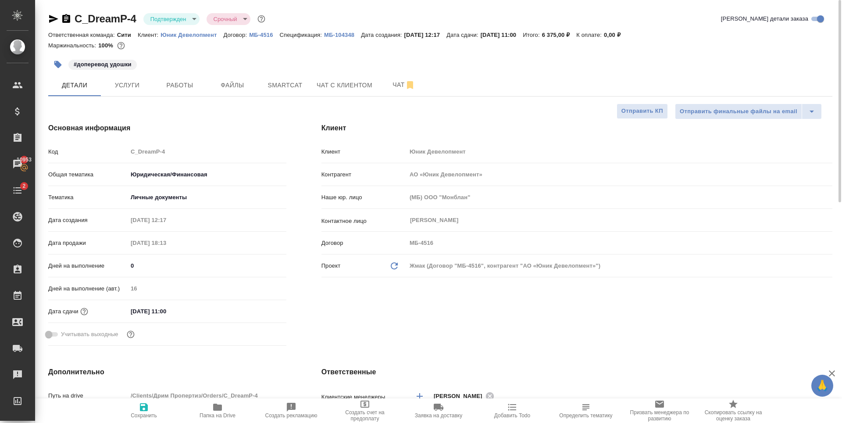
type textarea "x"
click at [173, 312] on input "29.09.2025 11:00" at bounding box center [166, 311] width 77 height 13
drag, startPoint x: 166, startPoint y: 313, endPoint x: 175, endPoint y: 309, distance: 9.9
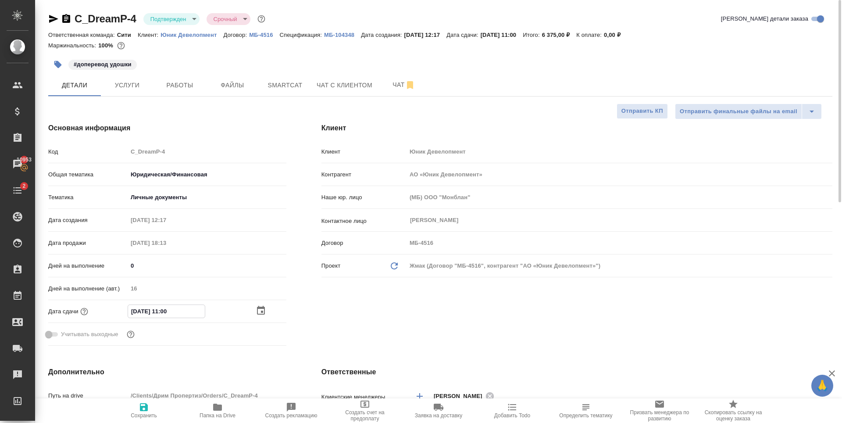
click at [167, 313] on input "29.09.2025 11:00" at bounding box center [166, 311] width 77 height 13
type input "[DATE] 15:00"
type textarea "x"
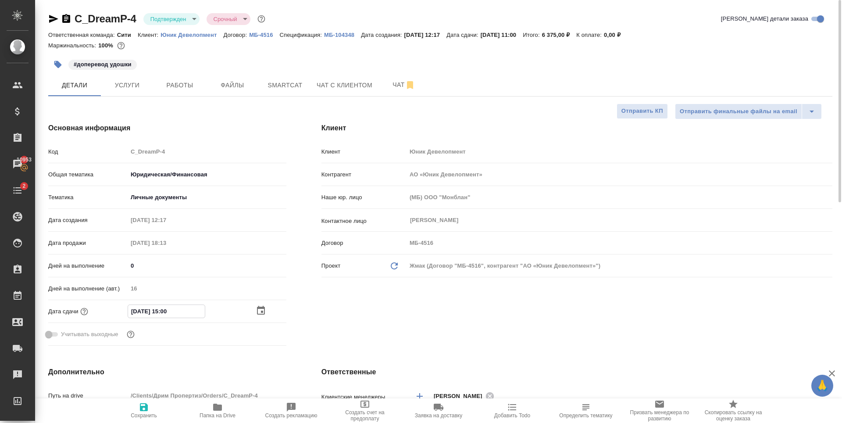
type input "[DATE] 15:00"
click at [148, 416] on span "Сохранить" at bounding box center [144, 415] width 26 height 6
type textarea "x"
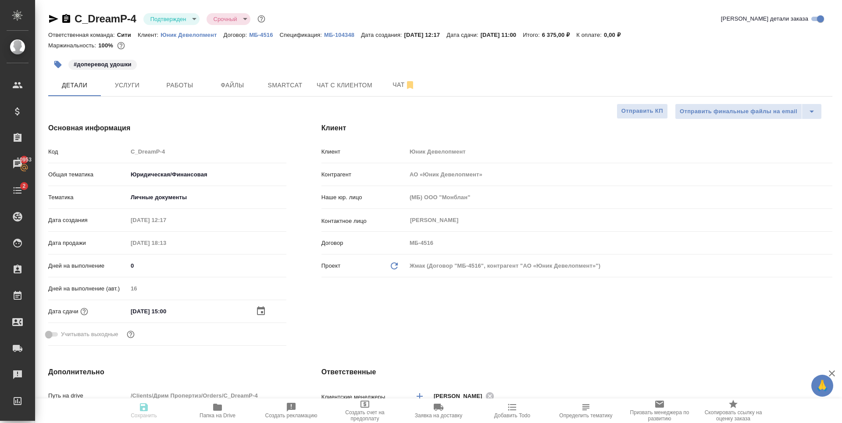
type textarea "x"
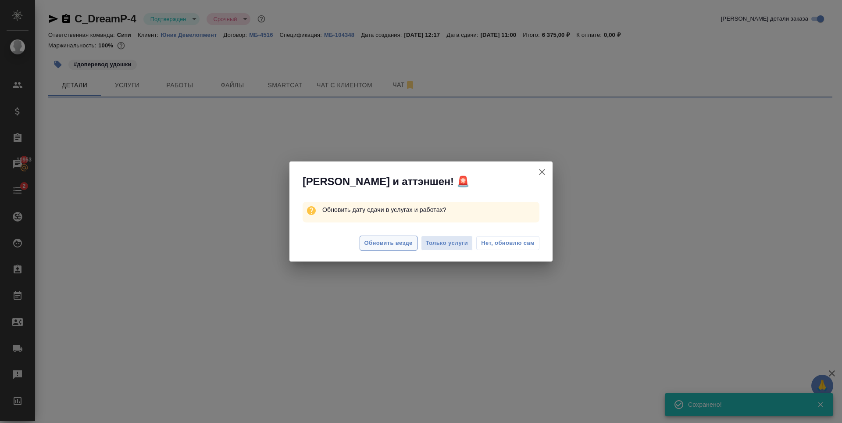
select select "RU"
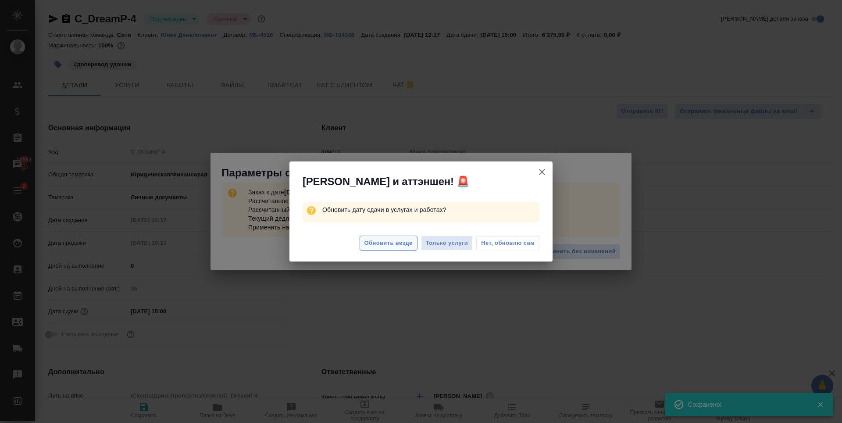
click at [393, 243] on span "Обновить везде" at bounding box center [388, 243] width 48 height 10
type textarea "x"
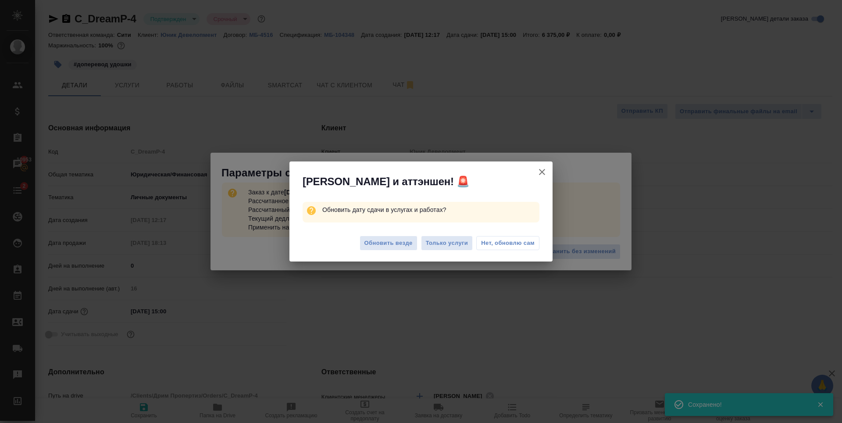
type textarea "x"
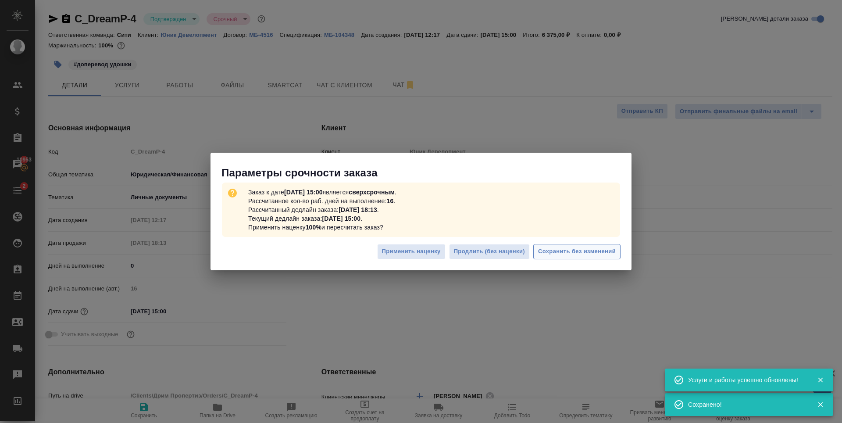
click at [590, 250] on span "Сохранить без изменений" at bounding box center [577, 251] width 78 height 10
type textarea "x"
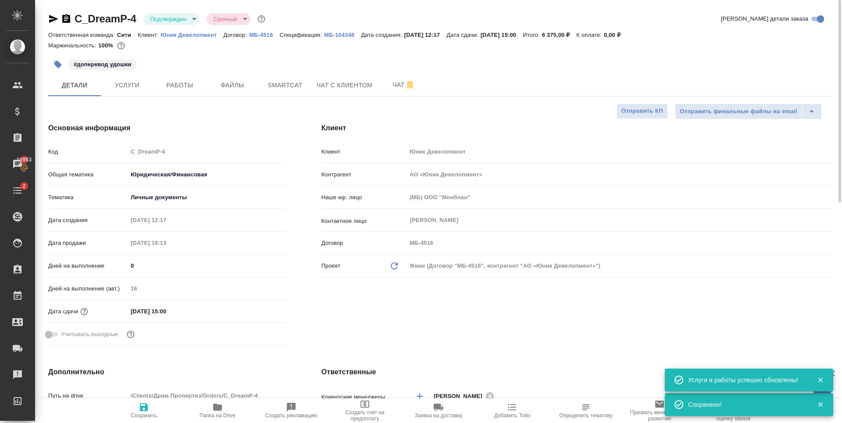
type textarea "x"
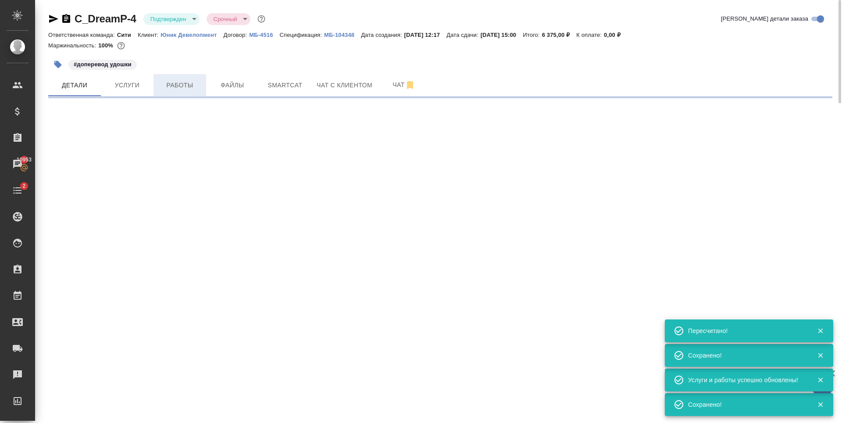
click at [180, 82] on span "Работы" at bounding box center [180, 85] width 42 height 11
select select "RU"
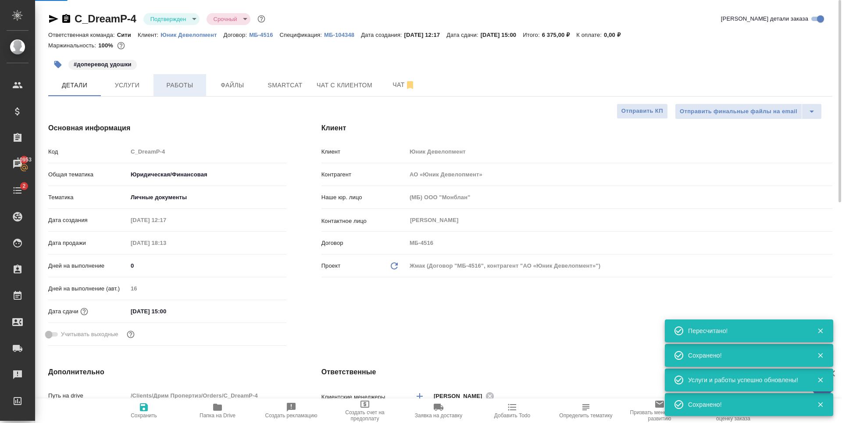
type textarea "x"
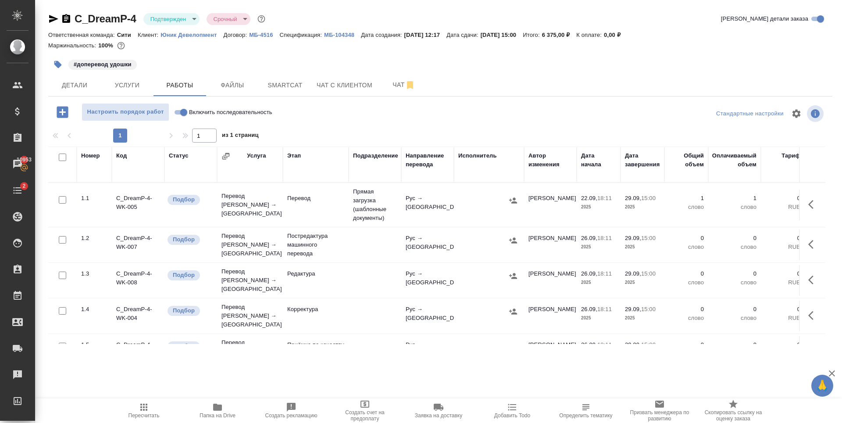
click at [553, 69] on div "#доперевод удошки" at bounding box center [309, 64] width 523 height 19
click at [222, 67] on div "#доперевод удошки" at bounding box center [309, 64] width 523 height 19
click at [52, 23] on icon "button" at bounding box center [53, 19] width 11 height 11
click at [87, 91] on button "Детали" at bounding box center [74, 85] width 53 height 22
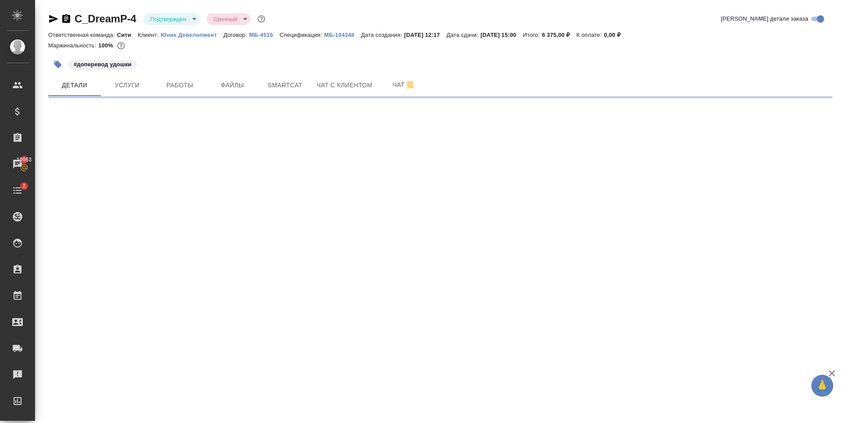
select select "RU"
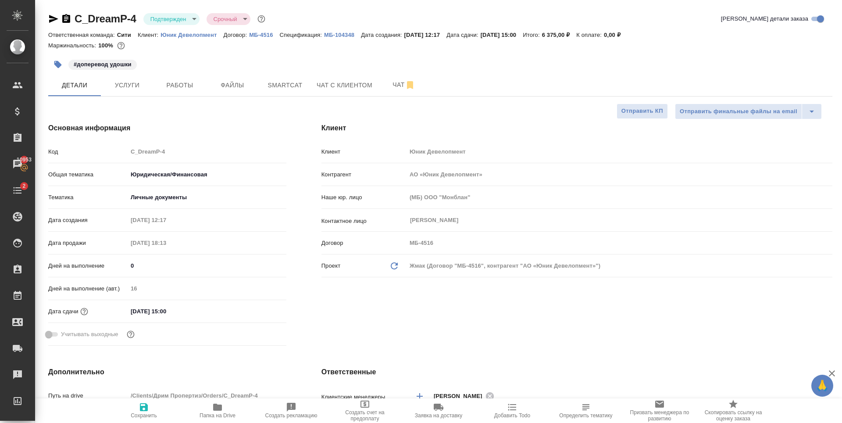
type textarea "x"
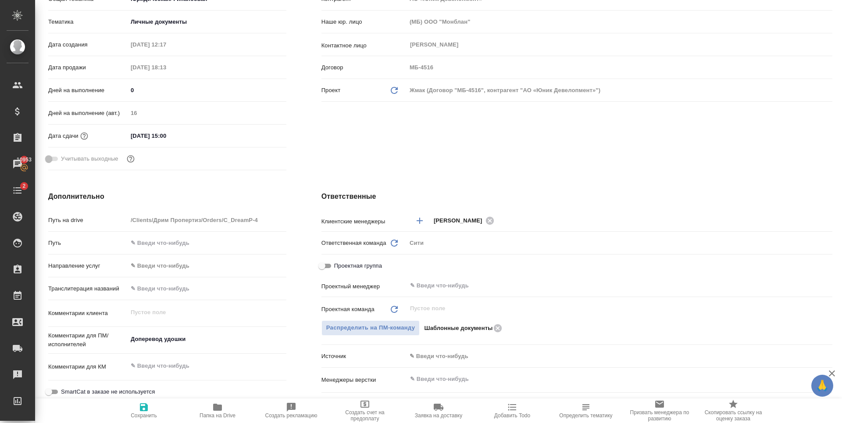
scroll to position [44, 0]
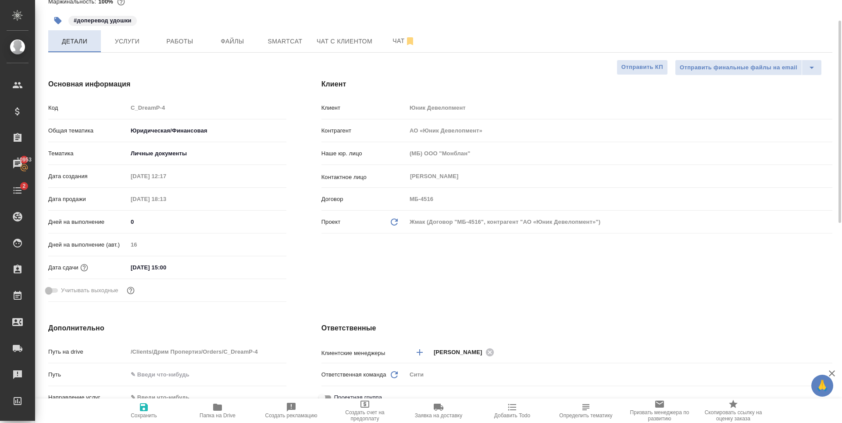
type textarea "x"
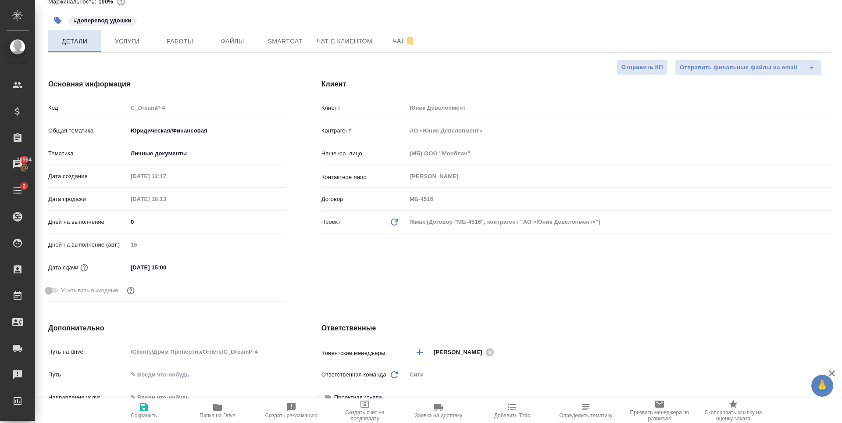
type textarea "x"
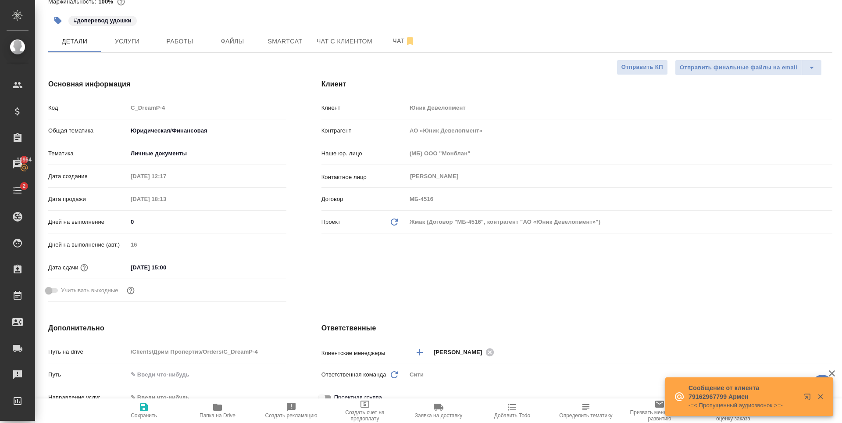
scroll to position [0, 0]
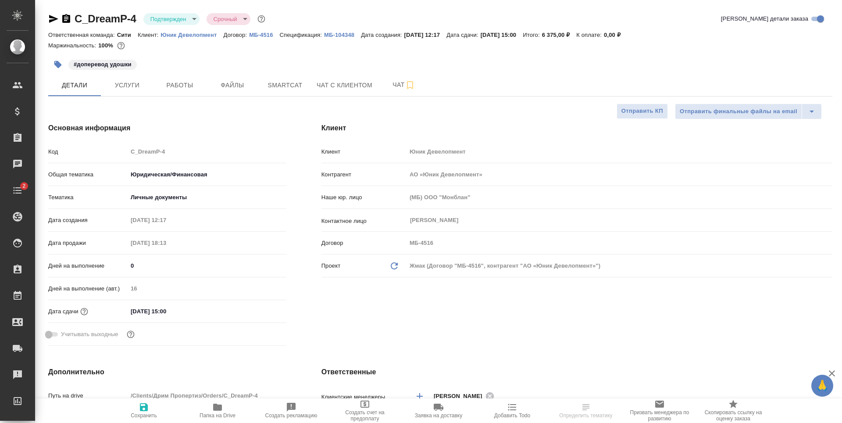
select select "RU"
click at [193, 88] on span "Работы" at bounding box center [180, 85] width 42 height 11
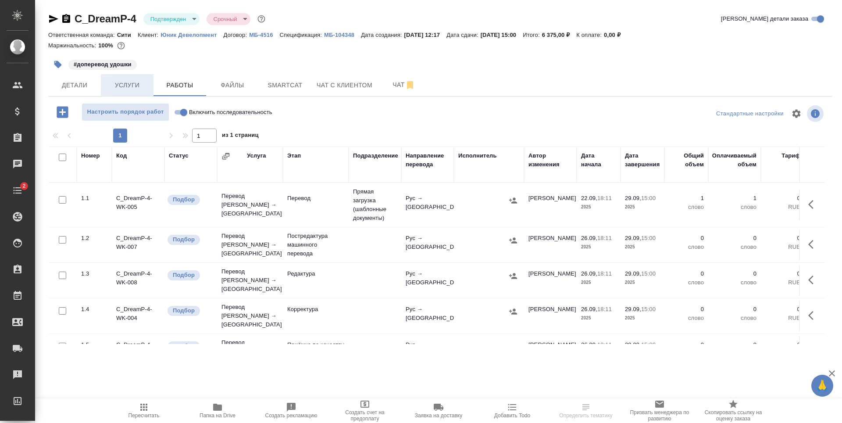
click at [142, 90] on span "Услуги" at bounding box center [127, 85] width 42 height 11
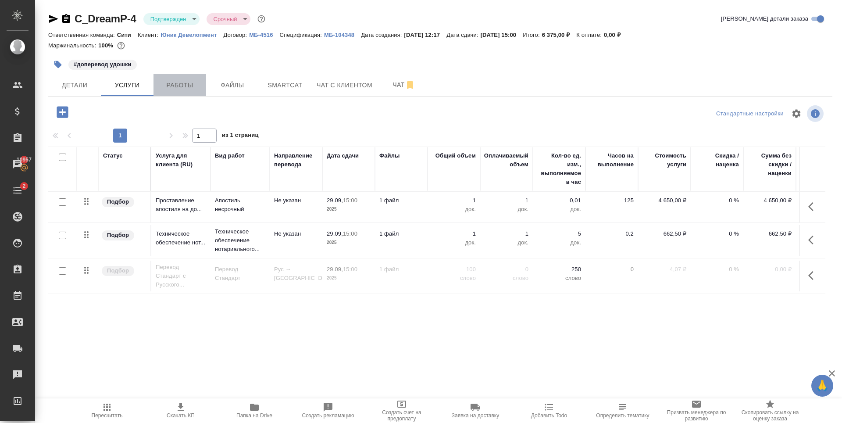
click at [195, 80] on span "Работы" at bounding box center [180, 85] width 42 height 11
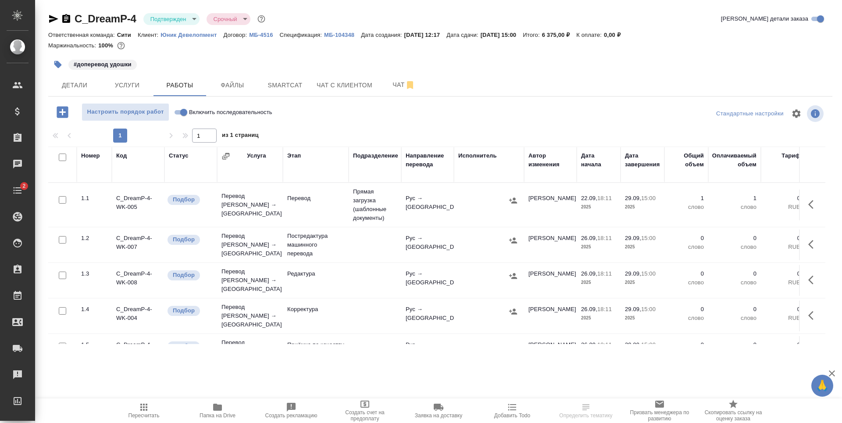
scroll to position [86, 0]
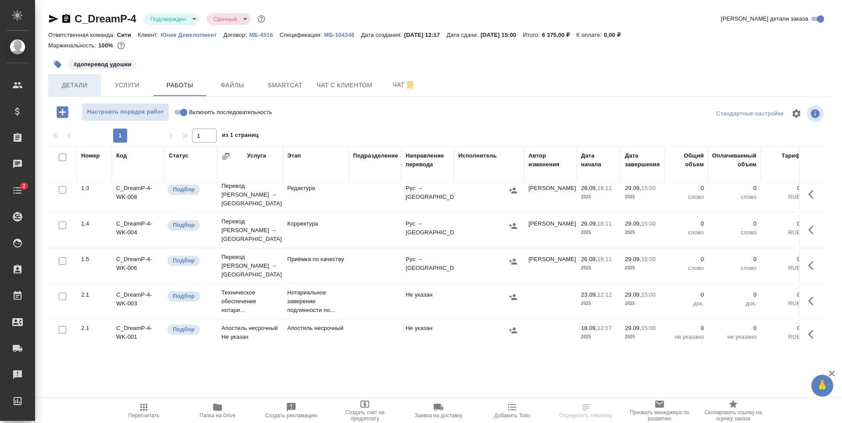
click at [95, 94] on button "Детали" at bounding box center [74, 85] width 53 height 22
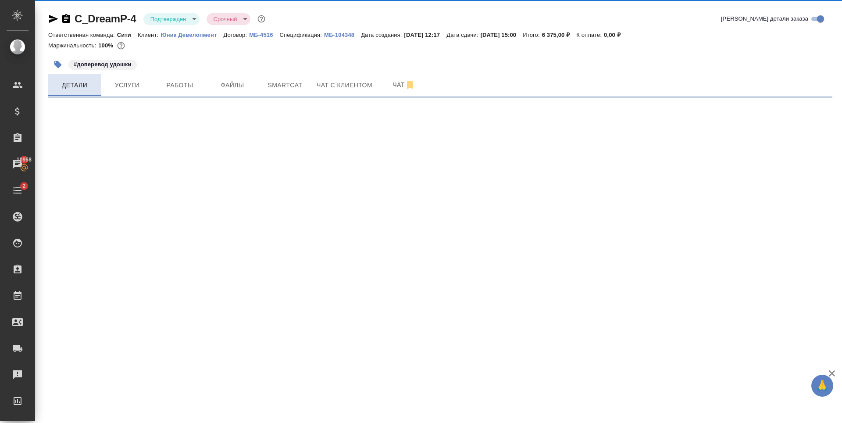
select select "RU"
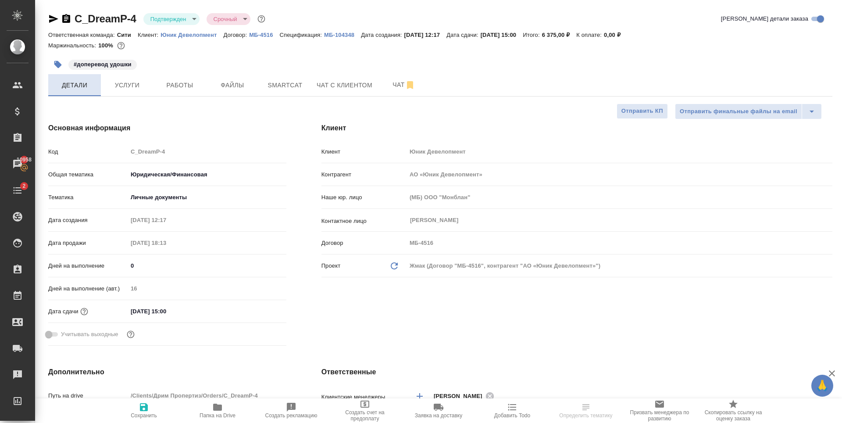
type textarea "x"
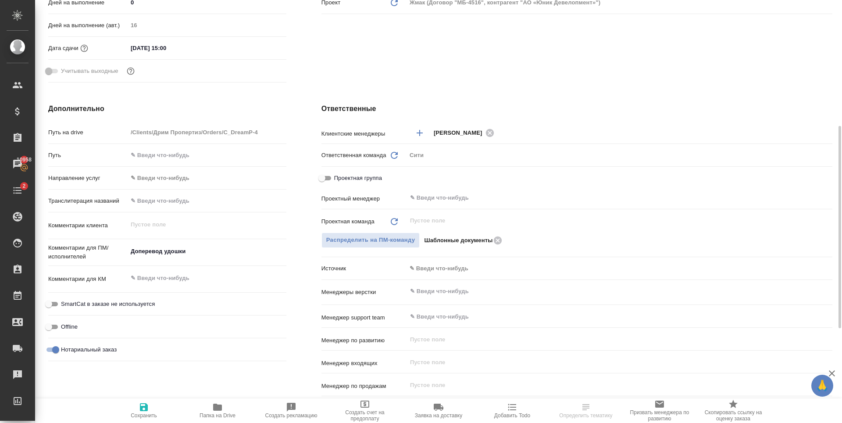
select select "RU"
type textarea "x"
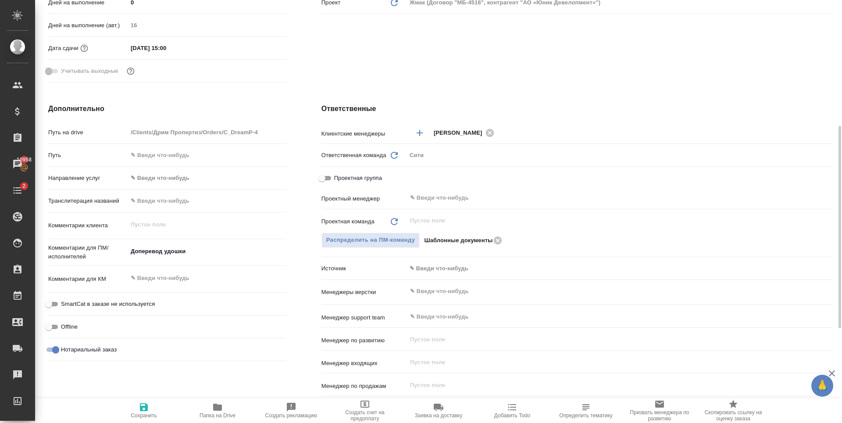
type textarea "x"
